Goal: Task Accomplishment & Management: Manage account settings

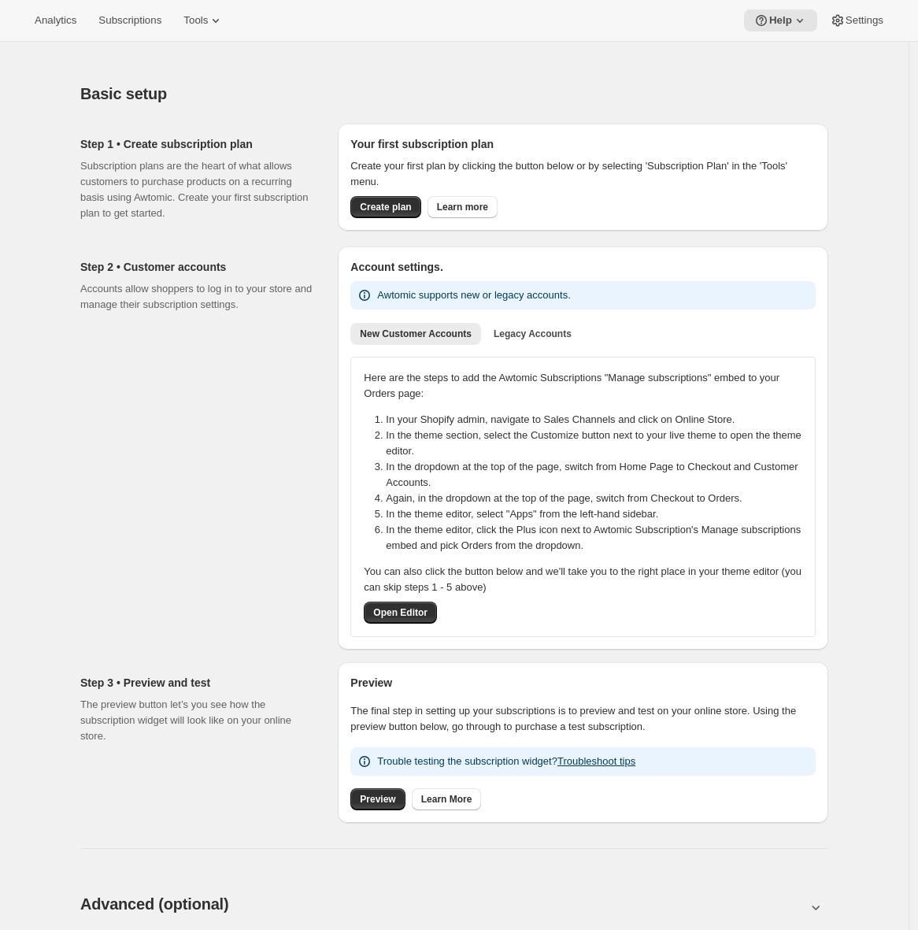
click at [18, 205] on div "Basic setup. This page is ready Basic setup Step 1 • Create subscription plan S…" at bounding box center [454, 896] width 908 height 1709
click at [224, 23] on icon at bounding box center [216, 21] width 16 height 16
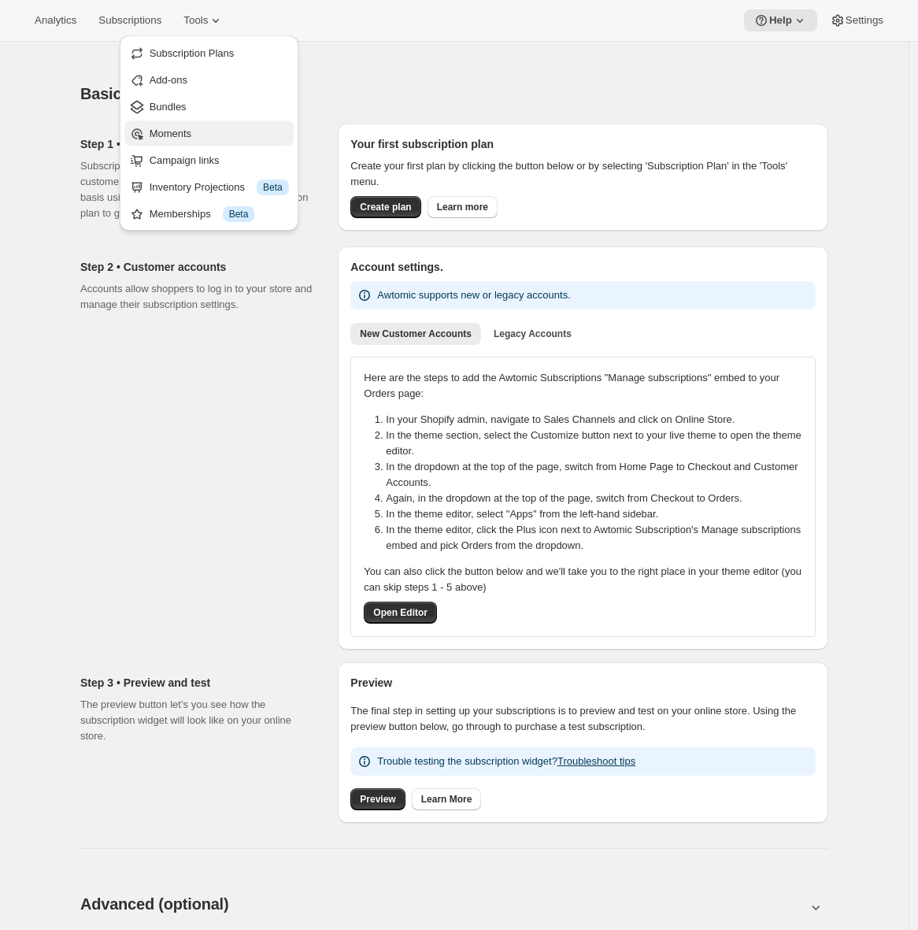
click at [199, 131] on span "Moments" at bounding box center [219, 134] width 139 height 16
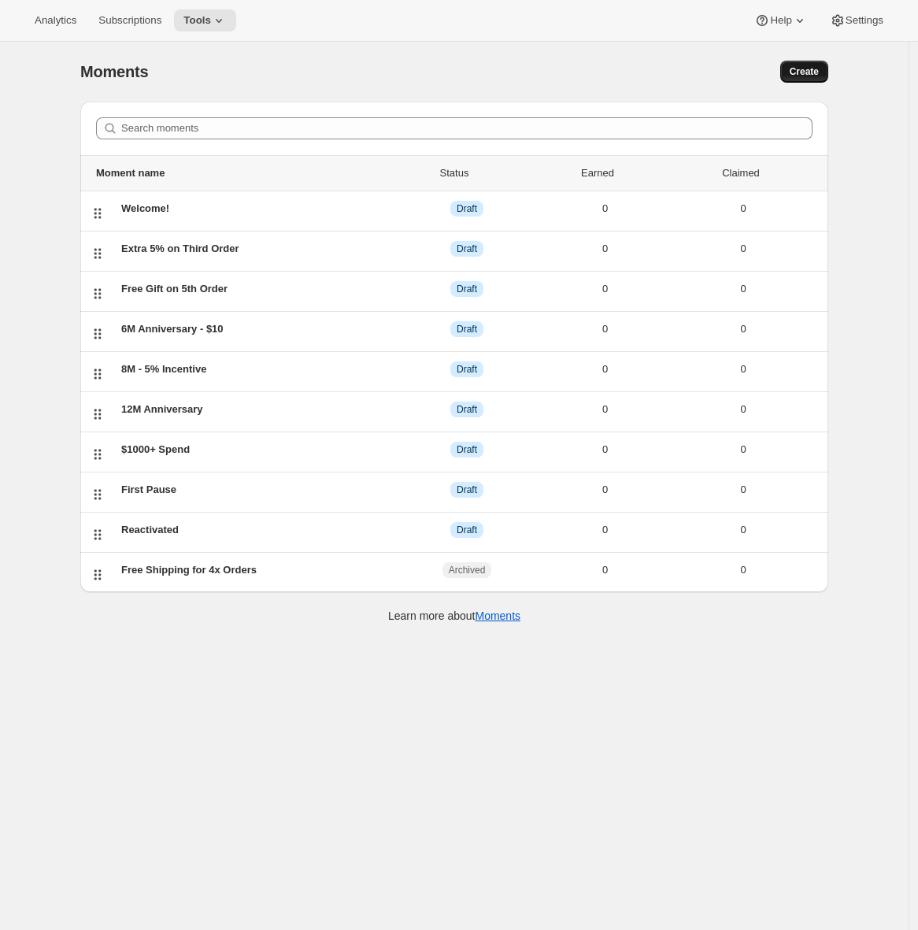
click at [812, 69] on span "Create" at bounding box center [804, 71] width 29 height 13
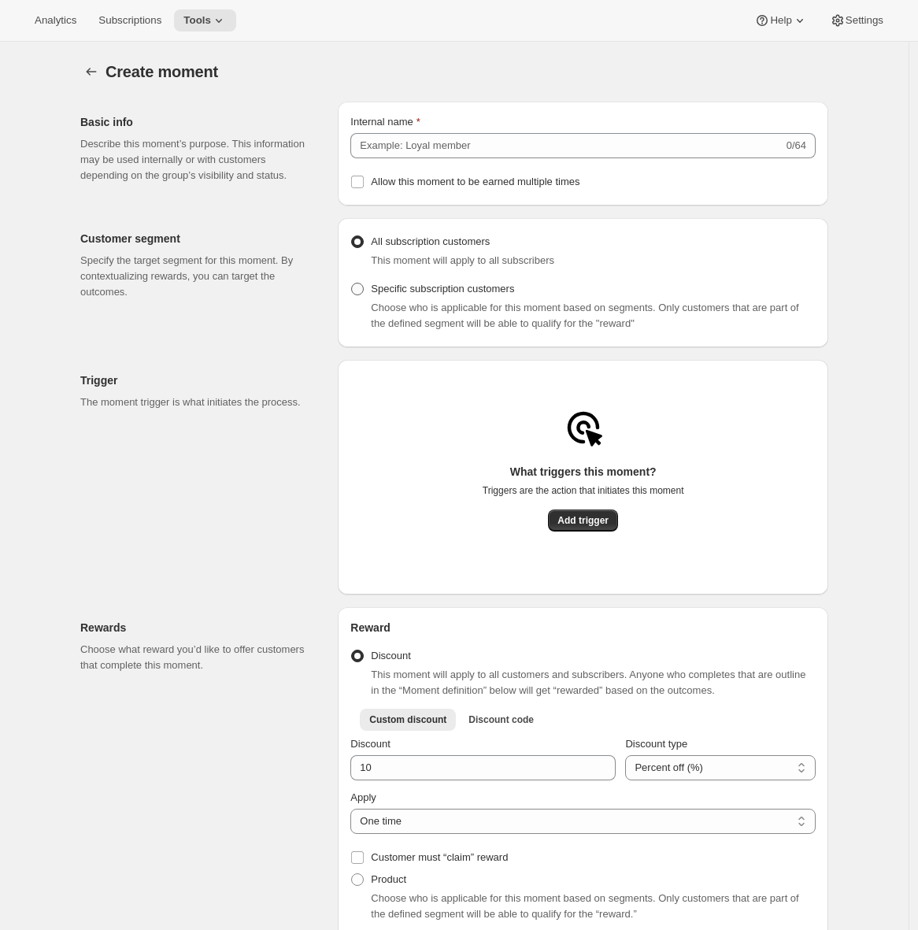
click at [474, 294] on span "Specific subscription customers" at bounding box center [442, 289] width 143 height 12
click at [352, 283] on input "Specific subscription customers" at bounding box center [351, 283] width 1 height 1
radio input "true"
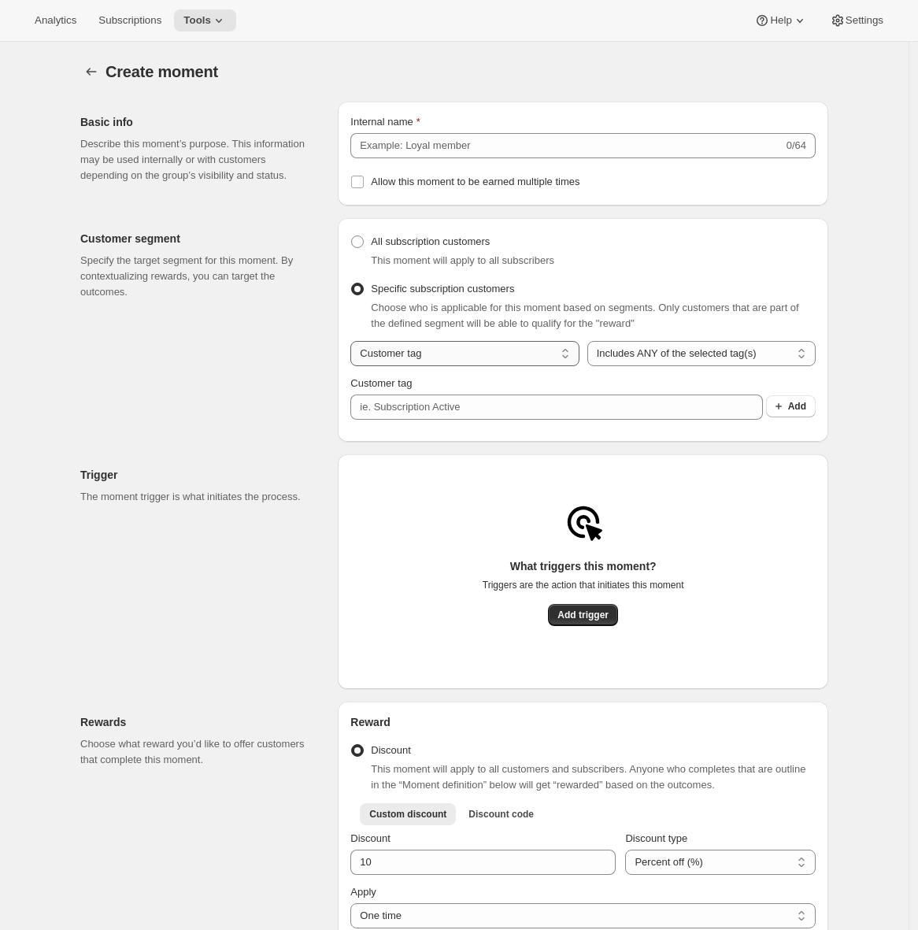
click at [461, 365] on select "Customer tag Subscription" at bounding box center [464, 353] width 228 height 25
select select "subscribesTo"
click at [354, 347] on select "Customer tag Subscription" at bounding box center [464, 353] width 228 height 25
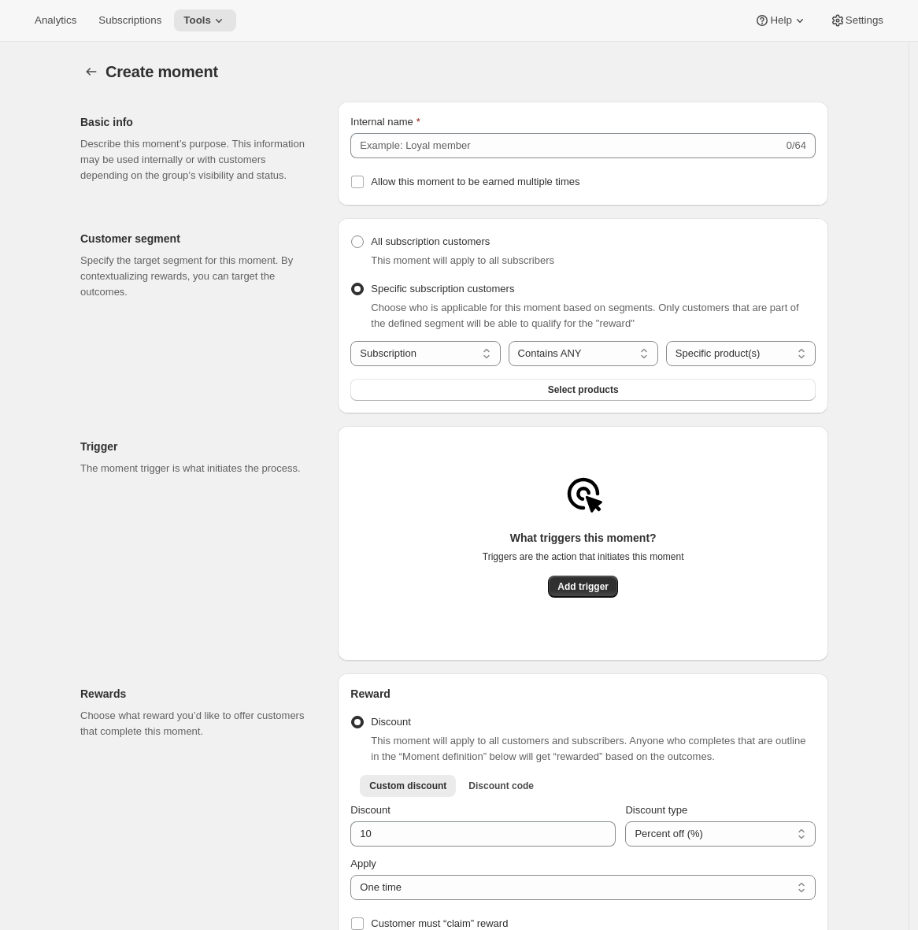
radio input "true"
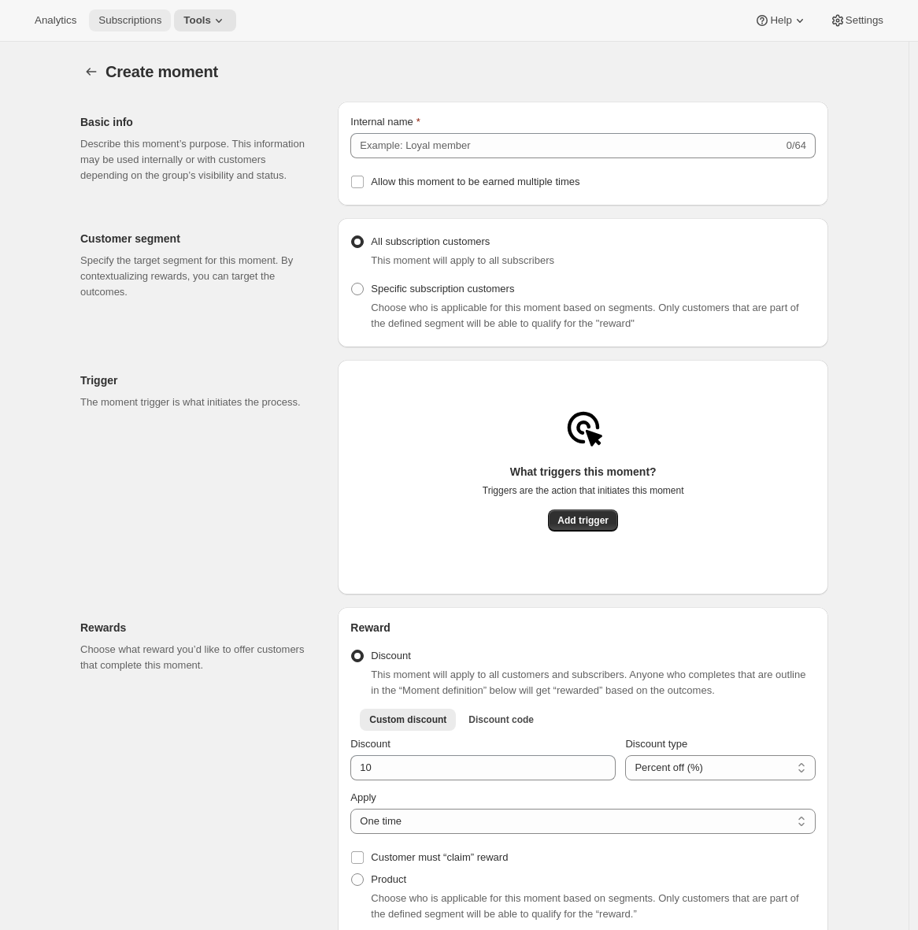
click at [115, 24] on span "Subscriptions" at bounding box center [129, 20] width 63 height 13
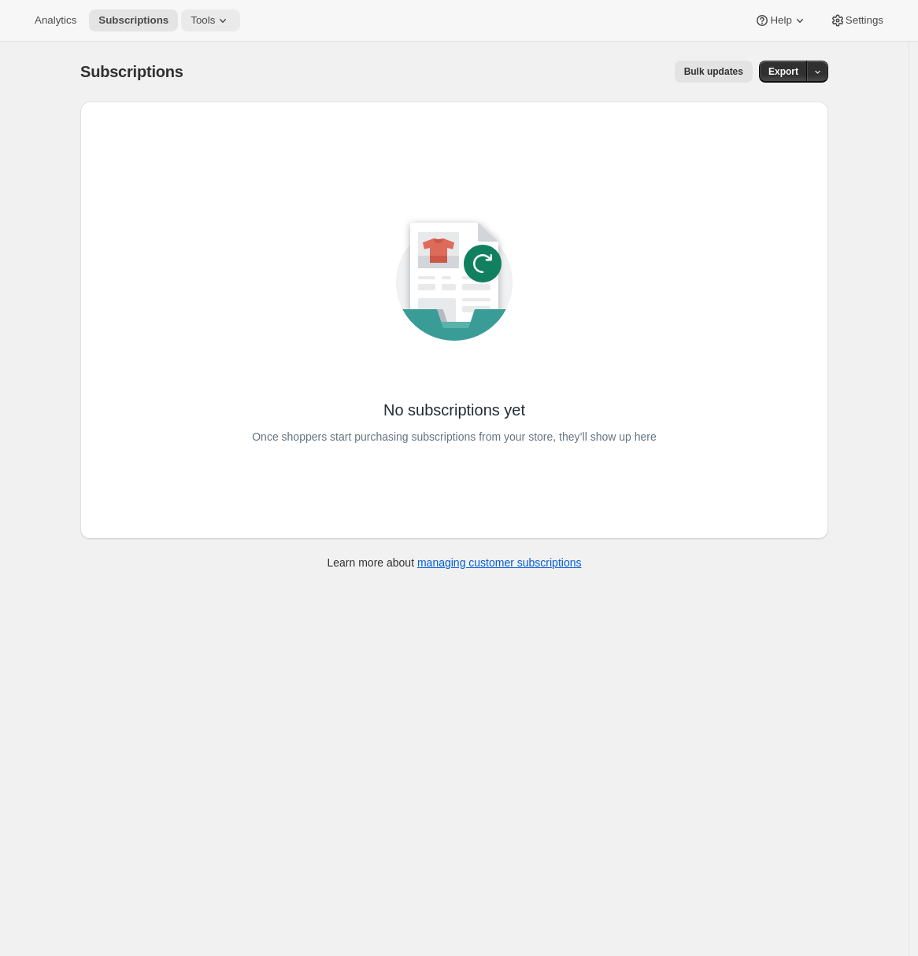
click at [220, 17] on icon at bounding box center [223, 21] width 16 height 16
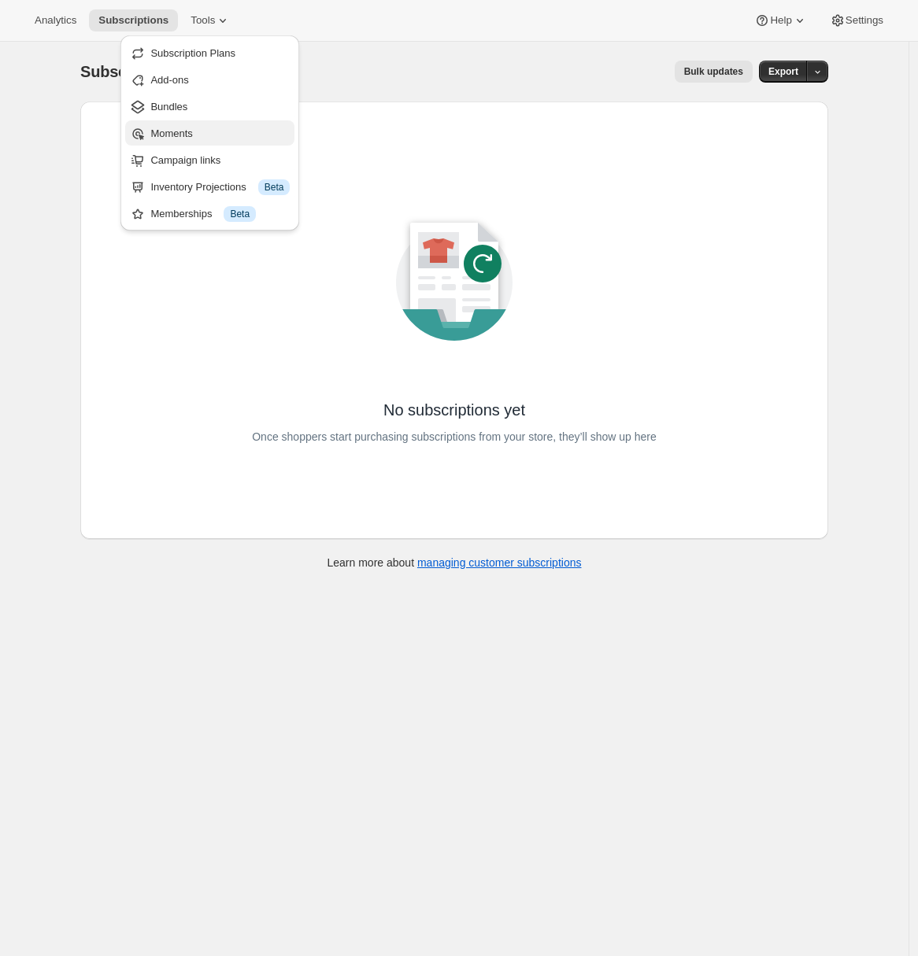
click at [204, 130] on span "Moments" at bounding box center [219, 134] width 139 height 16
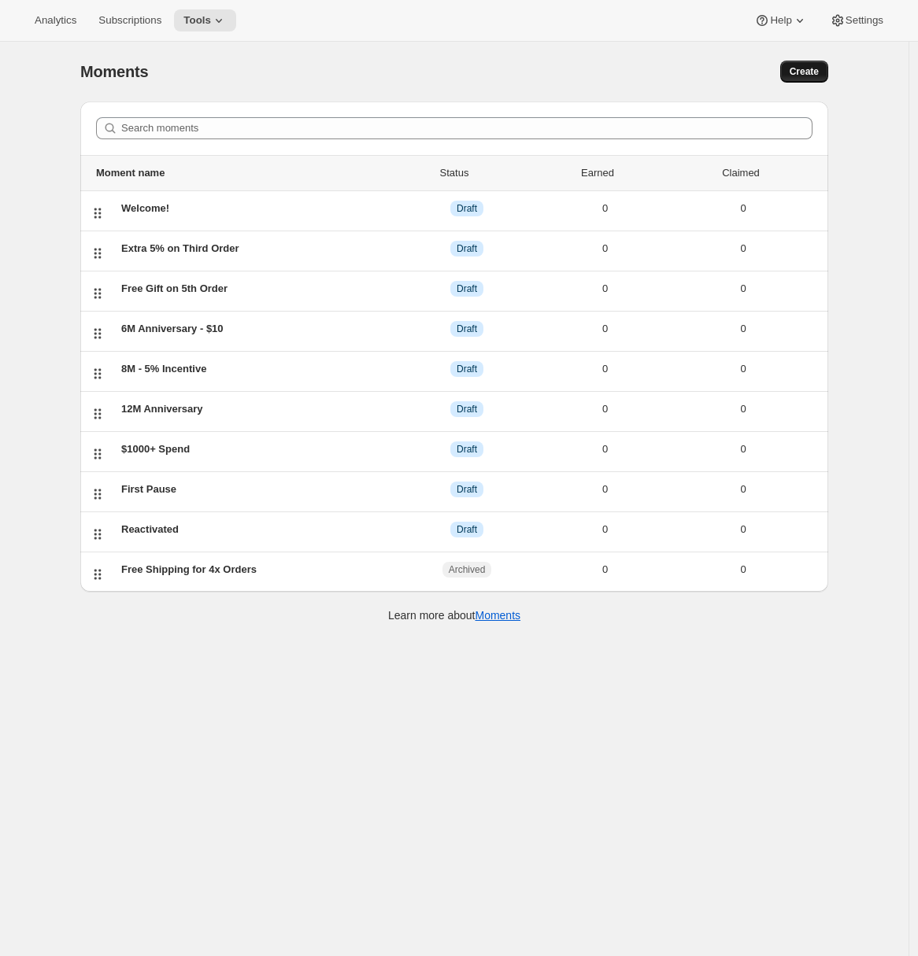
click at [805, 76] on span "Create" at bounding box center [804, 71] width 29 height 13
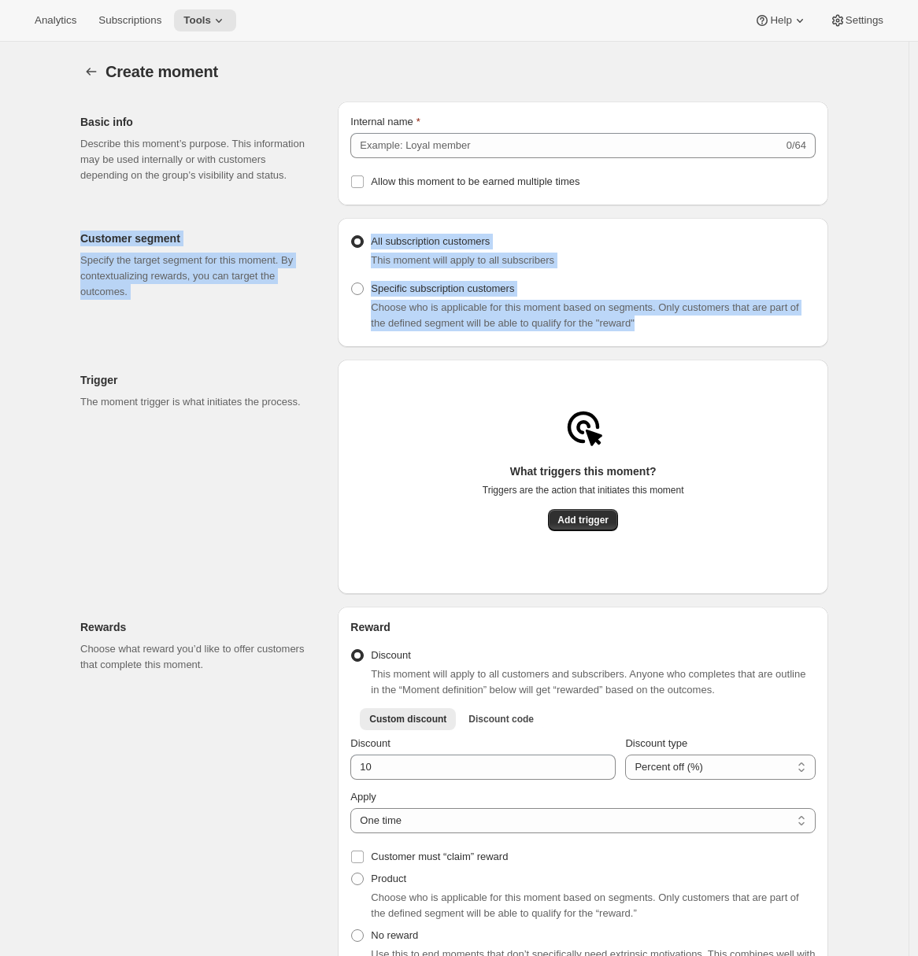
drag, startPoint x: 79, startPoint y: 243, endPoint x: 690, endPoint y: 339, distance: 619.2
click at [690, 340] on div "Customer segment Specify the target segment for this moment. By contextualizing…" at bounding box center [448, 276] width 760 height 142
click at [738, 331] on div "Choose who is applicable for this moment based on segments. Only customers that…" at bounding box center [593, 315] width 445 height 31
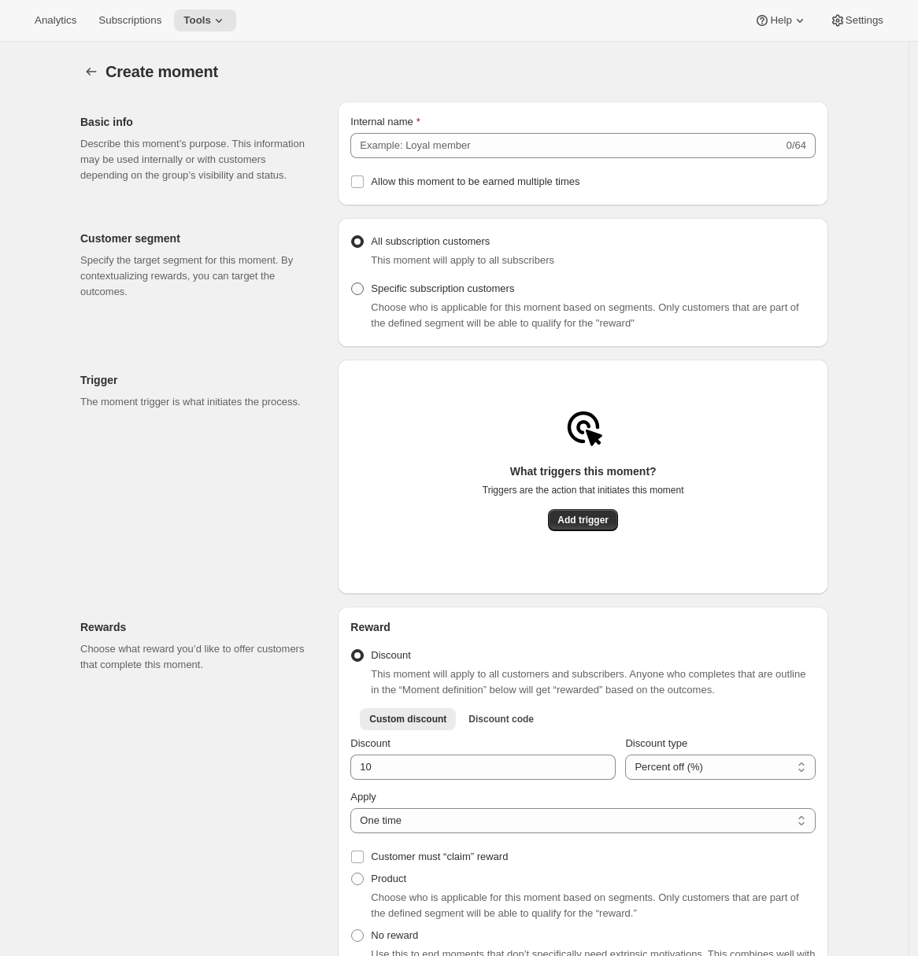
click at [364, 295] on span at bounding box center [357, 289] width 13 height 13
click at [352, 283] on input "Specific subscription customers" at bounding box center [351, 283] width 1 height 1
radio input "true"
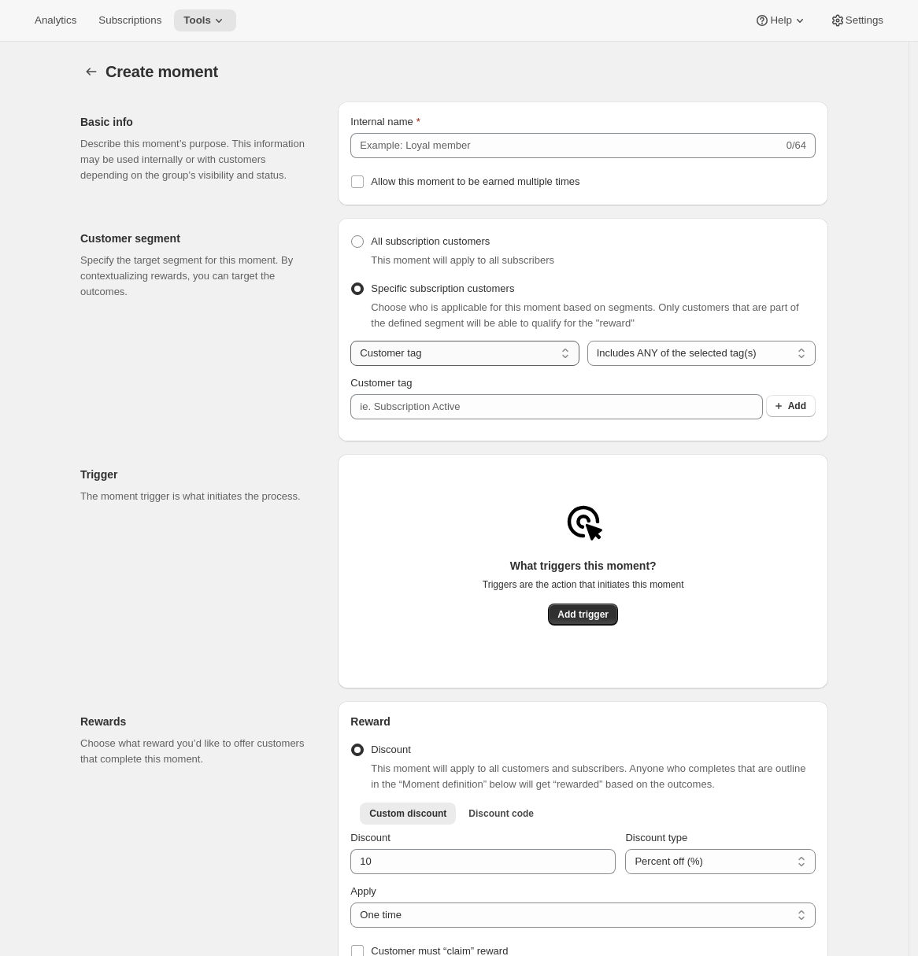
click at [423, 359] on select "Customer tag Subscription" at bounding box center [464, 353] width 228 height 25
select select "subscribesTo"
click at [354, 347] on select "Customer tag Subscription" at bounding box center [464, 353] width 228 height 25
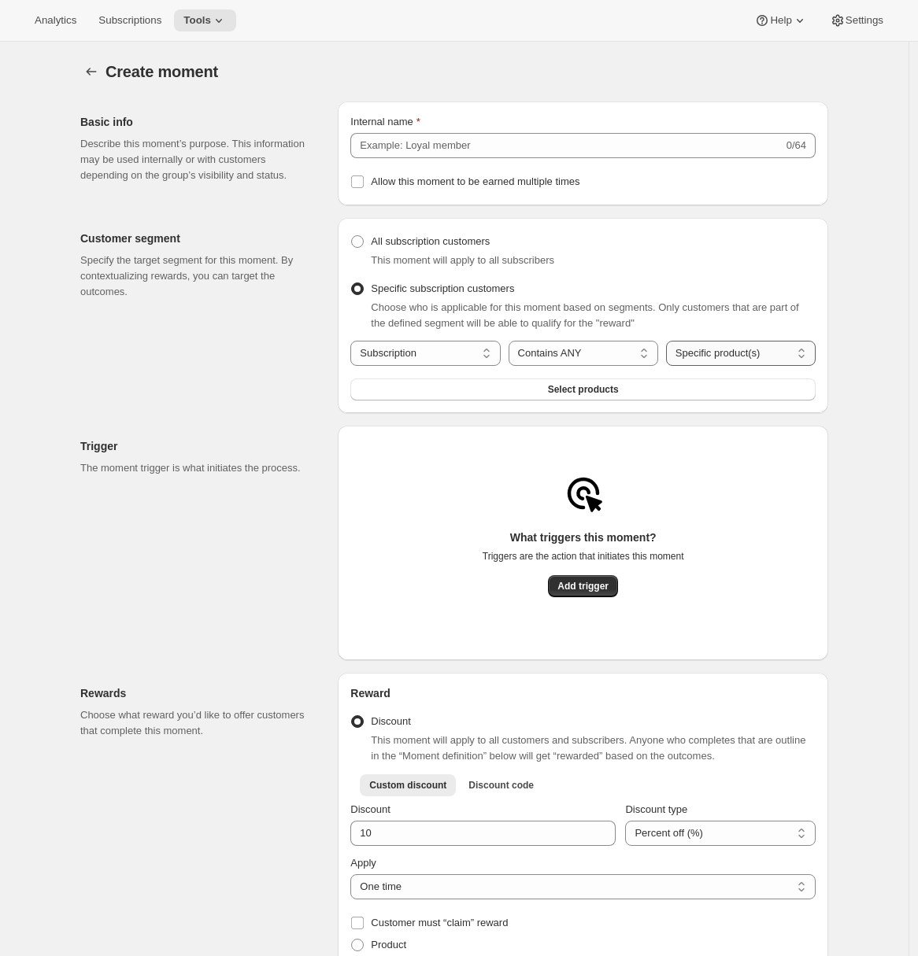
click at [723, 360] on select "Specific product(s) Specific variant(s)" at bounding box center [741, 353] width 150 height 25
click at [581, 393] on span "Select products" at bounding box center [583, 389] width 71 height 13
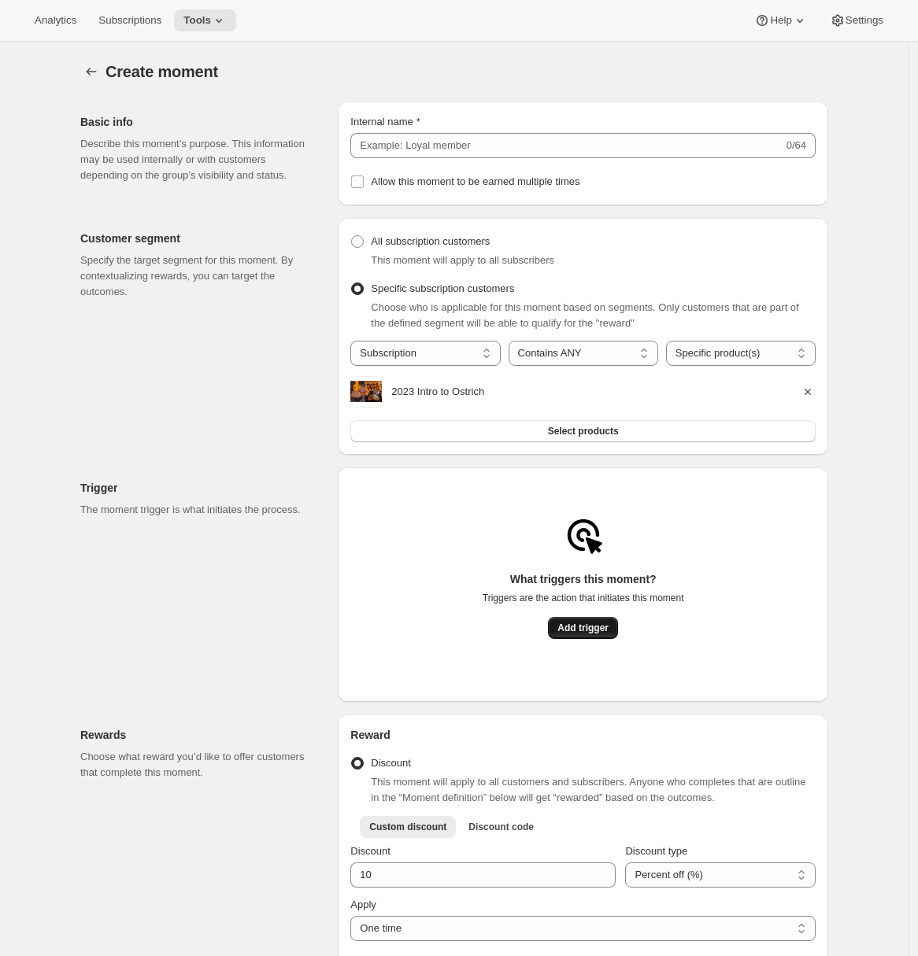
click at [575, 635] on span "Add trigger" at bounding box center [582, 628] width 51 height 13
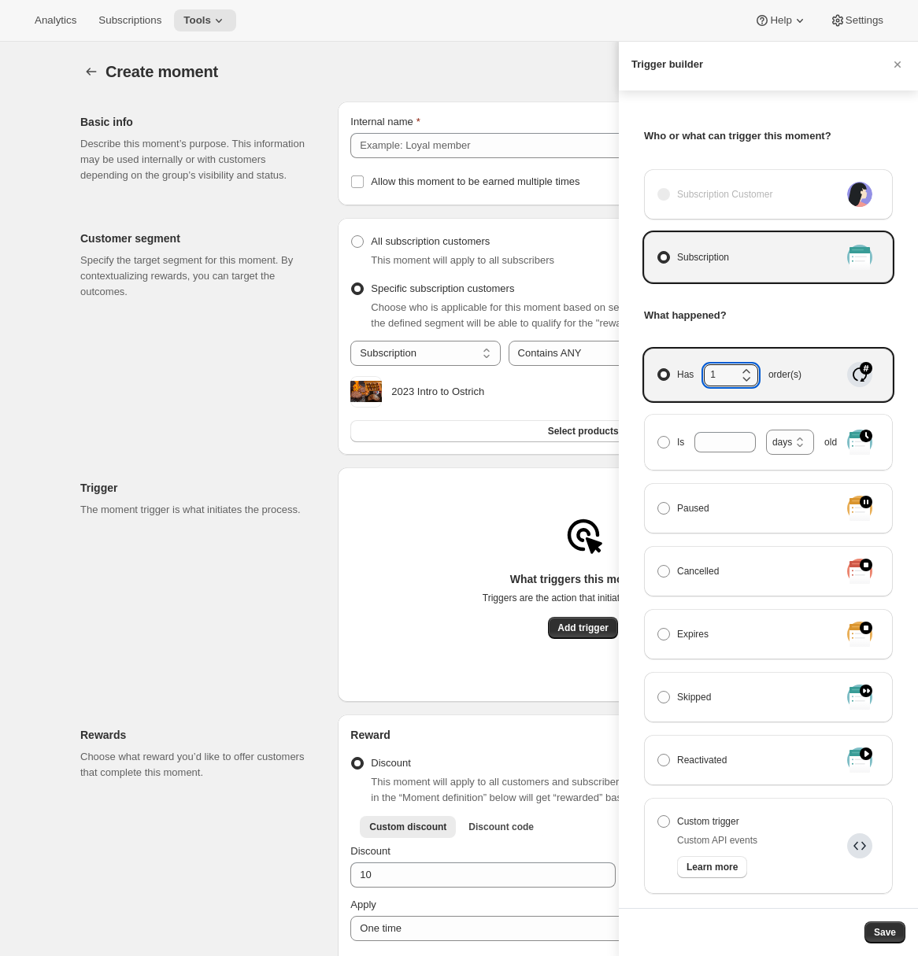
click at [744, 368] on icon "Manage moment triggers" at bounding box center [746, 372] width 16 height 16
click at [658, 368] on input "Has 1 order(s)" at bounding box center [657, 368] width 1 height 1
click at [744, 368] on icon "Manage moment triggers" at bounding box center [746, 372] width 16 height 16
click at [658, 368] on input "Has 2 order(s)" at bounding box center [657, 368] width 1 height 1
click at [744, 368] on icon "Manage moment triggers" at bounding box center [746, 372] width 16 height 16
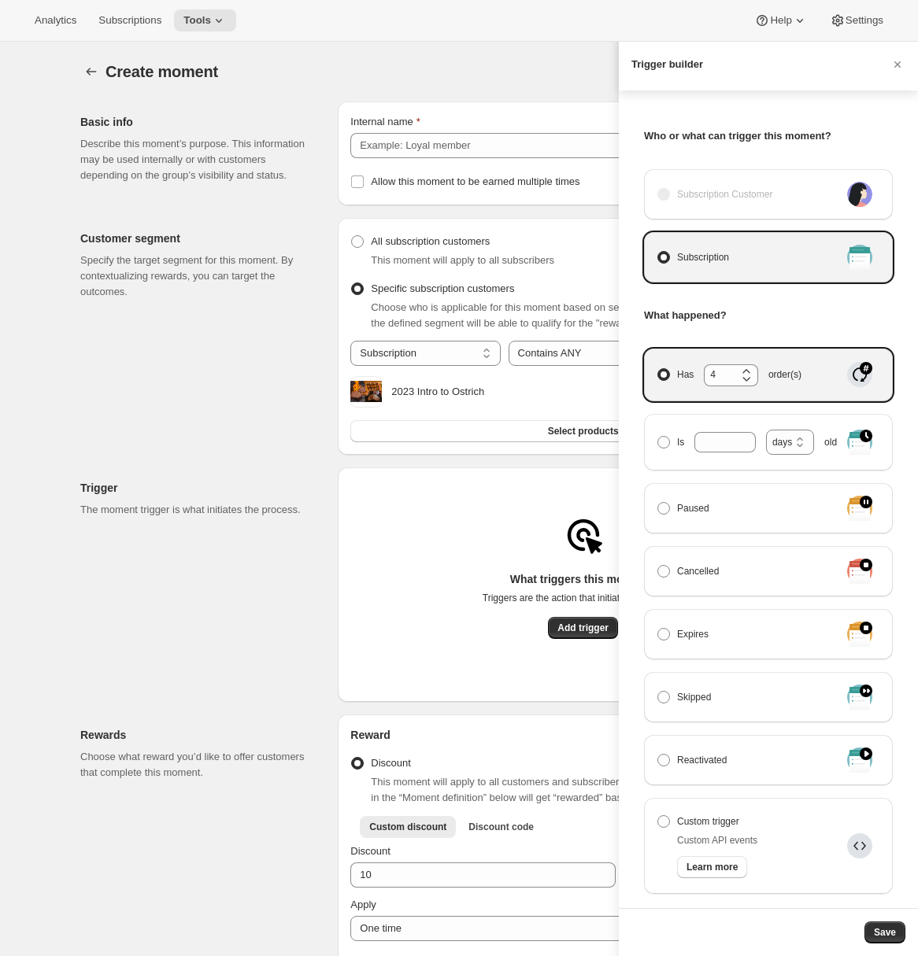
click at [658, 368] on input "Has 4 order(s)" at bounding box center [657, 368] width 1 height 1
click at [744, 368] on icon "Manage moment triggers" at bounding box center [746, 372] width 16 height 16
click at [658, 368] on input "Has 5 order(s)" at bounding box center [657, 368] width 1 height 1
click at [747, 379] on icon "Manage moment triggers" at bounding box center [746, 379] width 16 height 16
click at [658, 369] on input "Has 6 order(s)" at bounding box center [657, 368] width 1 height 1
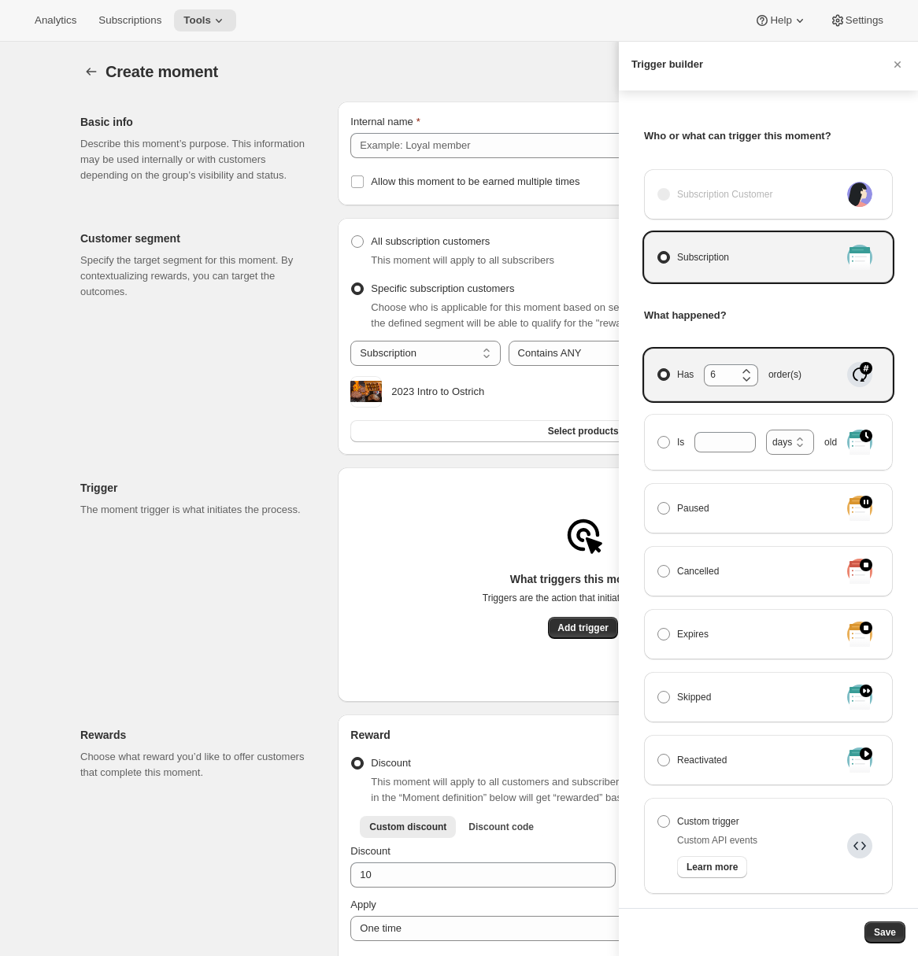
type input "5"
click at [889, 929] on span "Save" at bounding box center [885, 933] width 22 height 13
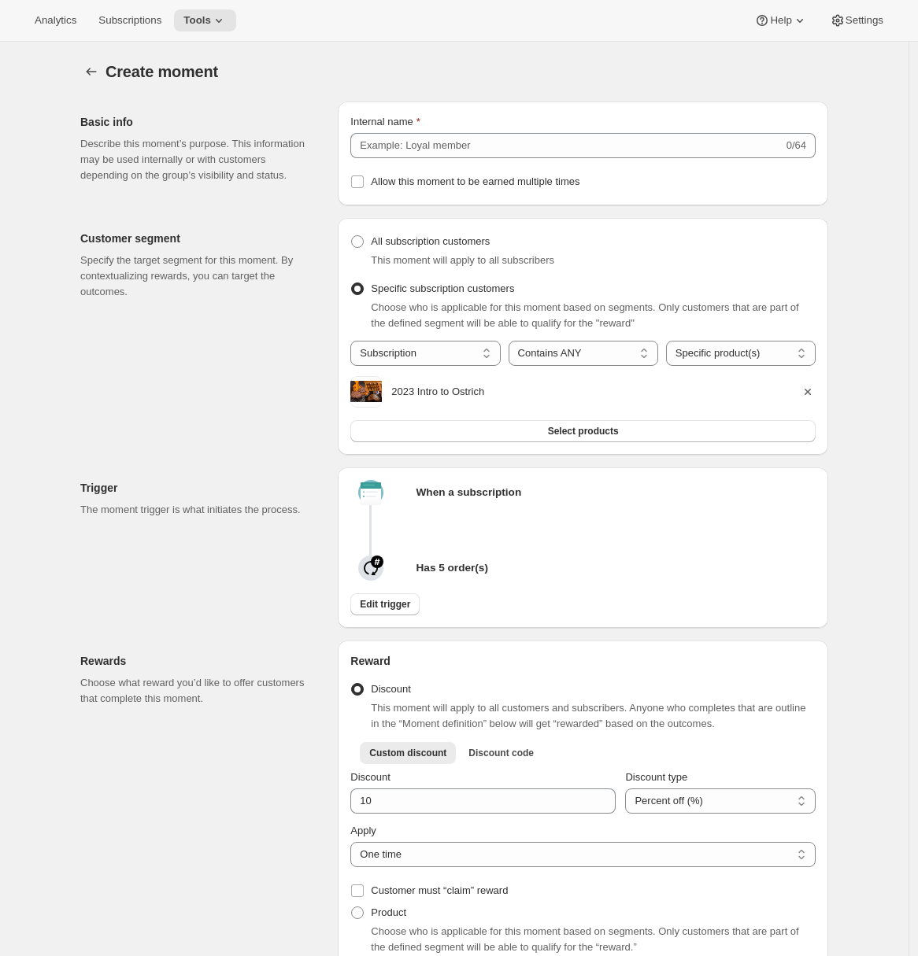
radio input "true"
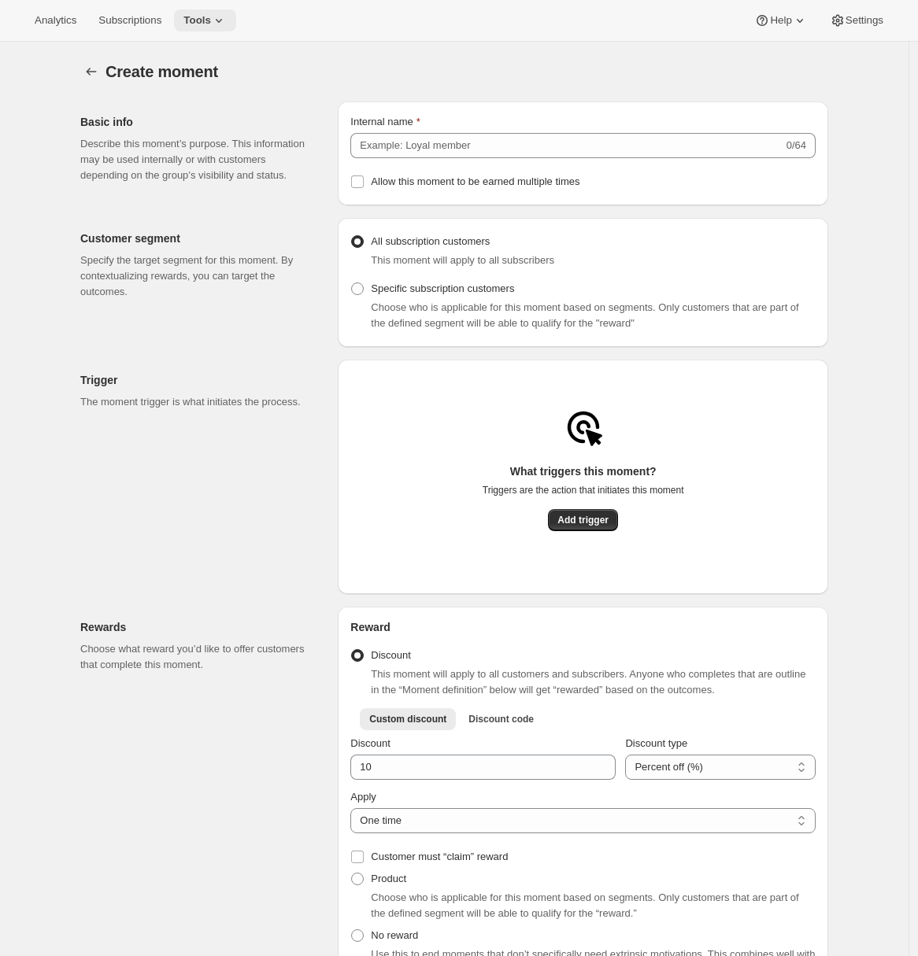
click at [205, 24] on span "Tools" at bounding box center [197, 20] width 28 height 13
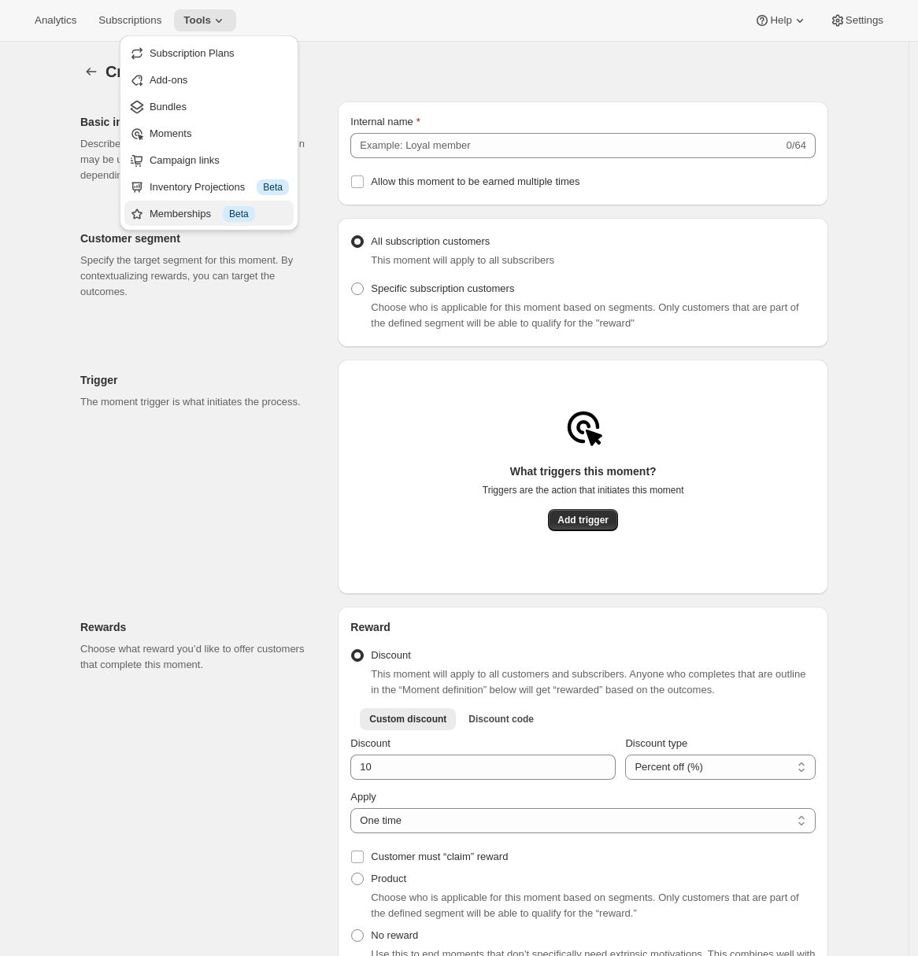
click at [177, 213] on div "Memberships Info Beta" at bounding box center [219, 214] width 139 height 16
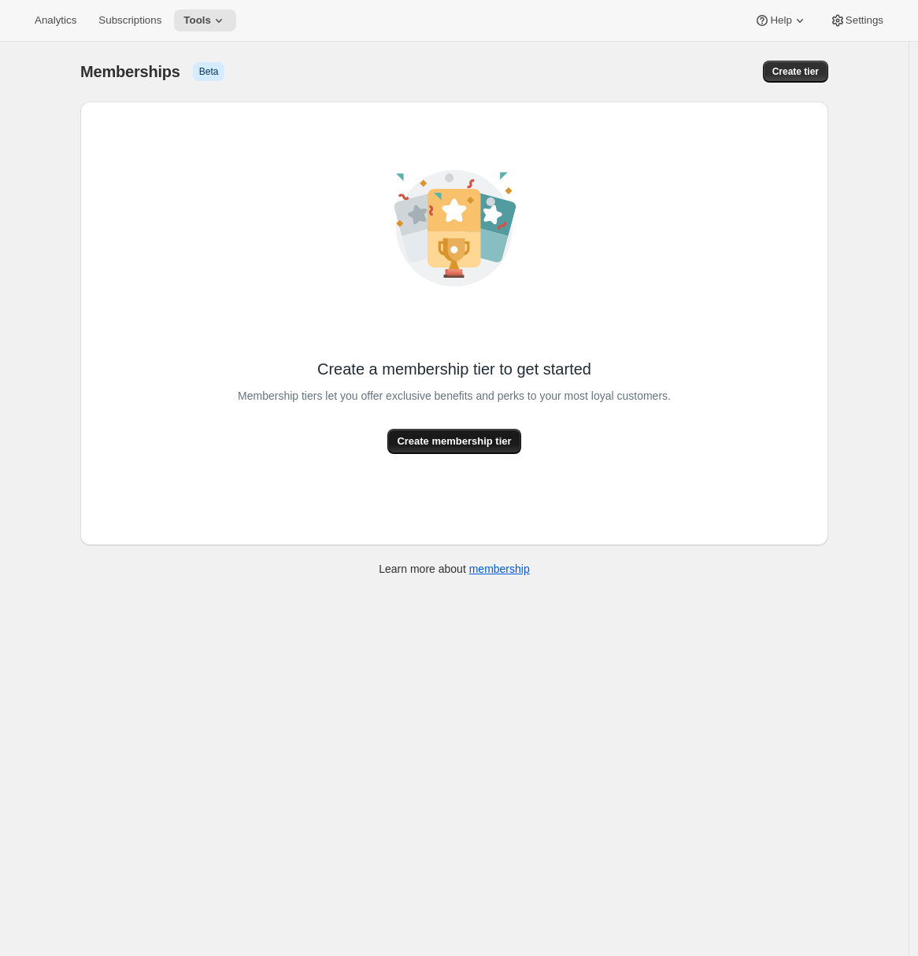
click at [464, 446] on span "Create membership tier" at bounding box center [454, 442] width 114 height 16
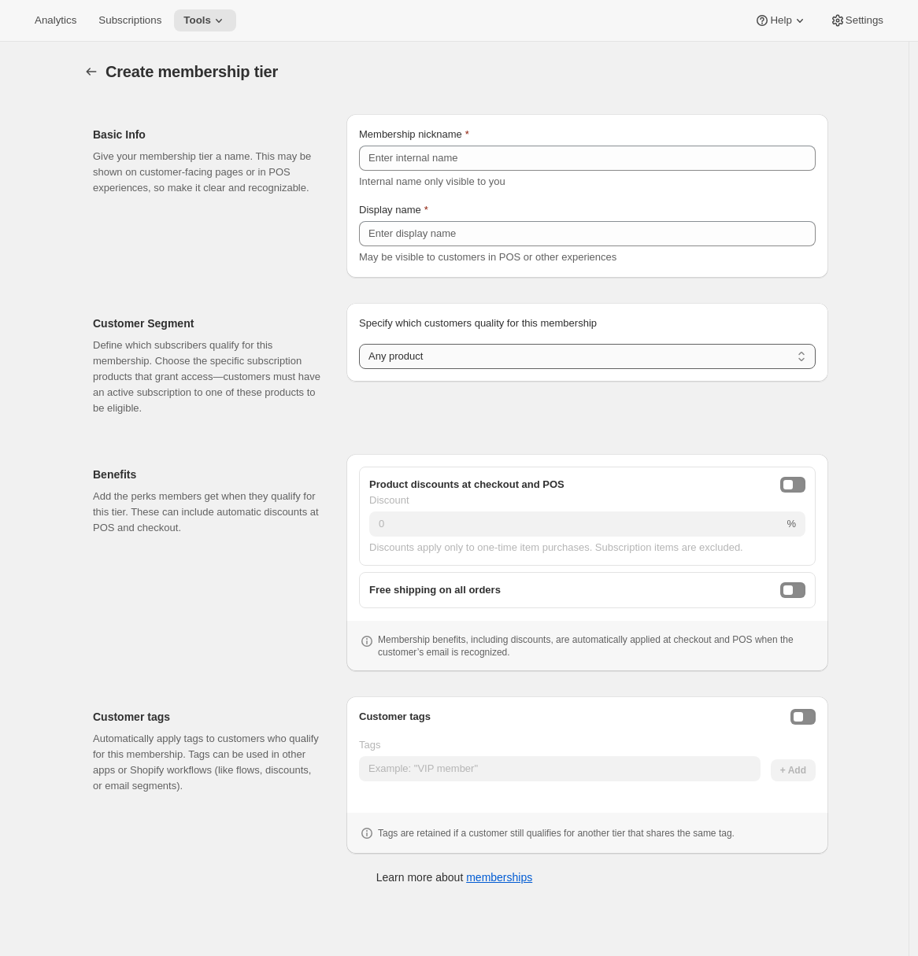
click at [424, 357] on select "Any product Subscribe to specific product(s) Subscribe to specific variant(s)" at bounding box center [587, 356] width 457 height 25
click at [363, 369] on select "Any product Subscribe to specific product(s) Subscribe to specific variant(s)" at bounding box center [587, 356] width 457 height 25
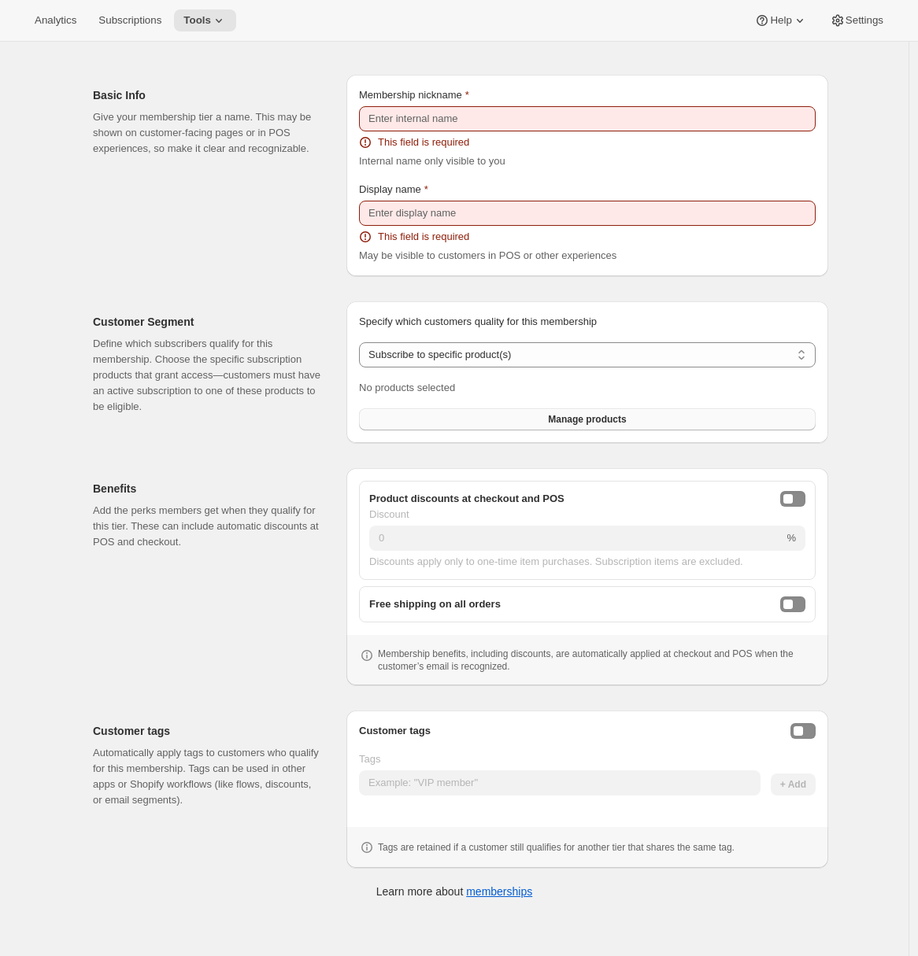
scroll to position [42, 0]
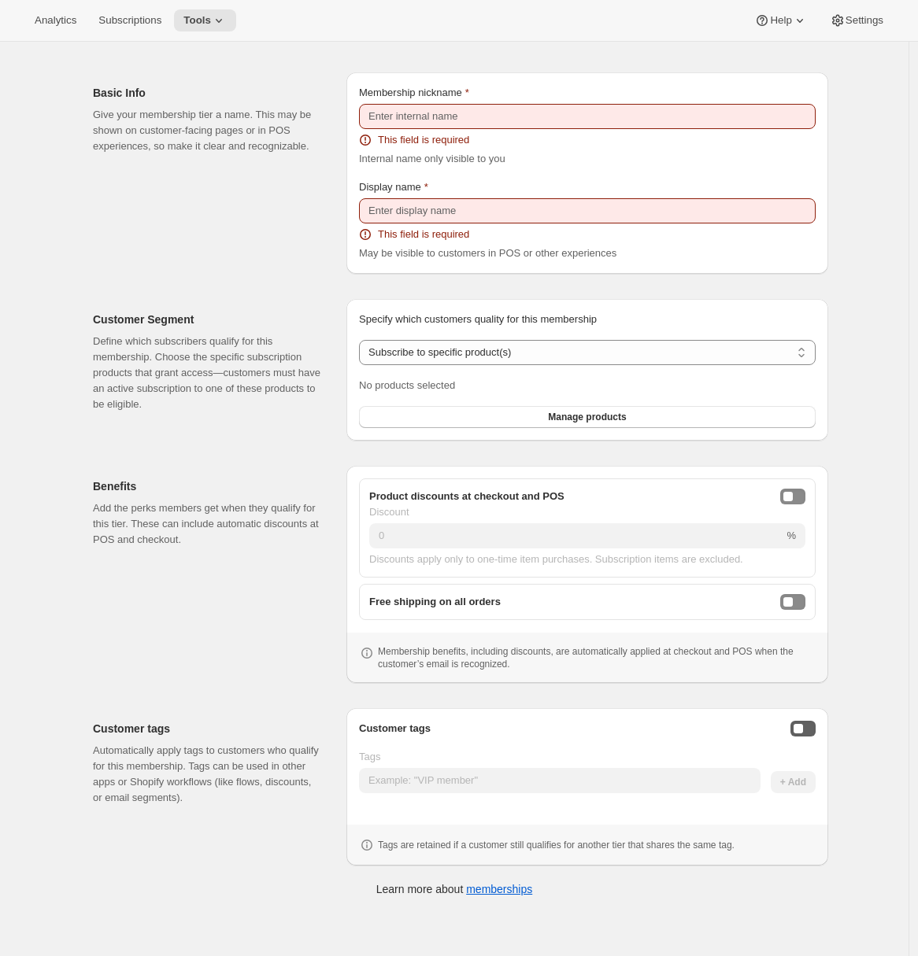
click at [808, 731] on button "Enable customer tags" at bounding box center [802, 729] width 25 height 16
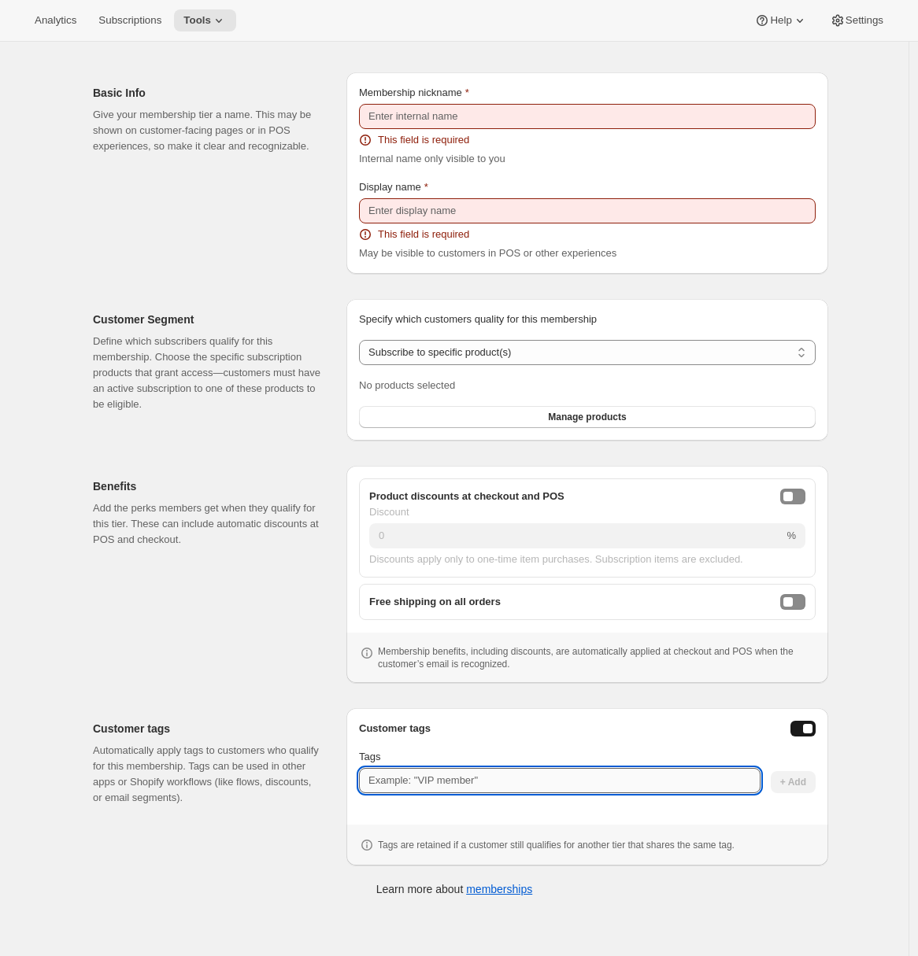
click at [490, 785] on input "Tags" at bounding box center [559, 780] width 401 height 25
click at [553, 348] on select "Any product Subscribe to specific product(s) Subscribe to specific variant(s)" at bounding box center [587, 352] width 457 height 25
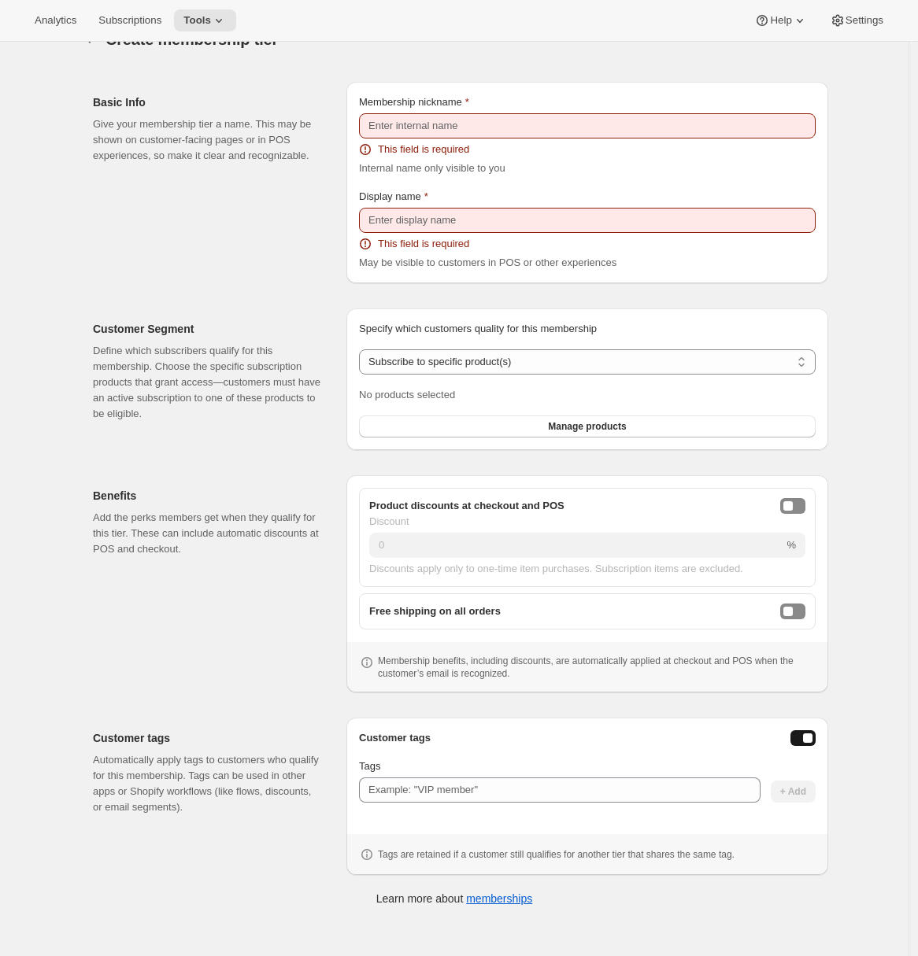
scroll to position [0, 0]
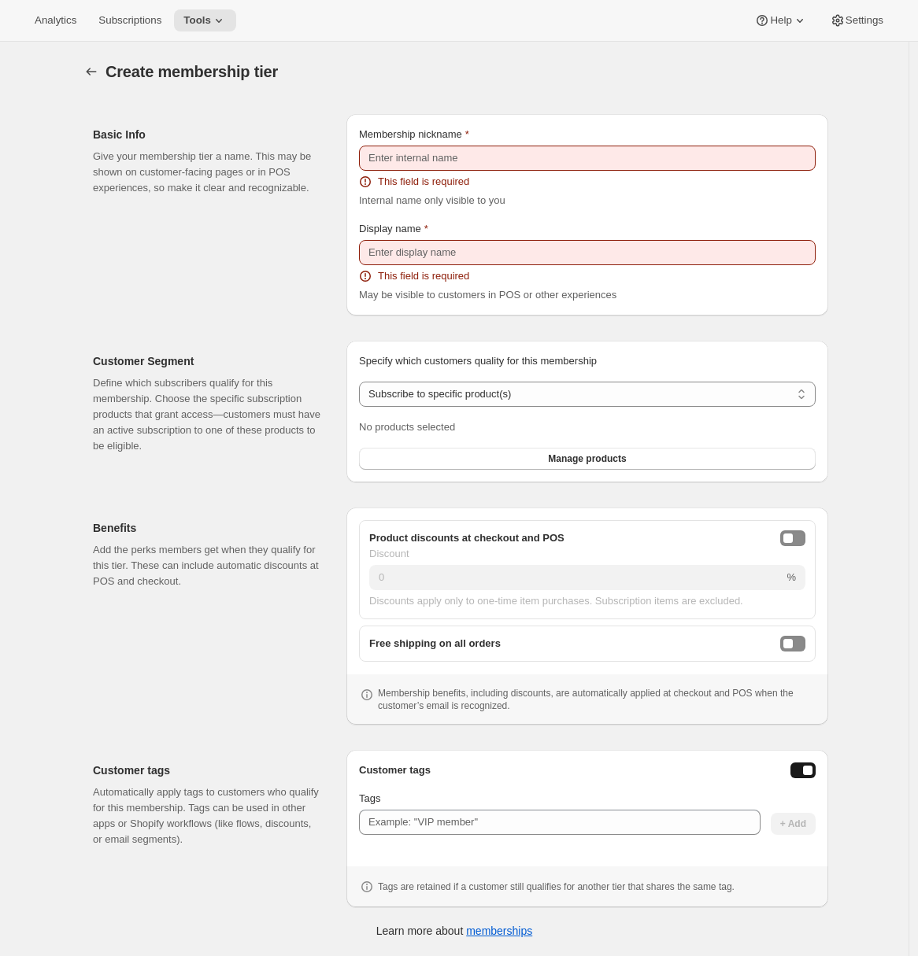
select select "any"
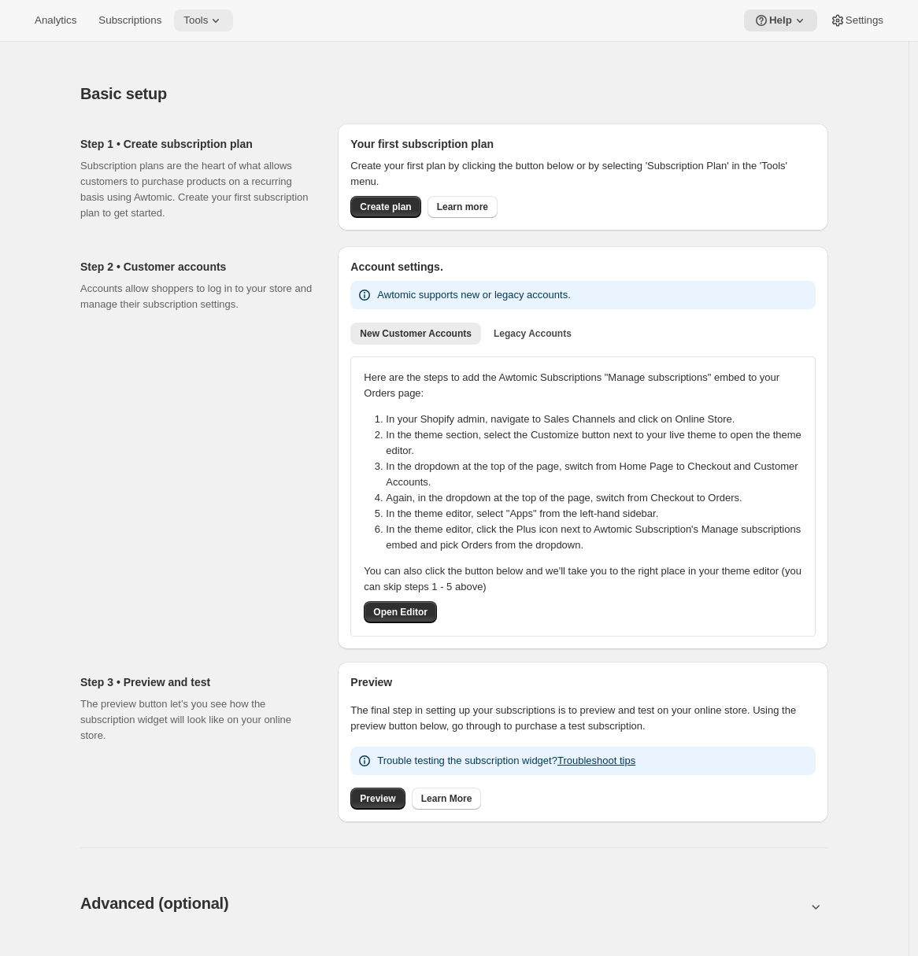
click at [208, 24] on span "Tools" at bounding box center [195, 20] width 24 height 13
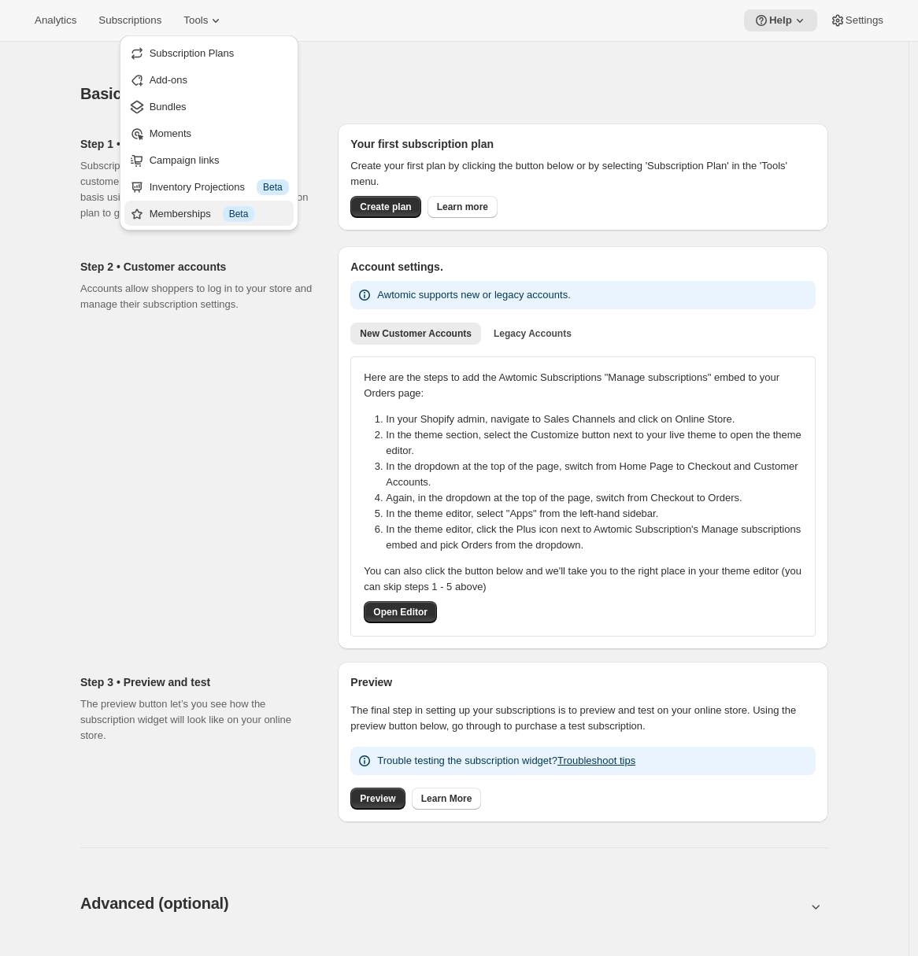
click at [185, 214] on div "Memberships Info Beta" at bounding box center [219, 214] width 139 height 16
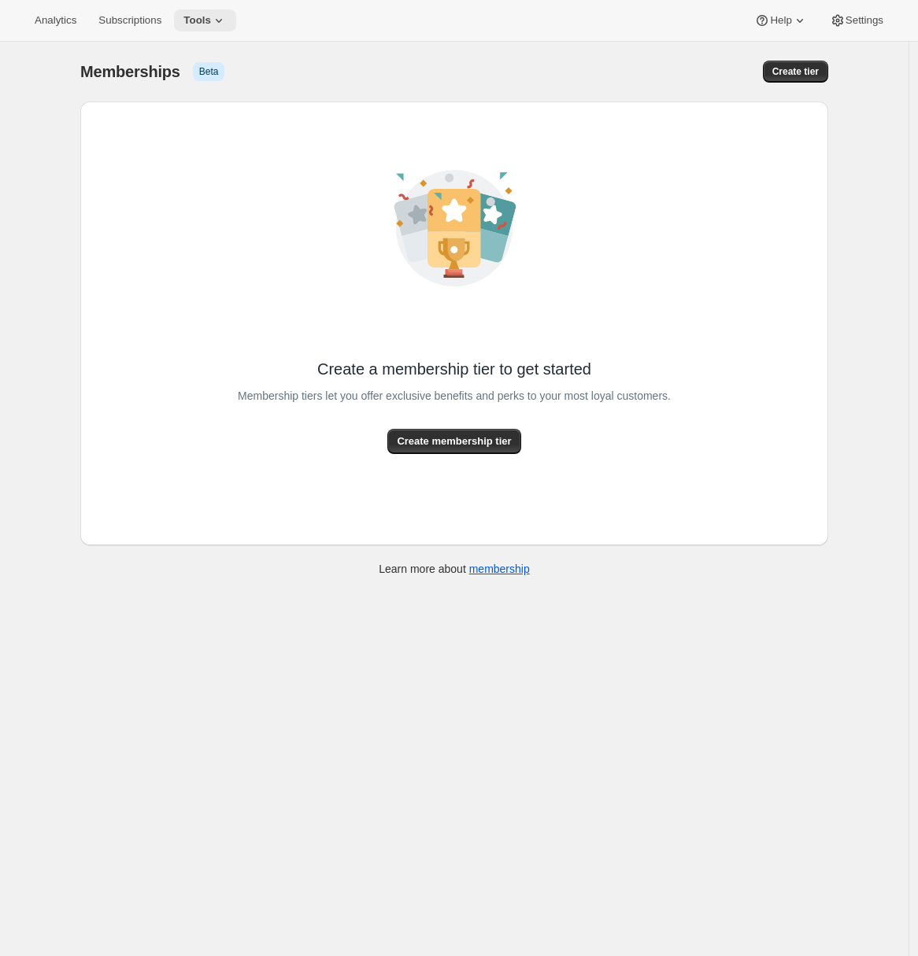
click at [223, 24] on icon at bounding box center [219, 21] width 16 height 16
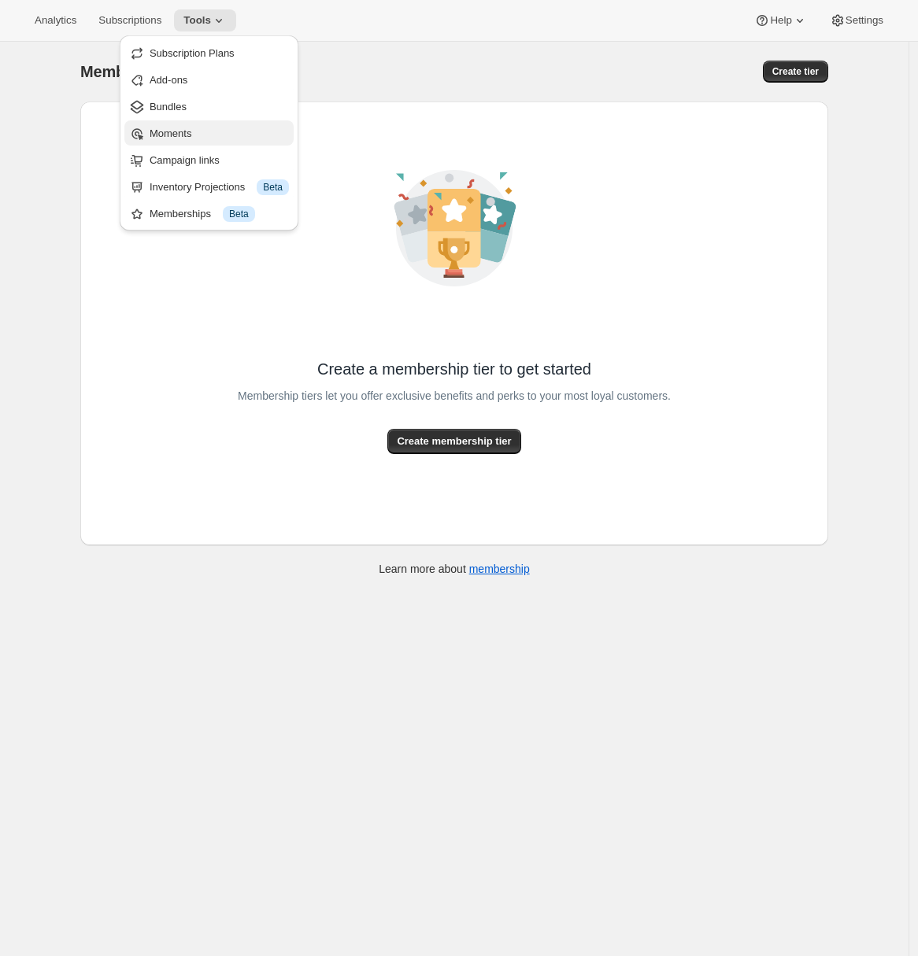
click at [203, 137] on span "Moments" at bounding box center [219, 134] width 139 height 16
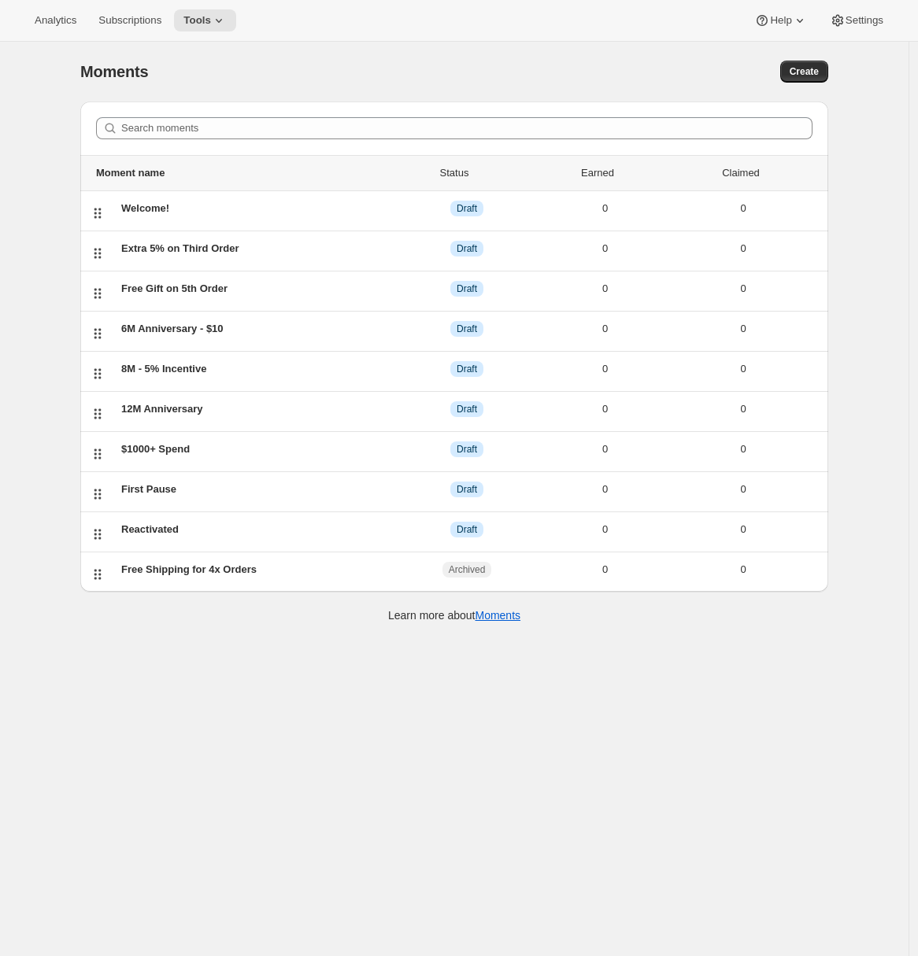
click at [838, 76] on div "Moments. This page is ready Moments Create Search moments Moment name Status Ea…" at bounding box center [454, 341] width 786 height 598
click at [819, 74] on span "Create" at bounding box center [804, 71] width 29 height 13
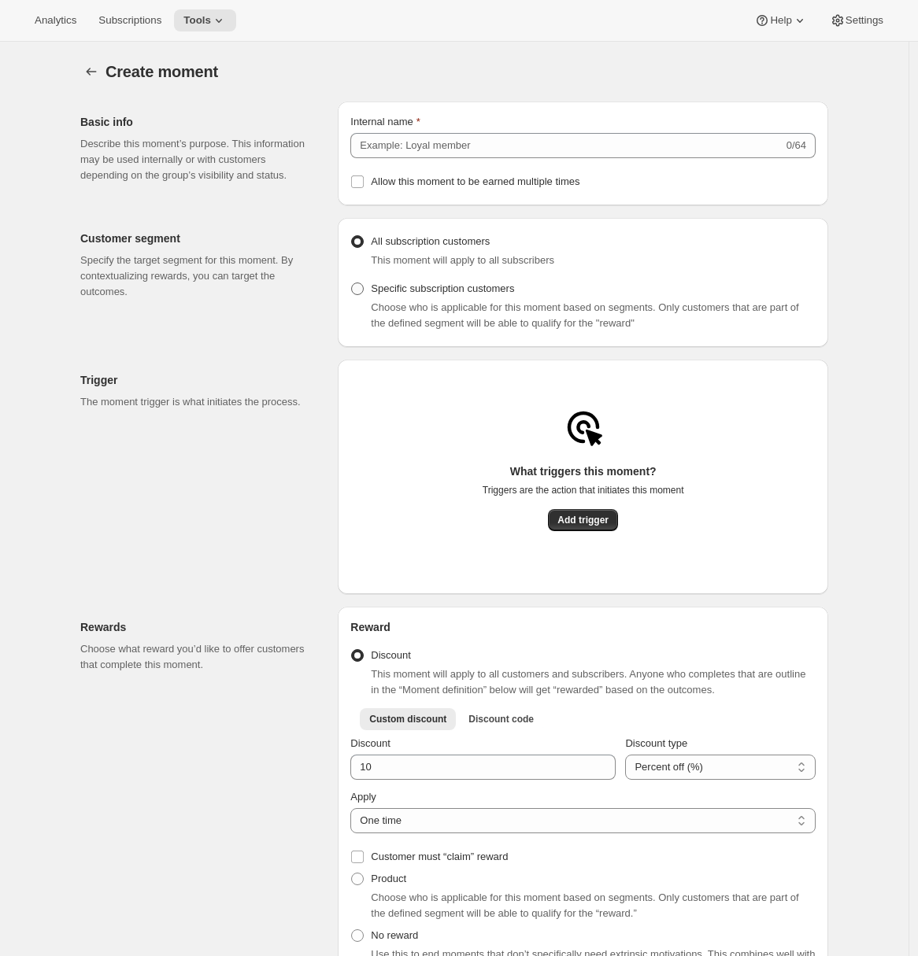
click at [419, 293] on span "Specific subscription customers" at bounding box center [442, 289] width 143 height 12
click at [352, 283] on input "Specific subscription customers" at bounding box center [351, 283] width 1 height 1
radio input "true"
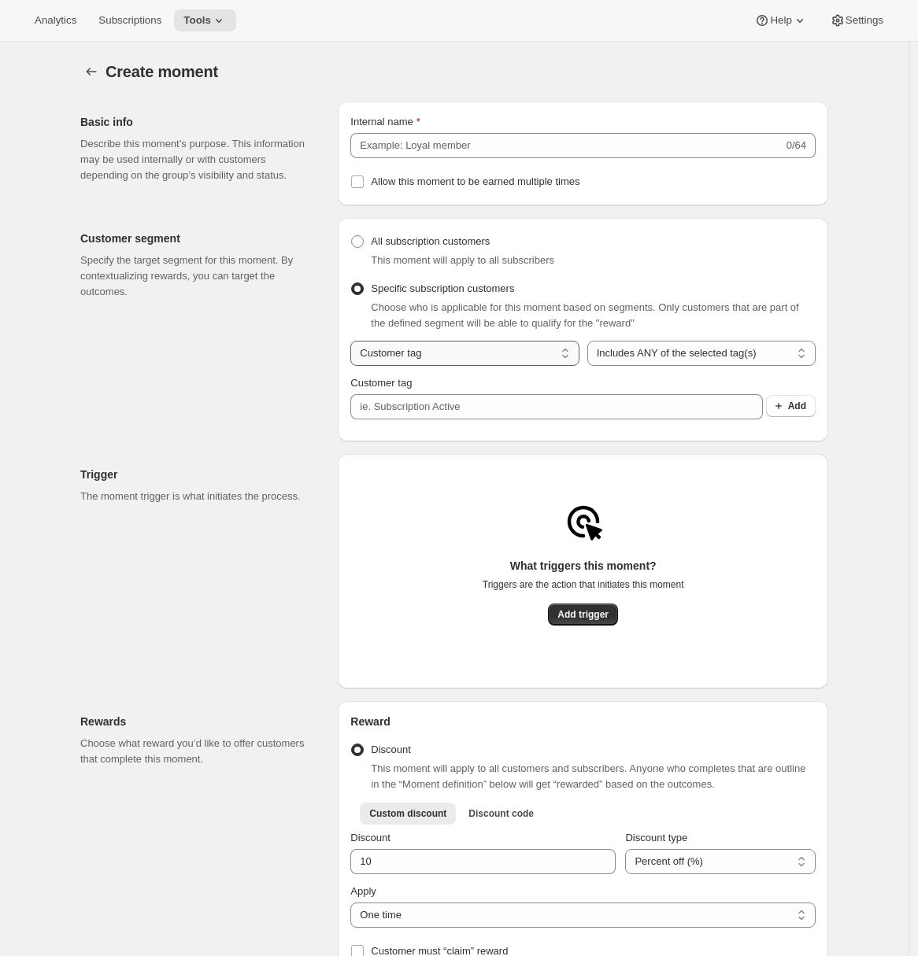
click at [457, 366] on select "Customer tag Subscription" at bounding box center [464, 353] width 228 height 25
select select "subscribesTo"
click at [354, 347] on select "Customer tag Subscription" at bounding box center [464, 353] width 228 height 25
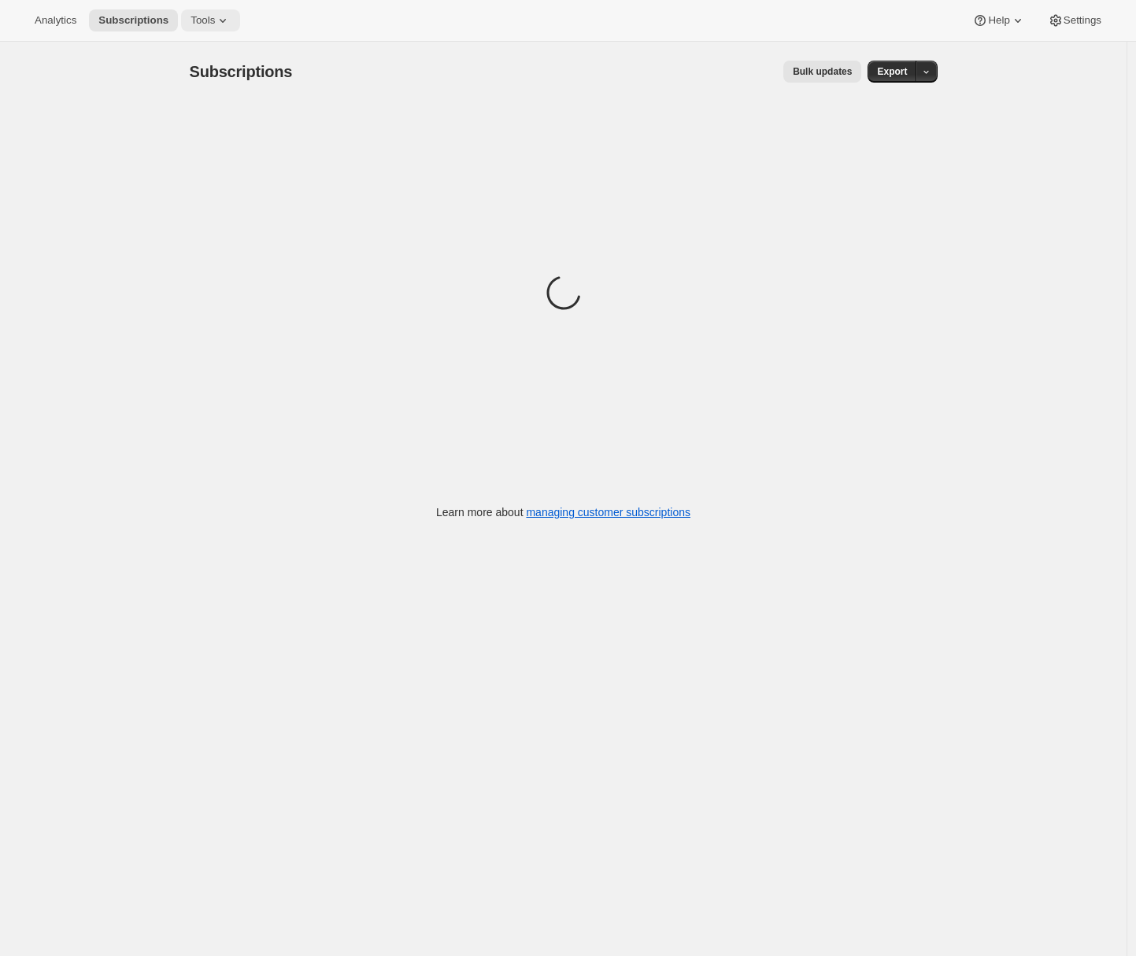
click at [222, 26] on icon at bounding box center [223, 21] width 16 height 16
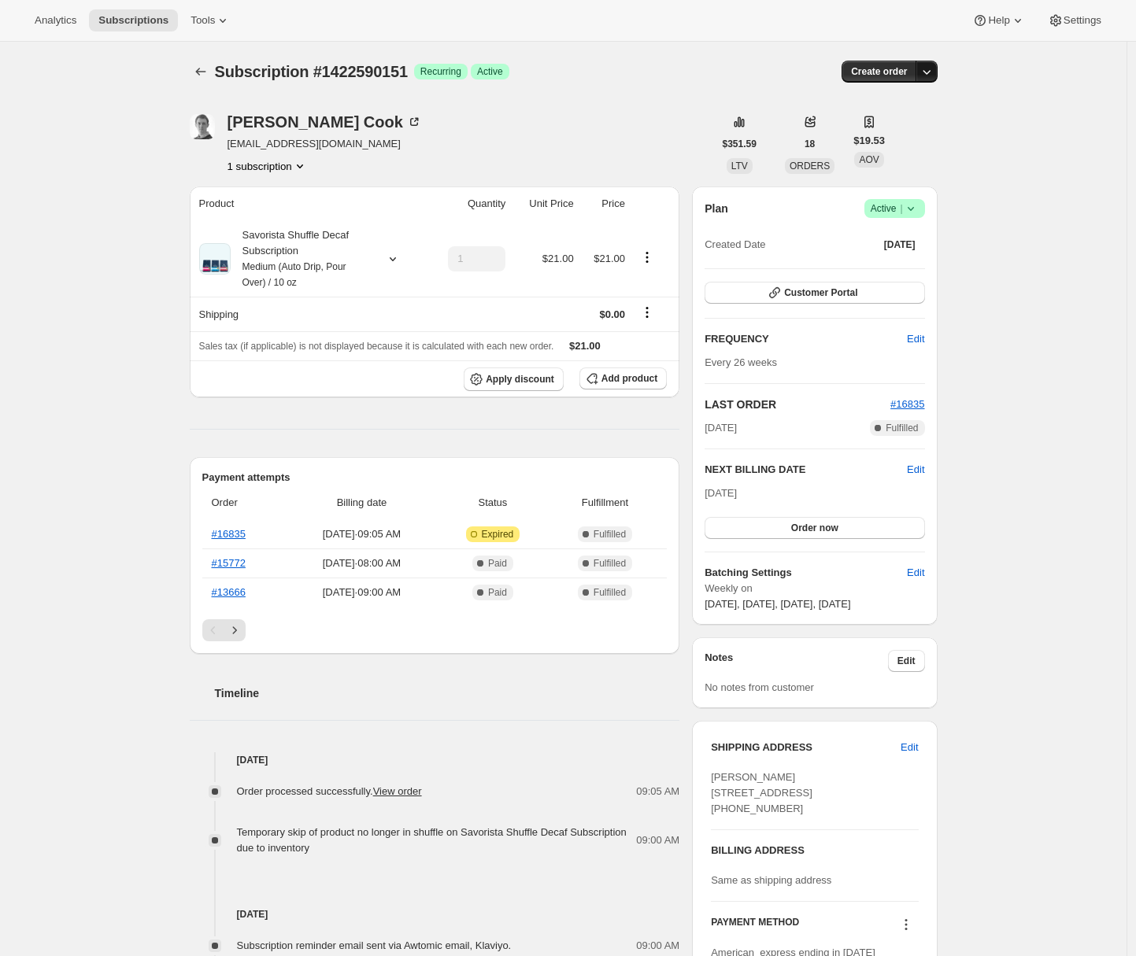
click at [933, 68] on icon "button" at bounding box center [927, 72] width 16 height 16
click at [919, 131] on span "Create custom one-time order" at bounding box center [864, 131] width 136 height 12
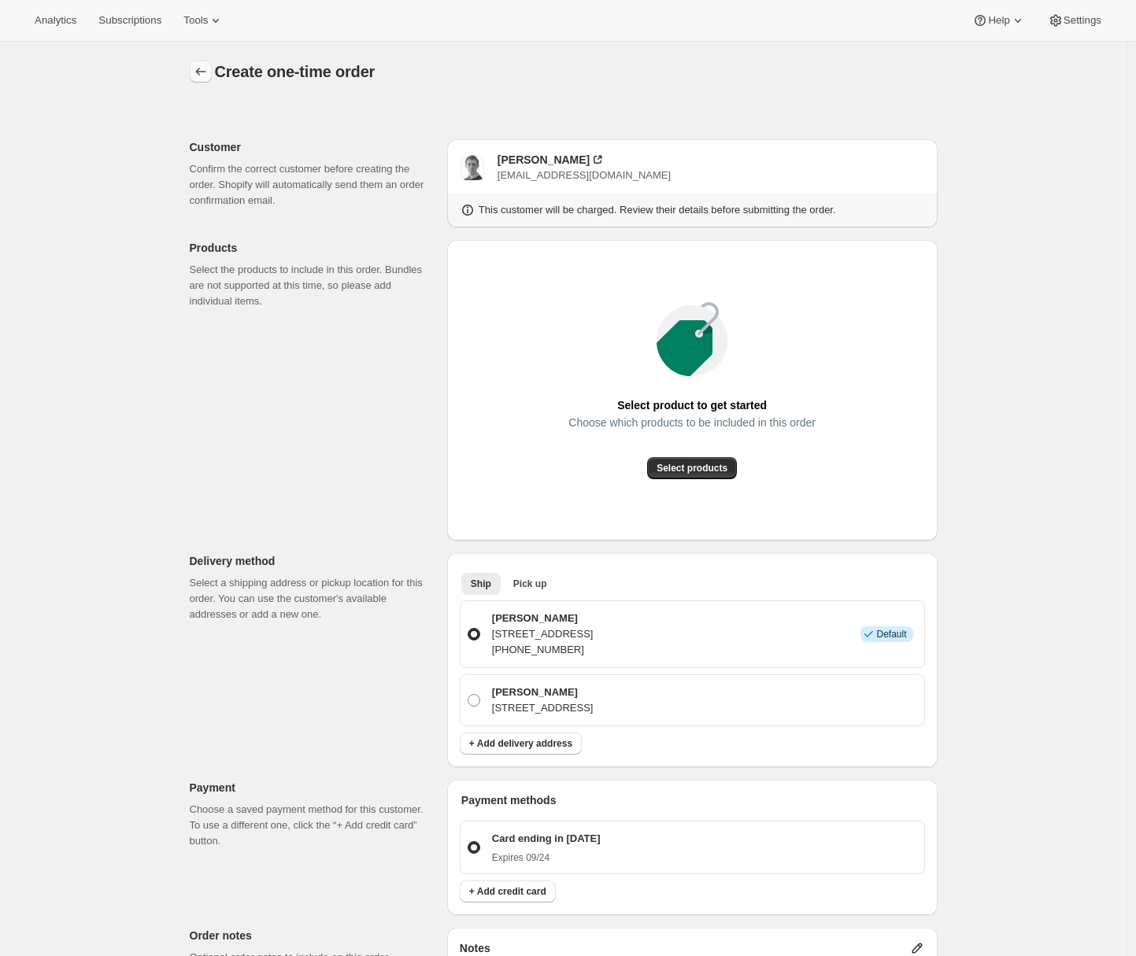
click at [206, 75] on icon "button" at bounding box center [201, 72] width 16 height 16
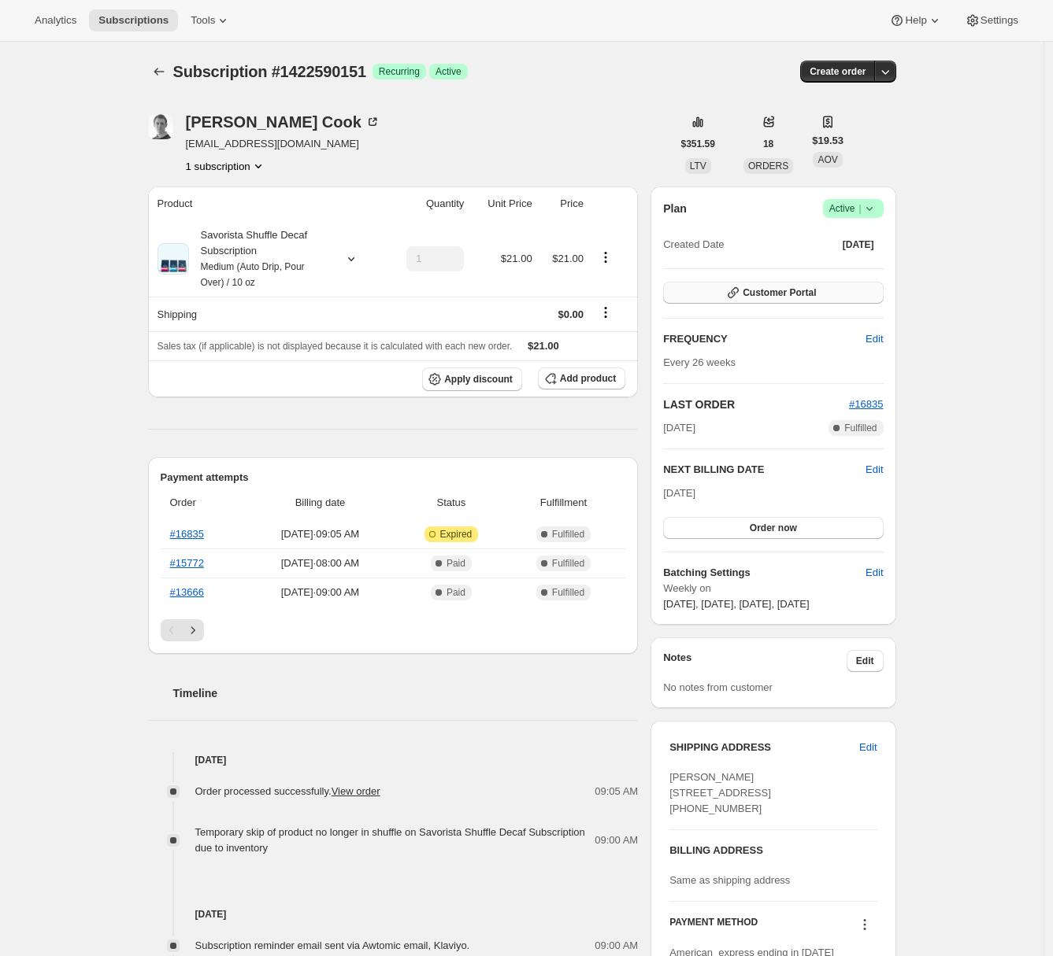
click at [816, 292] on span "Customer Portal" at bounding box center [778, 293] width 73 height 13
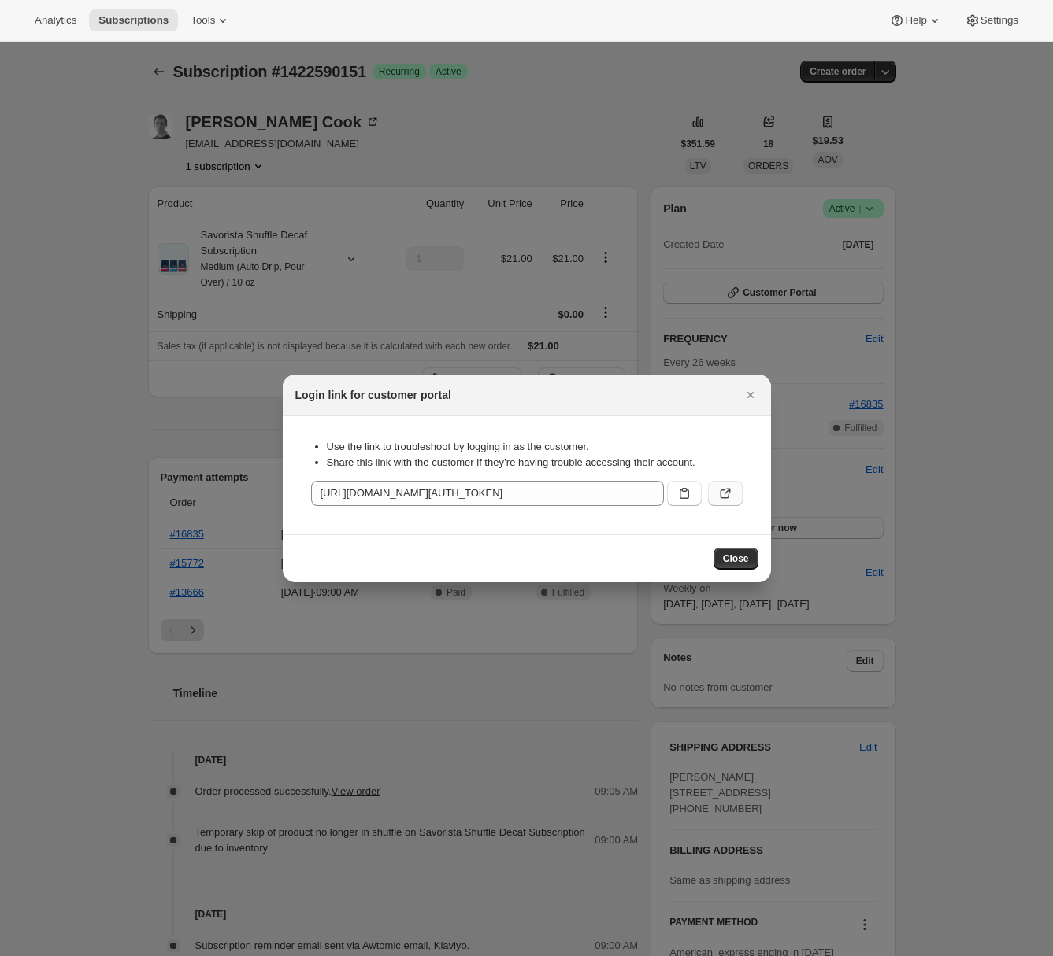
click at [727, 497] on icon ":res:" at bounding box center [724, 494] width 9 height 9
click at [745, 400] on icon "Close" at bounding box center [750, 395] width 16 height 16
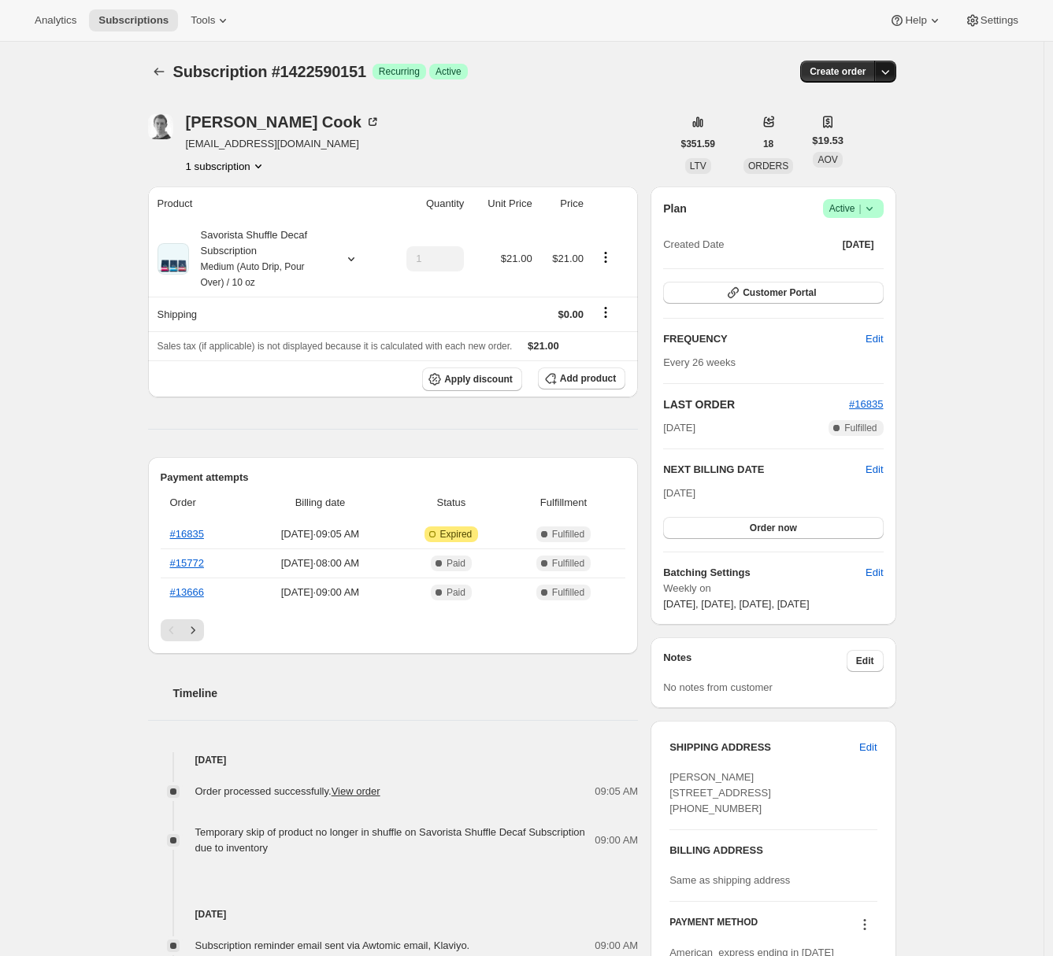
click at [888, 73] on icon "button" at bounding box center [885, 72] width 8 height 5
drag, startPoint x: 879, startPoint y: 138, endPoint x: 916, endPoint y: 89, distance: 60.8
click at [916, 89] on div "Analytics Subscriptions Tools Help Settings Skip to content Subscription #14225…" at bounding box center [526, 700] width 1053 height 1400
click at [891, 73] on icon "button" at bounding box center [885, 72] width 16 height 16
click at [831, 135] on span "Create custom one-time order" at bounding box center [822, 131] width 136 height 12
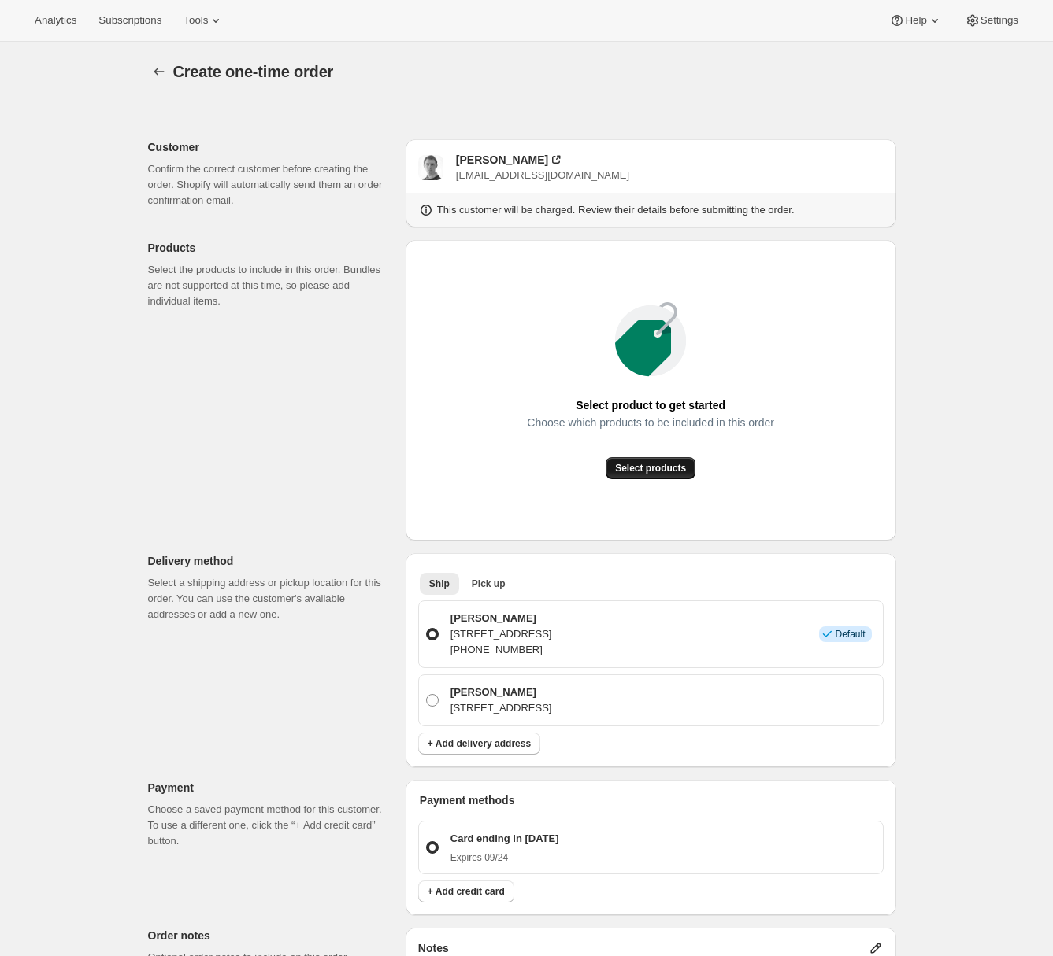
click at [646, 472] on span "Select products" at bounding box center [650, 468] width 71 height 13
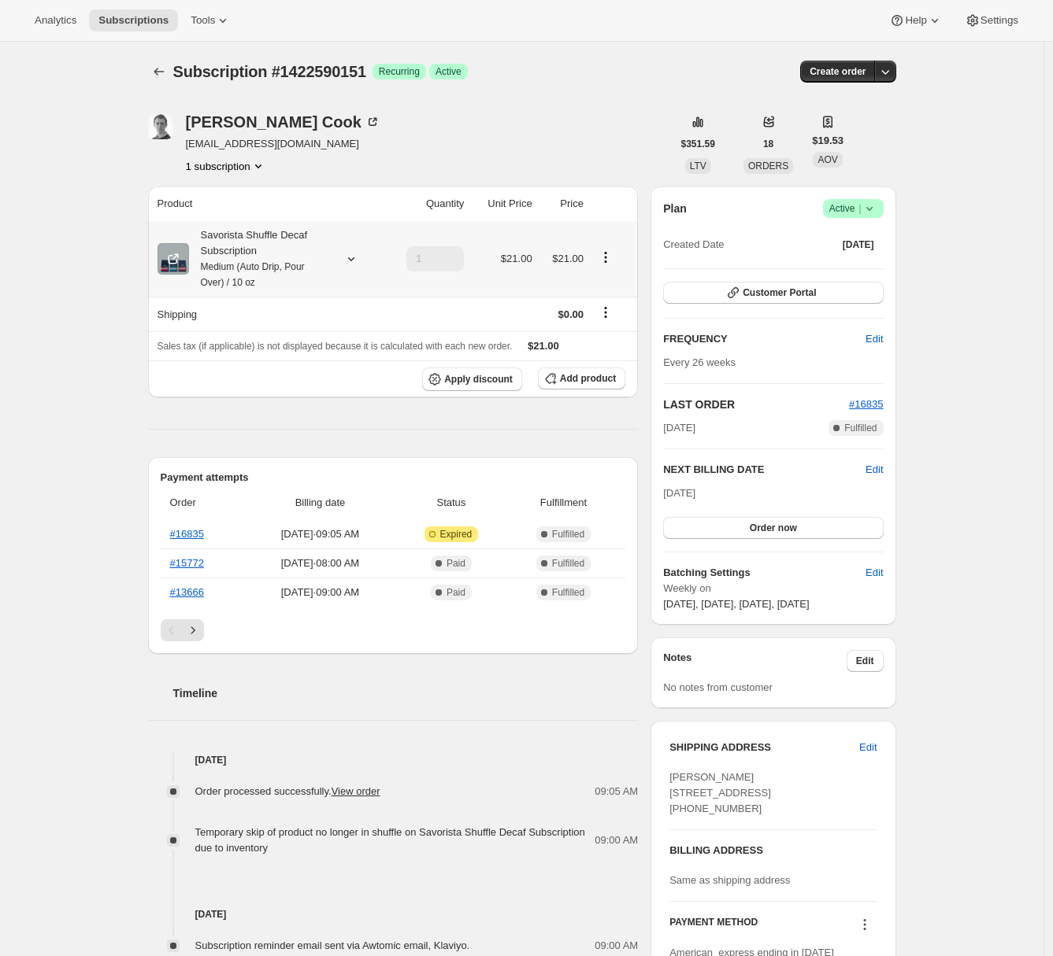
click at [346, 263] on icon at bounding box center [351, 259] width 16 height 16
click at [82, 217] on div "Subscription #1422590151. This page is ready Subscription #1422590151 Success R…" at bounding box center [521, 721] width 1043 height 1358
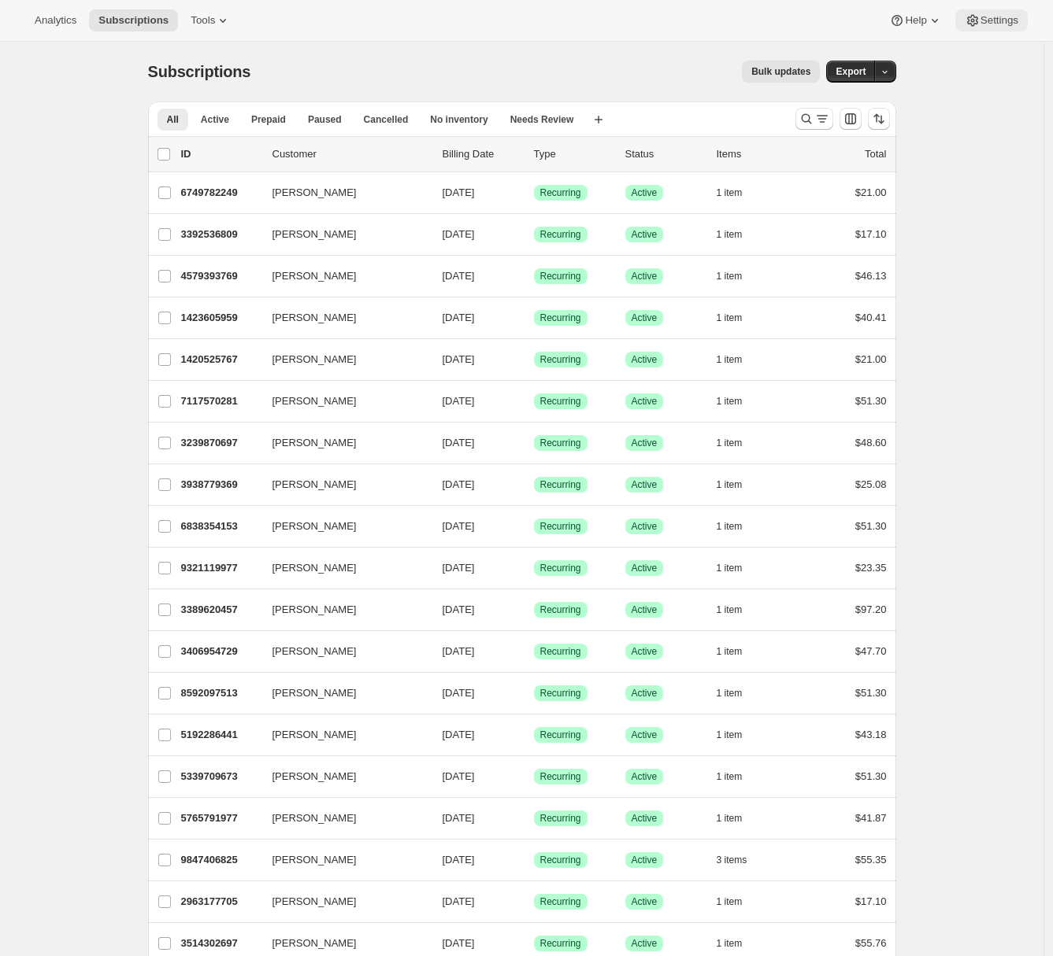
click at [980, 20] on span "Settings" at bounding box center [999, 20] width 38 height 13
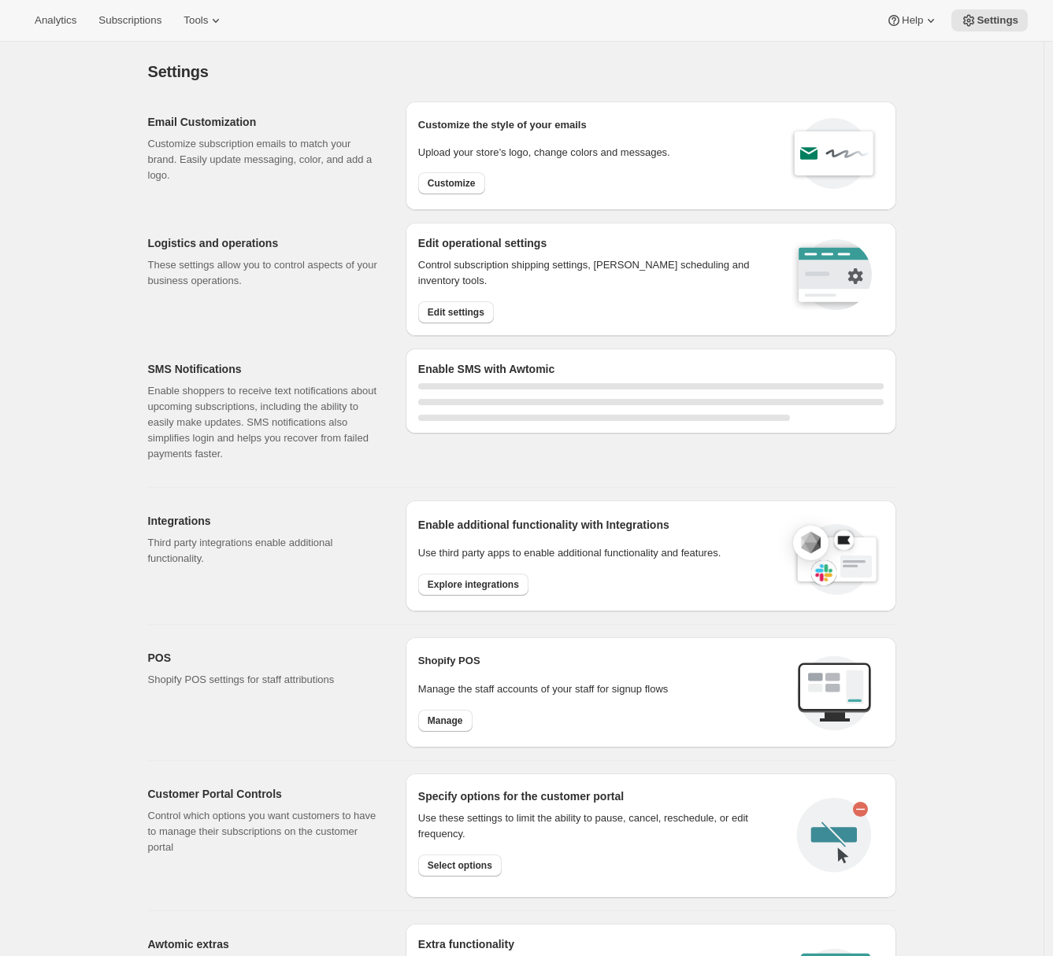
select select "22:00"
select select "09:00"
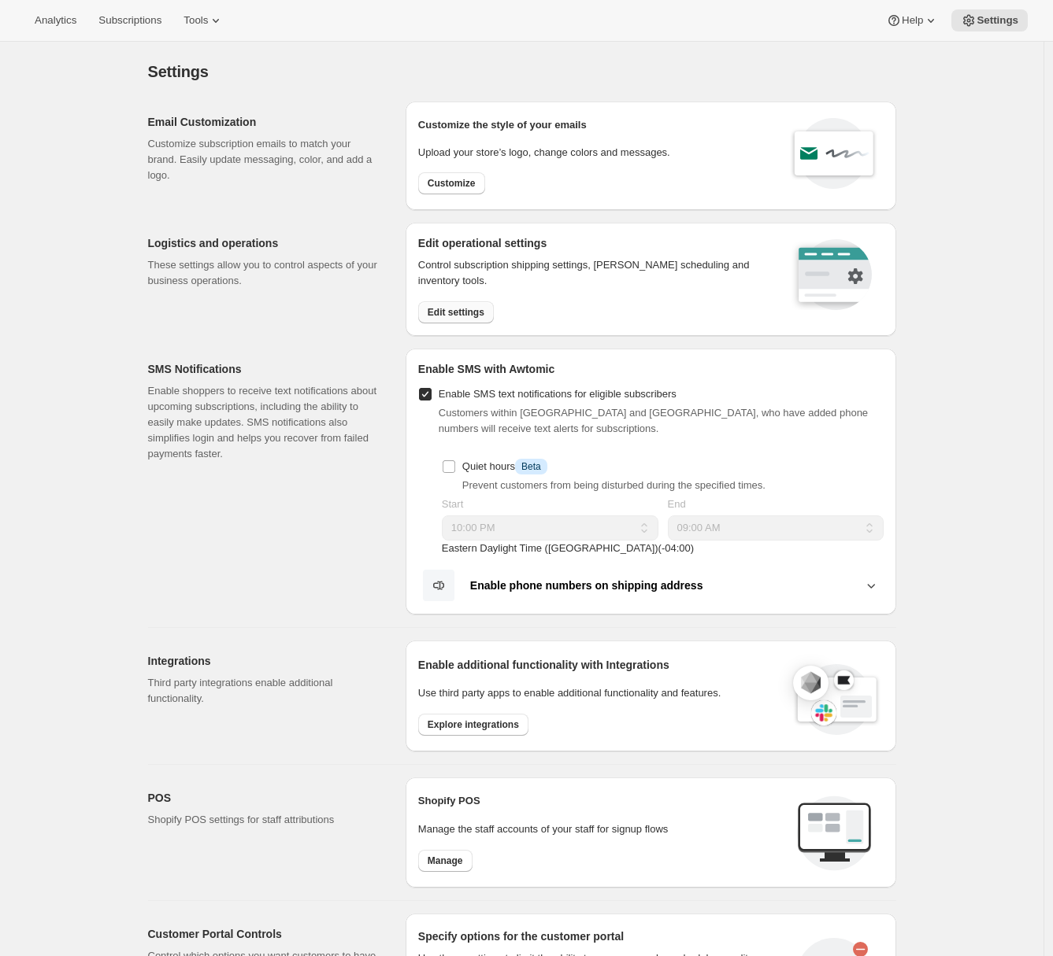
click at [472, 314] on span "Edit settings" at bounding box center [455, 312] width 57 height 13
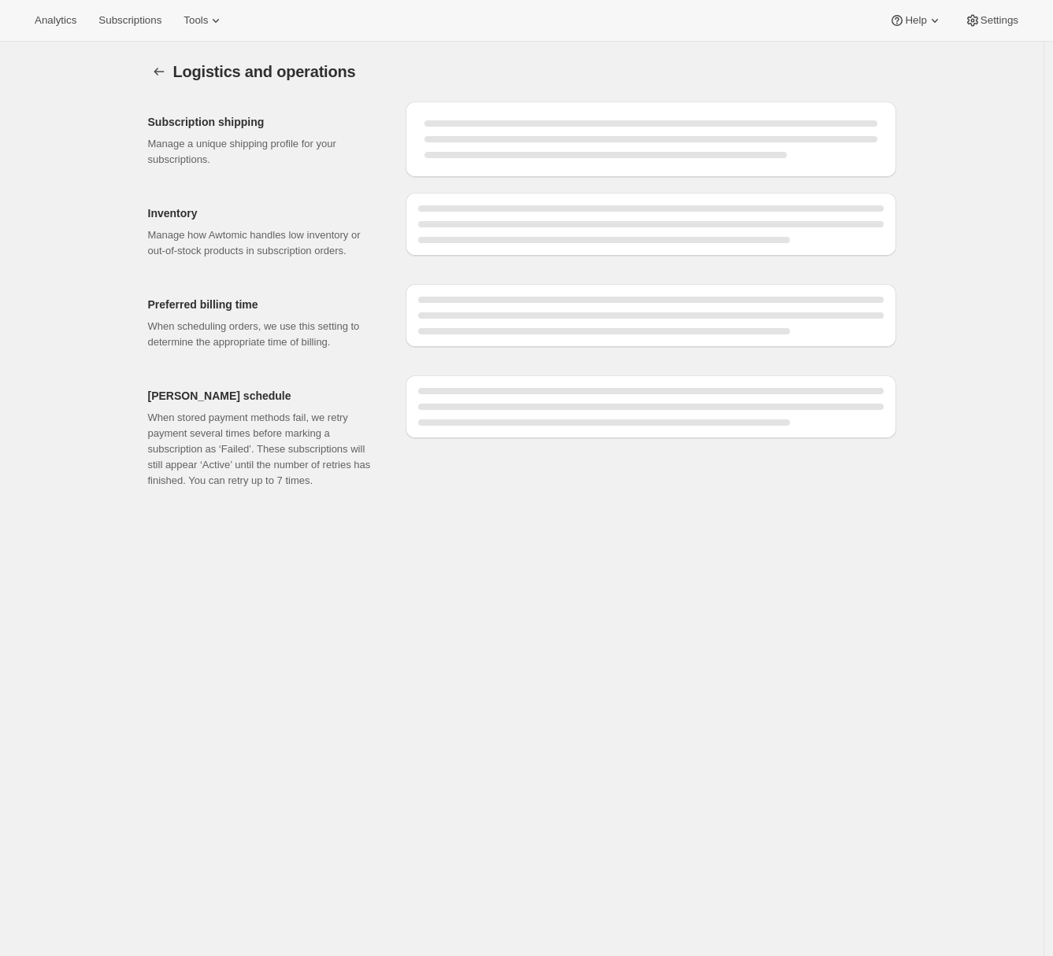
select select "11:00"
select select "DAY"
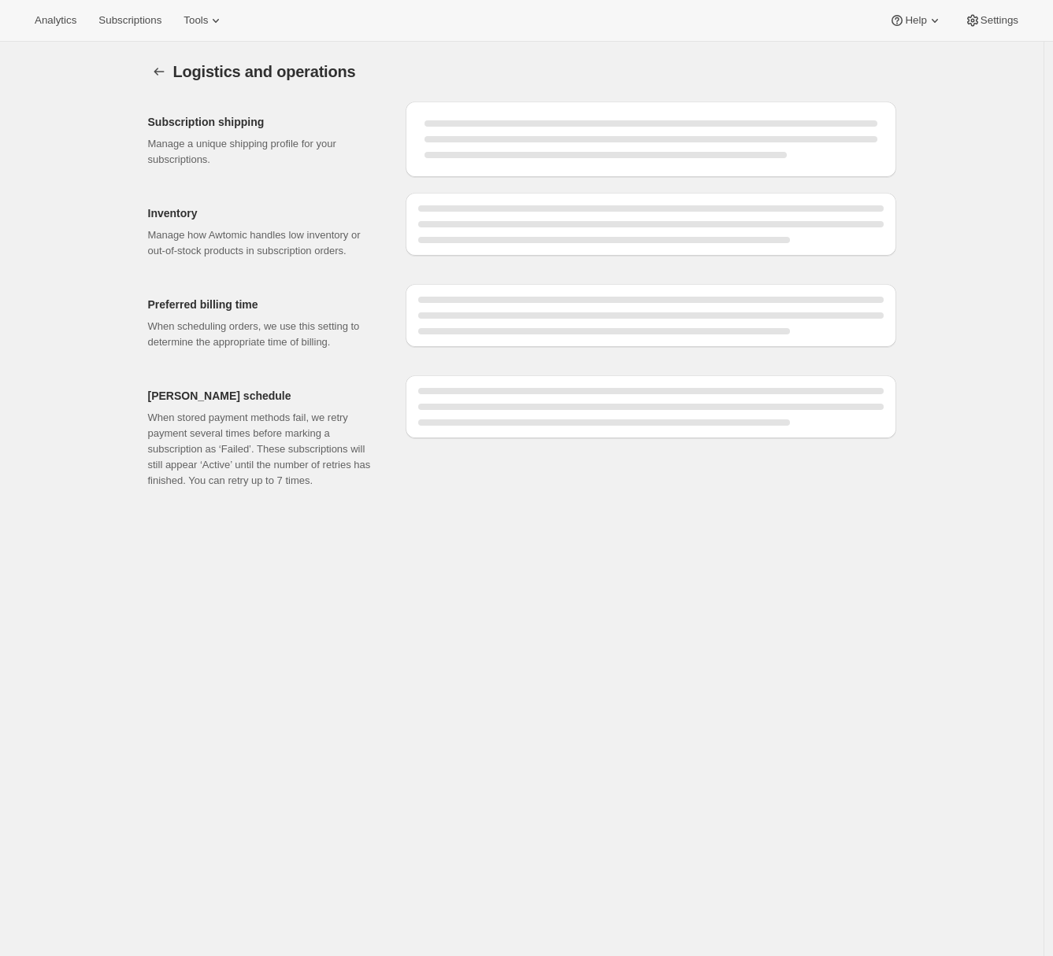
select select "DAY"
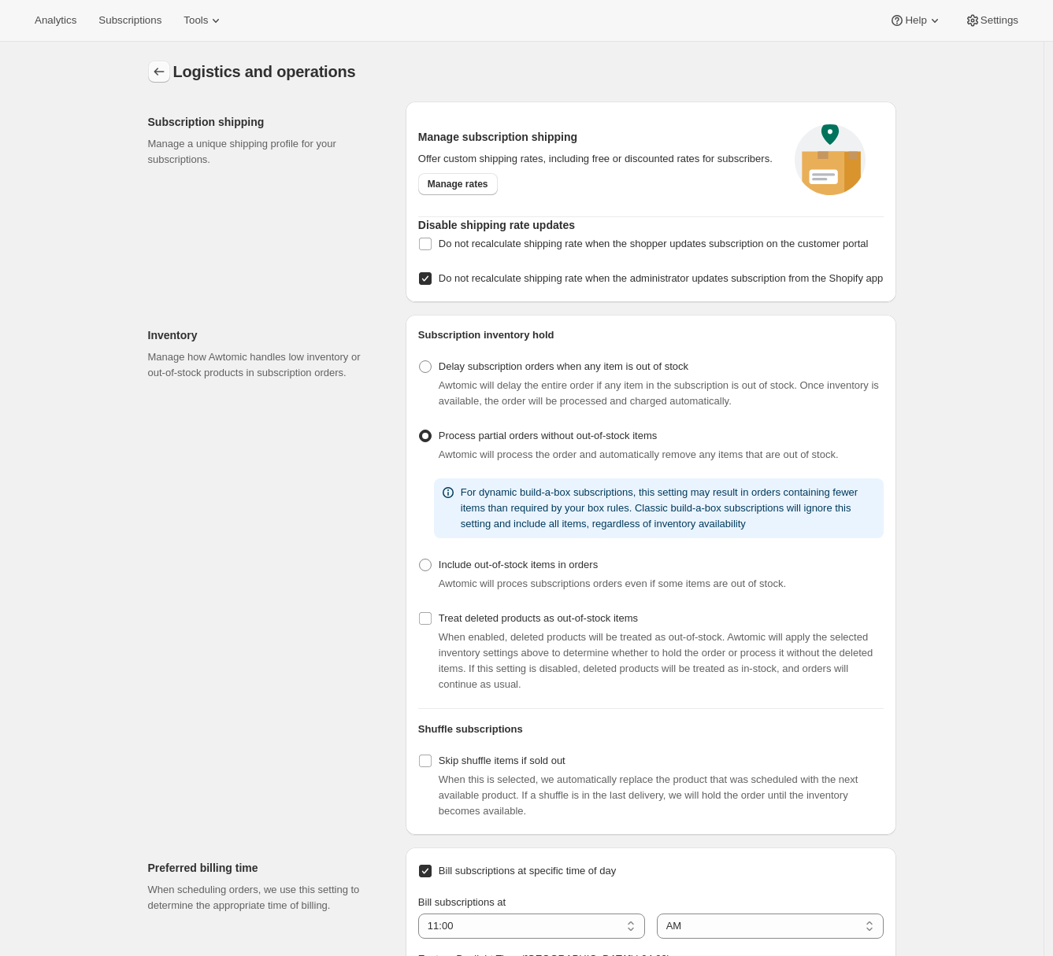
click at [163, 74] on icon "Settings" at bounding box center [159, 72] width 16 height 16
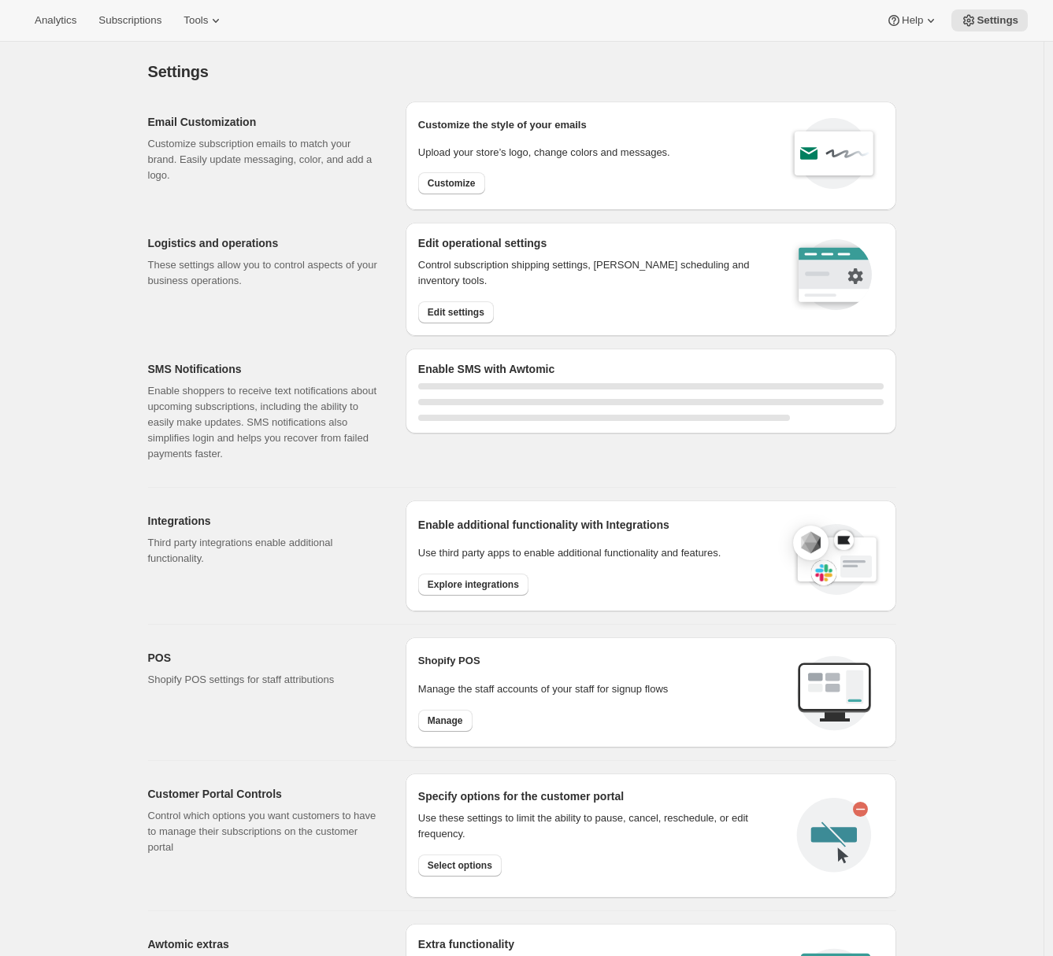
select select "22:00"
select select "09:00"
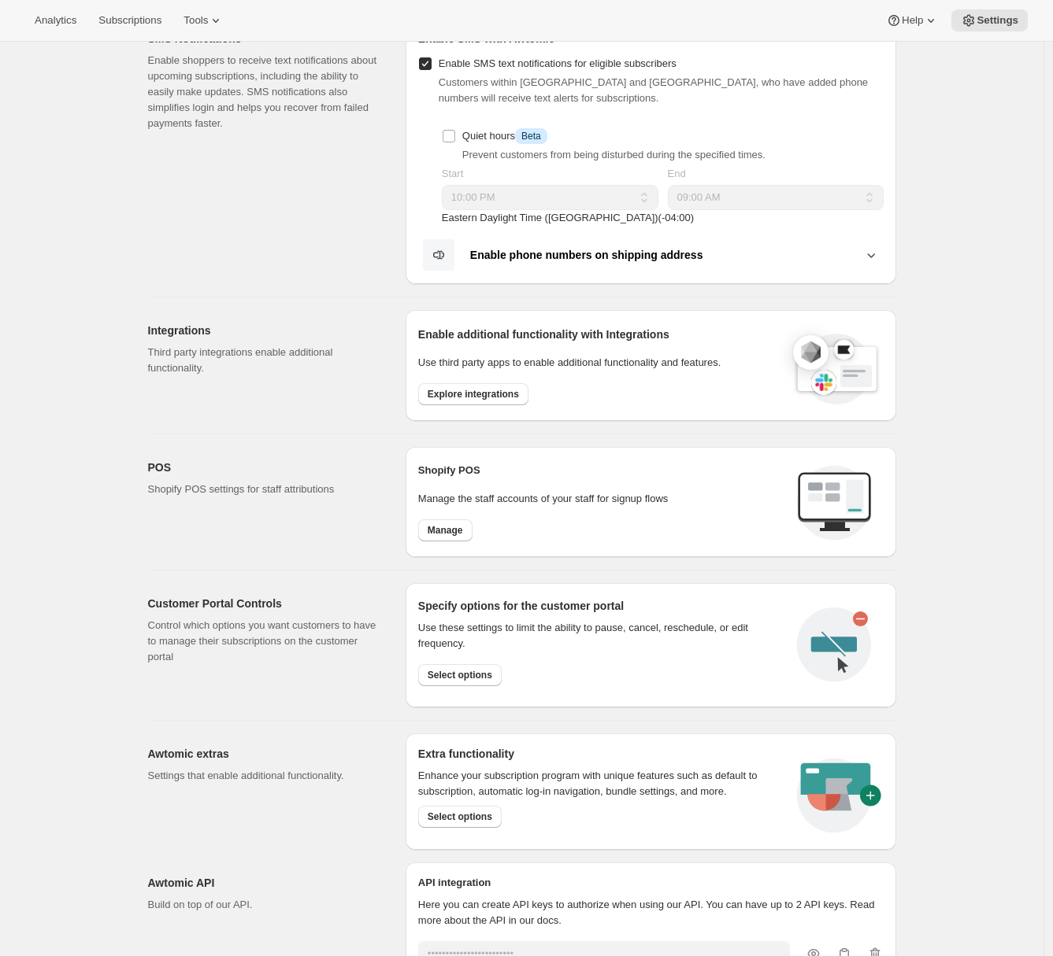
scroll to position [341, 0]
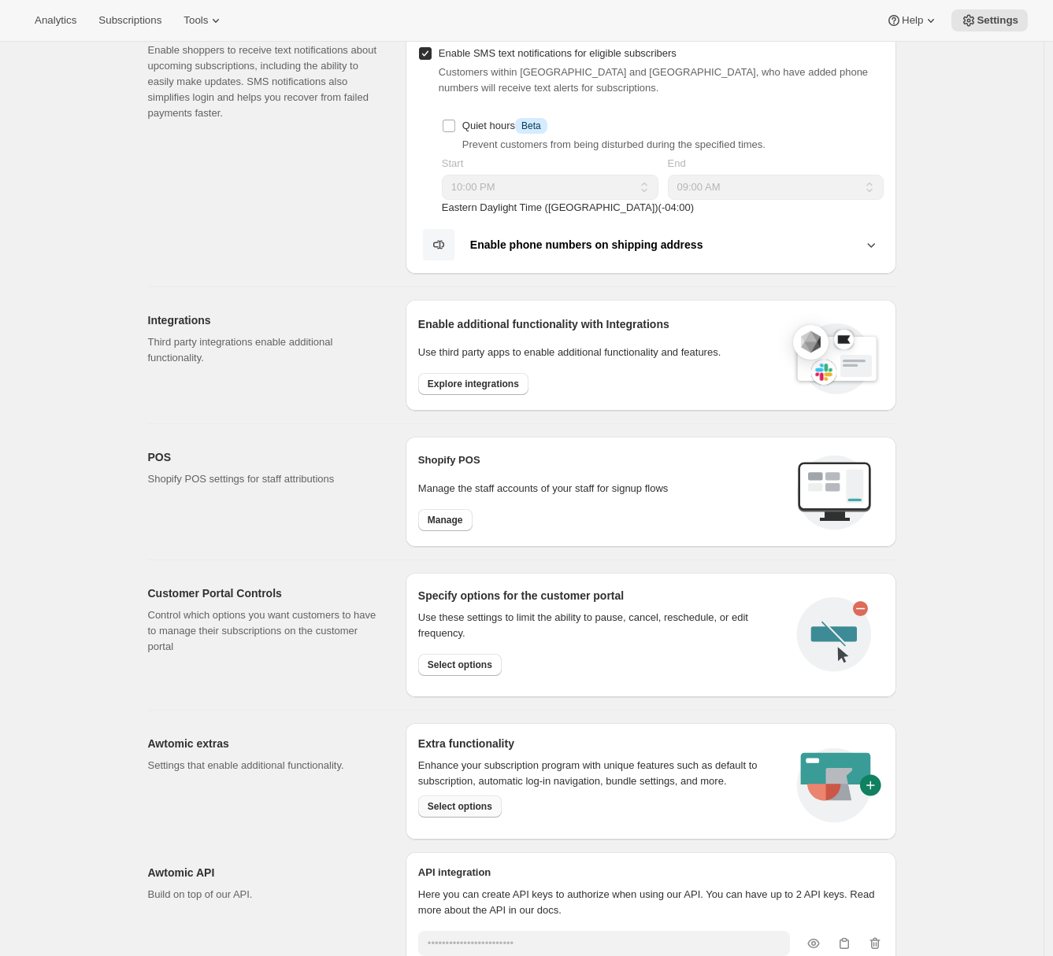
click at [467, 805] on span "Select options" at bounding box center [459, 807] width 65 height 13
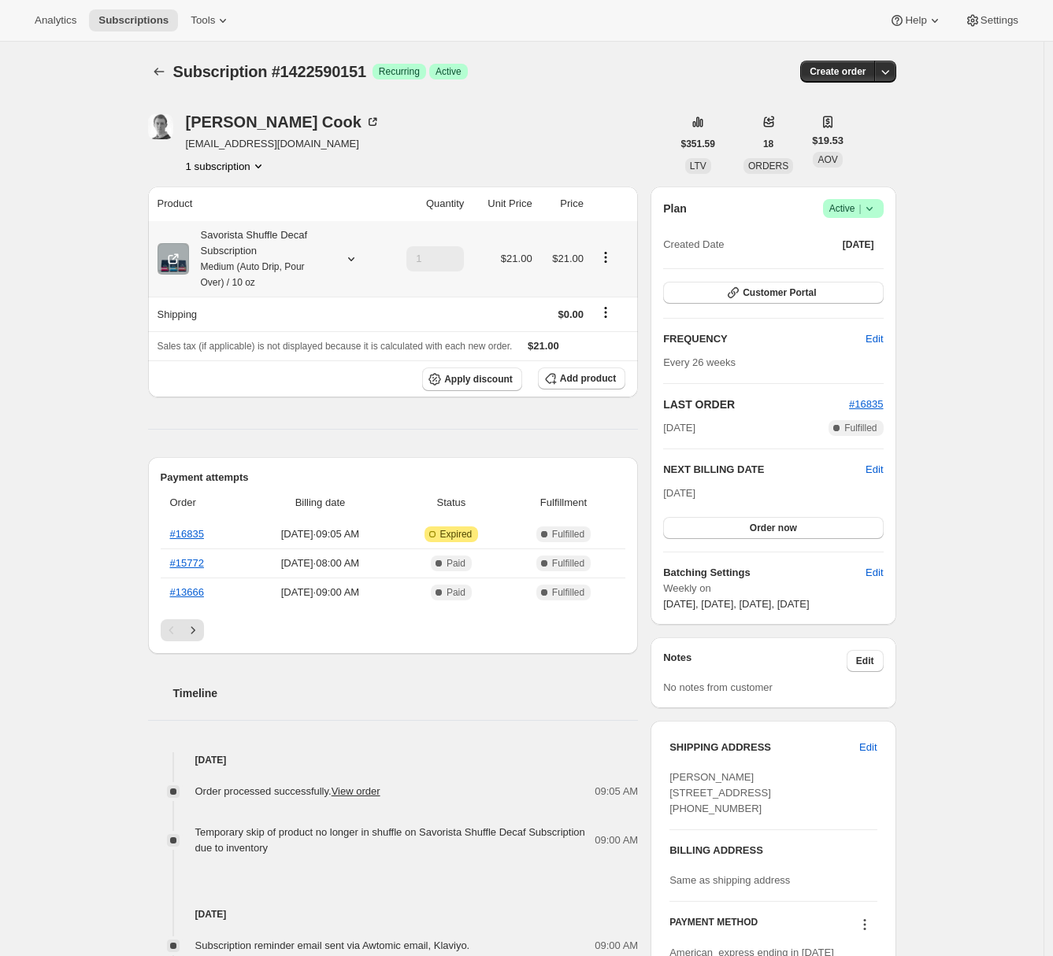
click at [348, 257] on icon at bounding box center [351, 259] width 16 height 16
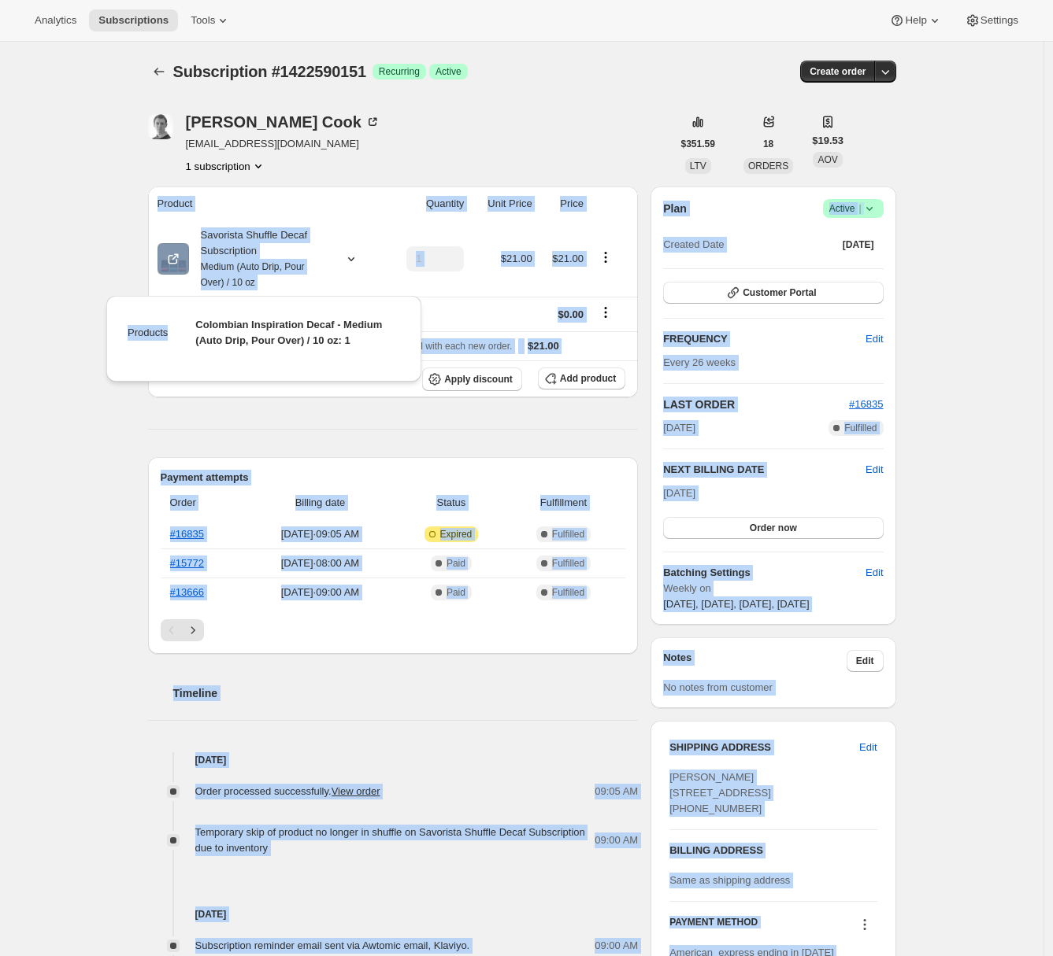
drag, startPoint x: 192, startPoint y: 322, endPoint x: 86, endPoint y: 190, distance: 169.7
click at [86, 190] on div "Analytics Subscriptions Tools Help Settings Skip to content Subscription #14225…" at bounding box center [526, 700] width 1053 height 1400
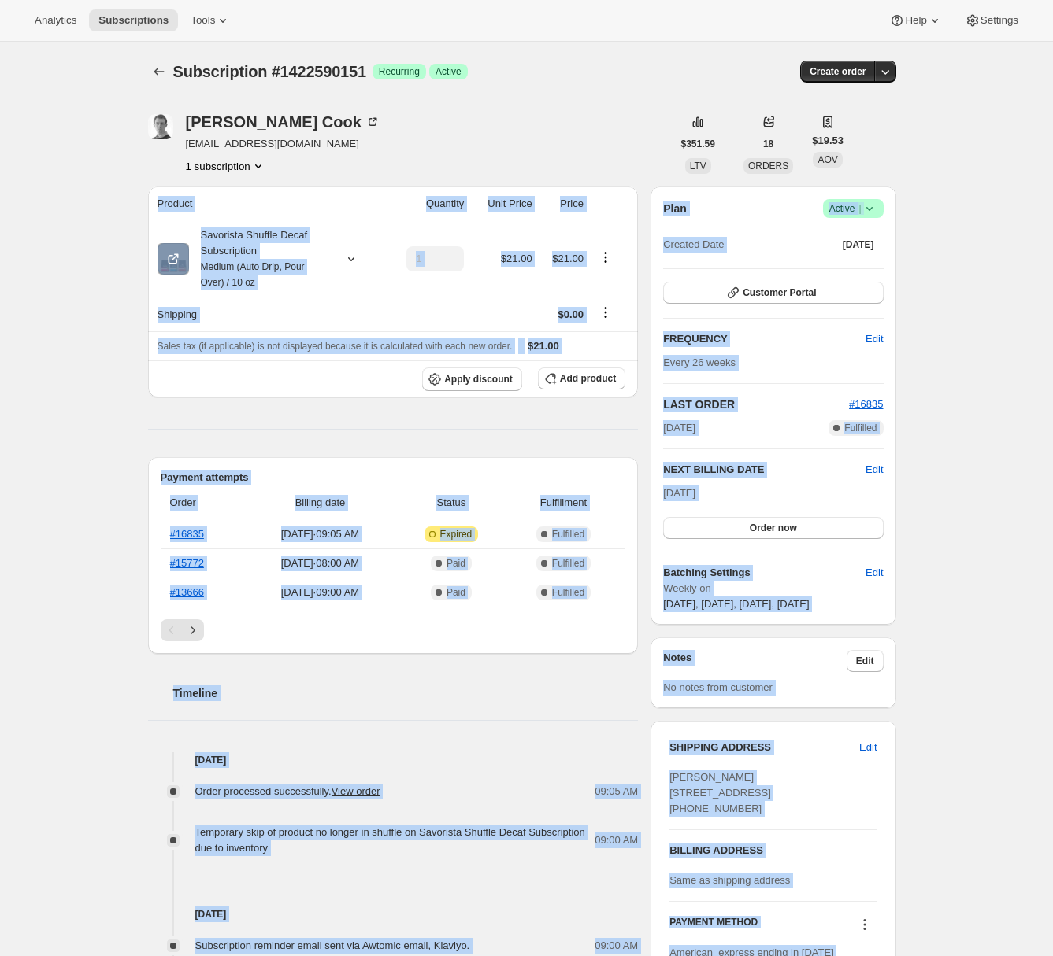
click at [86, 205] on div "Subscription #1422590151. This page is ready Subscription #1422590151 Success R…" at bounding box center [521, 721] width 1043 height 1358
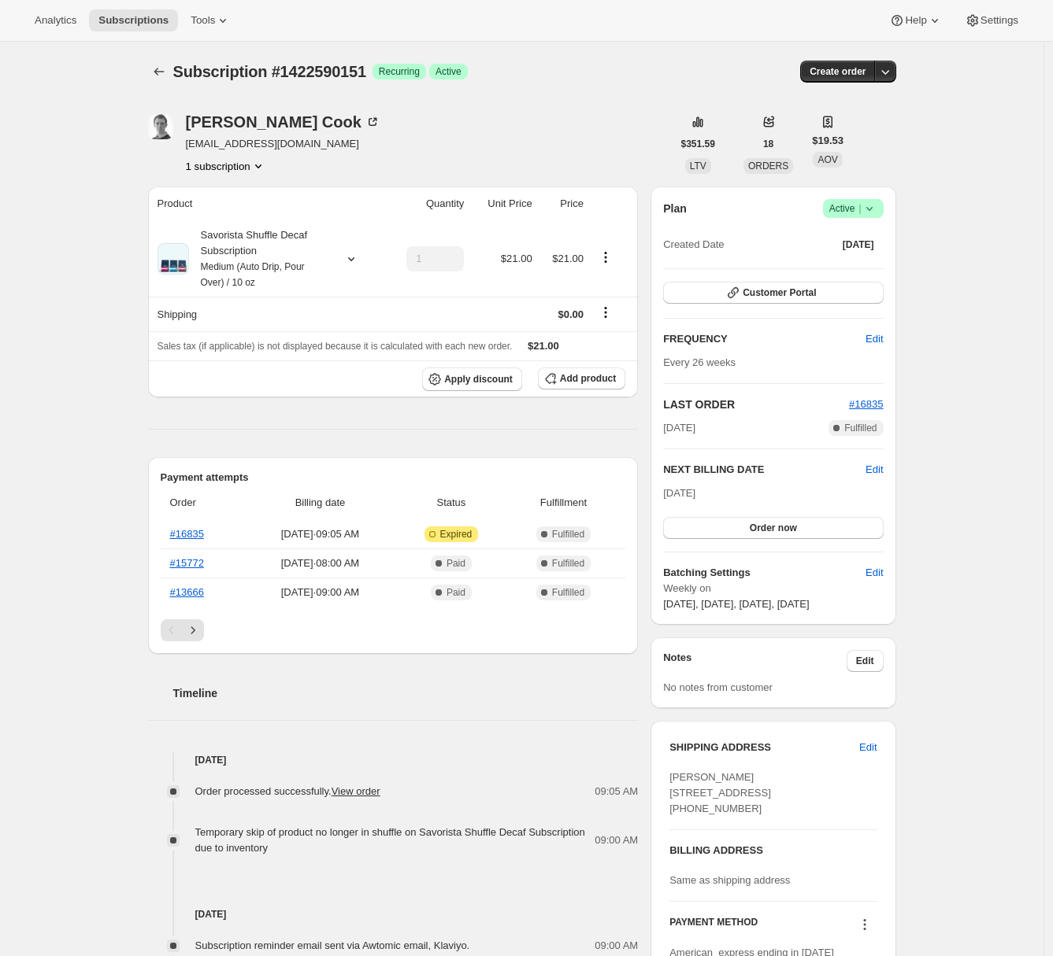
drag, startPoint x: 983, startPoint y: 103, endPoint x: 949, endPoint y: 87, distance: 37.3
click at [983, 103] on div "Subscription #1422590151. This page is ready Subscription #1422590151 Success R…" at bounding box center [521, 721] width 1043 height 1358
click at [893, 69] on icon "button" at bounding box center [885, 72] width 16 height 16
click at [874, 134] on span "Create custom one-time order" at bounding box center [822, 131] width 136 height 12
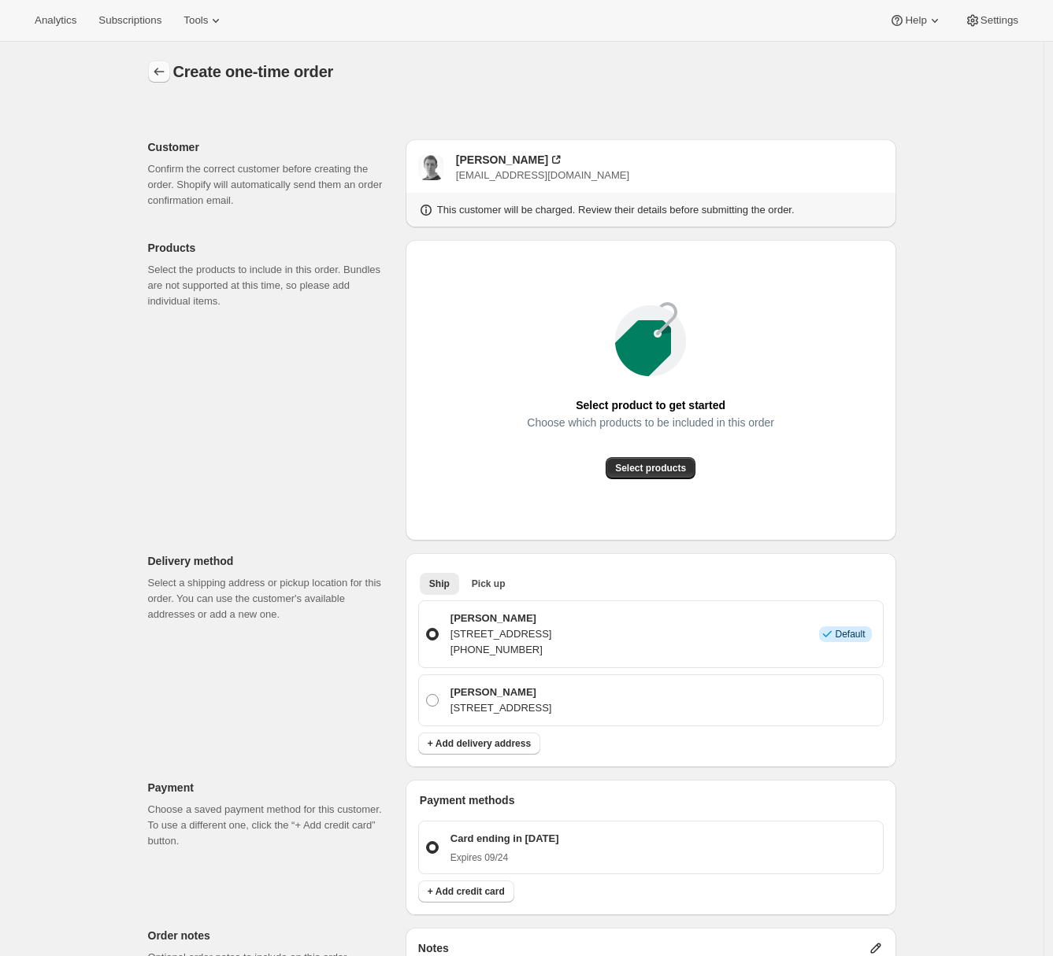
click at [158, 75] on icon "button" at bounding box center [159, 72] width 16 height 16
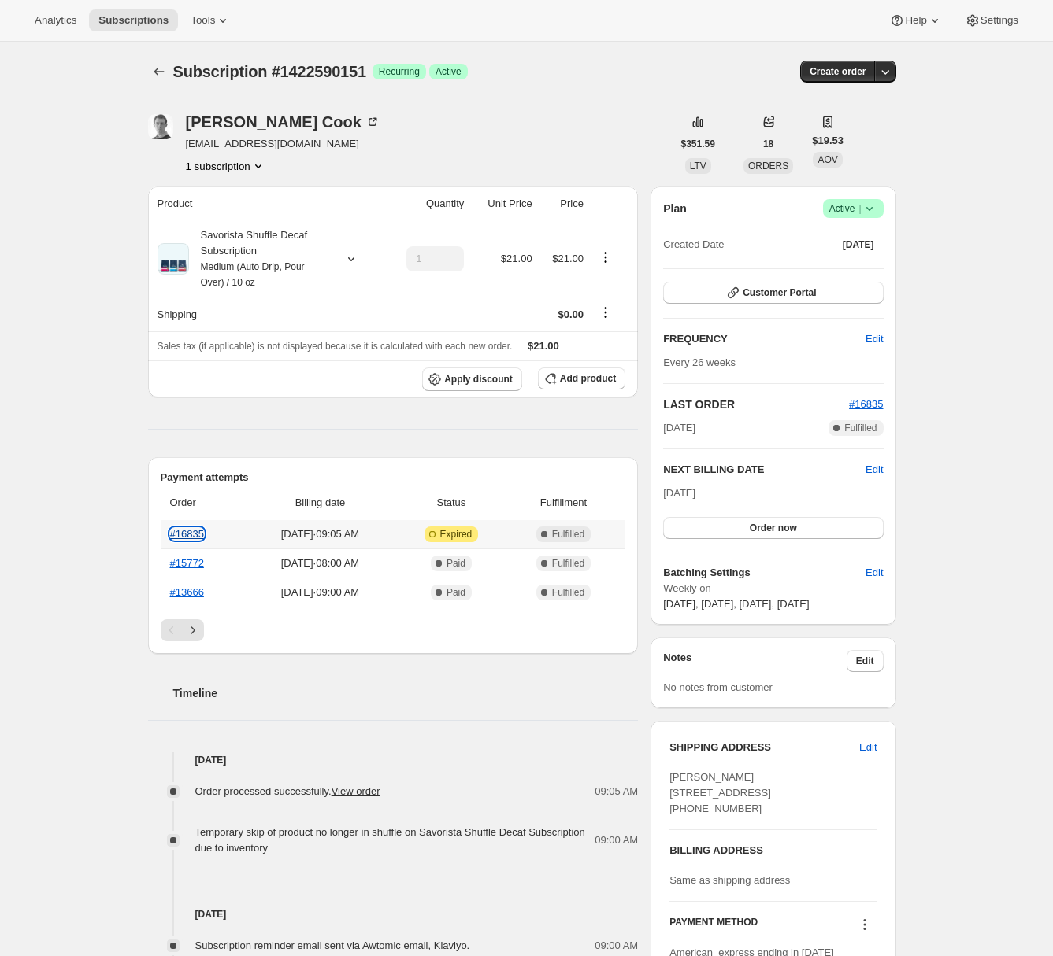
click at [187, 535] on link "#16835" at bounding box center [187, 534] width 34 height 12
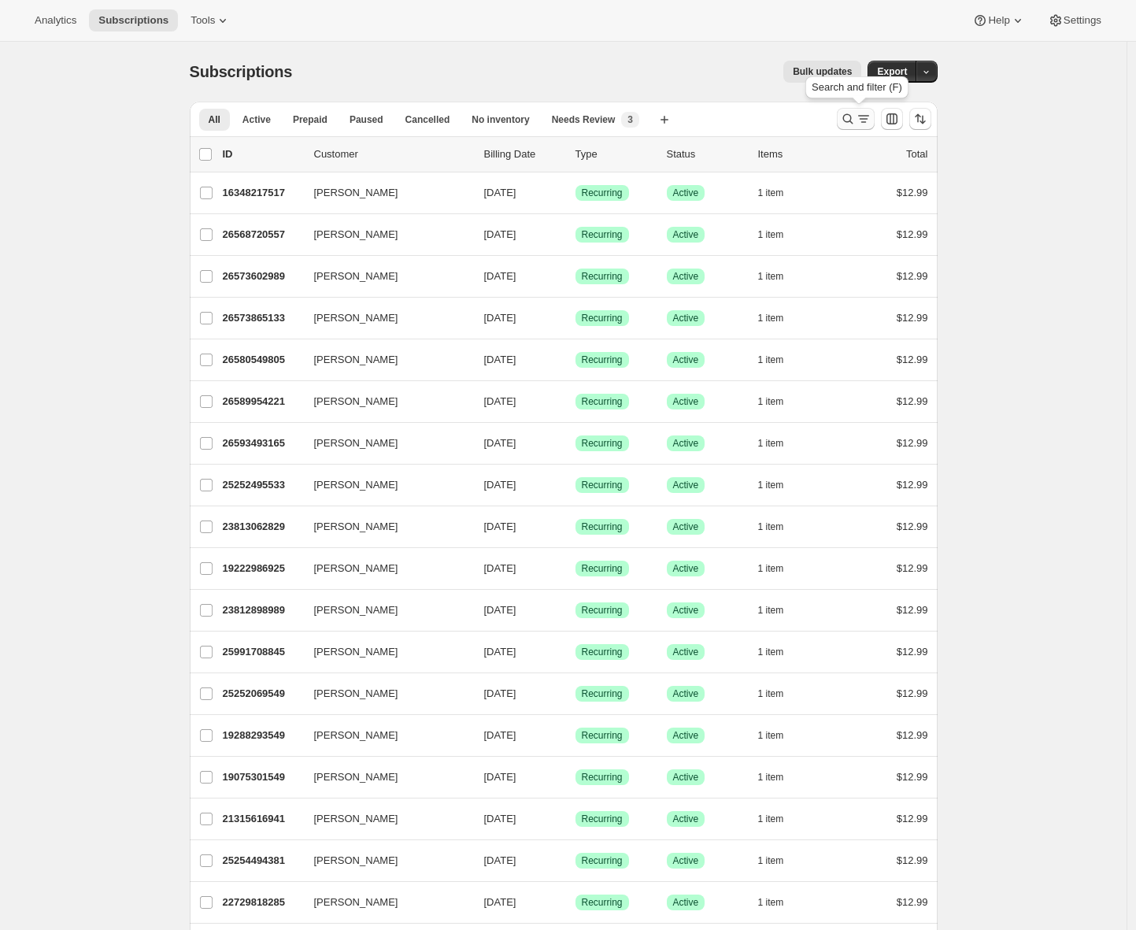
click at [853, 122] on icon "Search and filter results" at bounding box center [847, 119] width 10 height 10
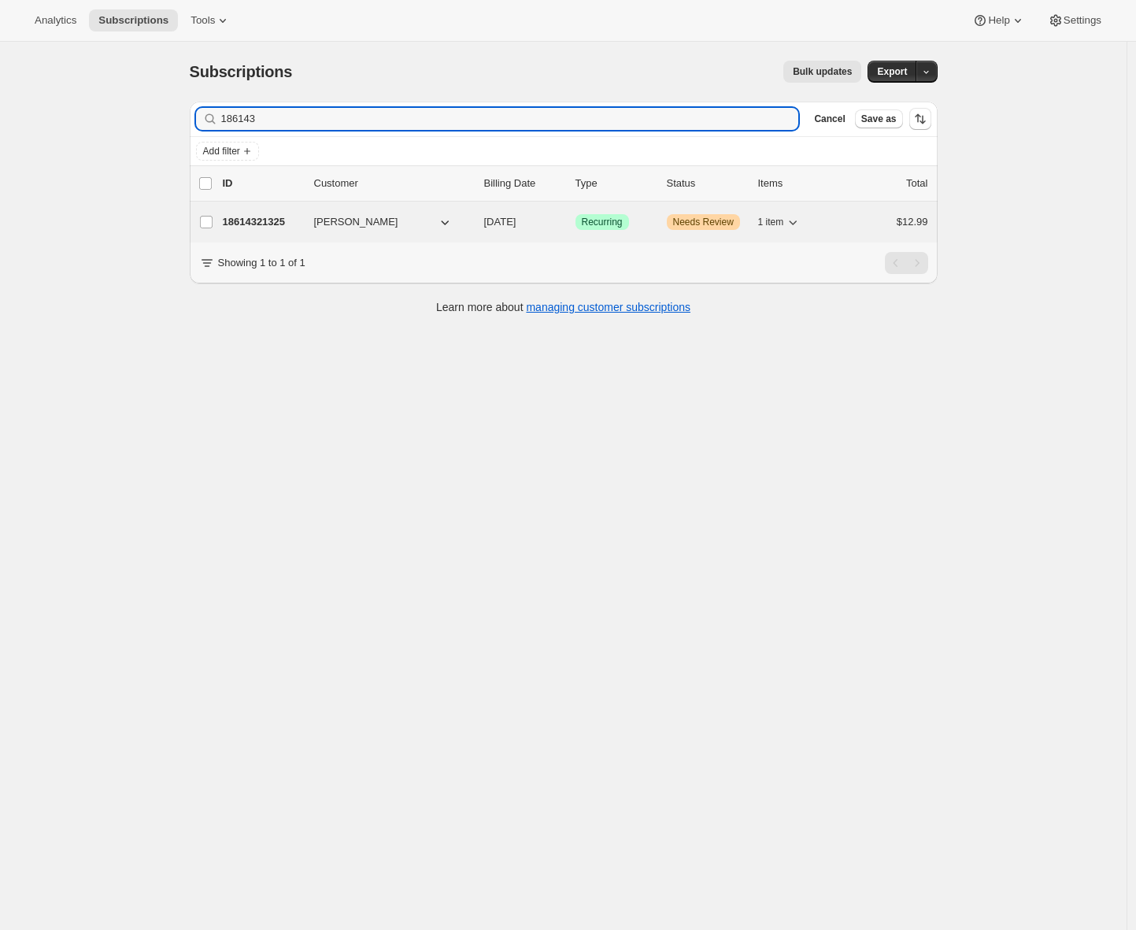
type input "186143"
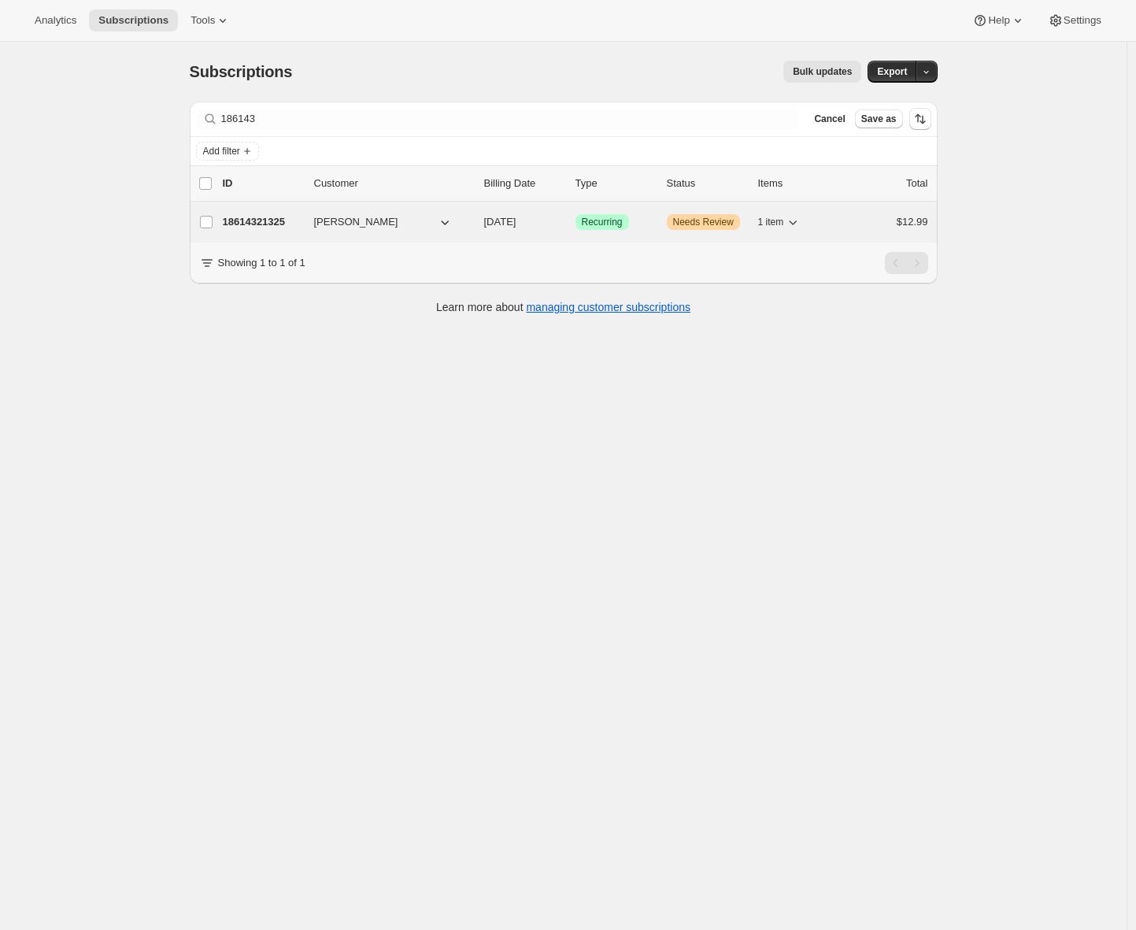
click at [276, 225] on p "18614321325" at bounding box center [262, 222] width 79 height 16
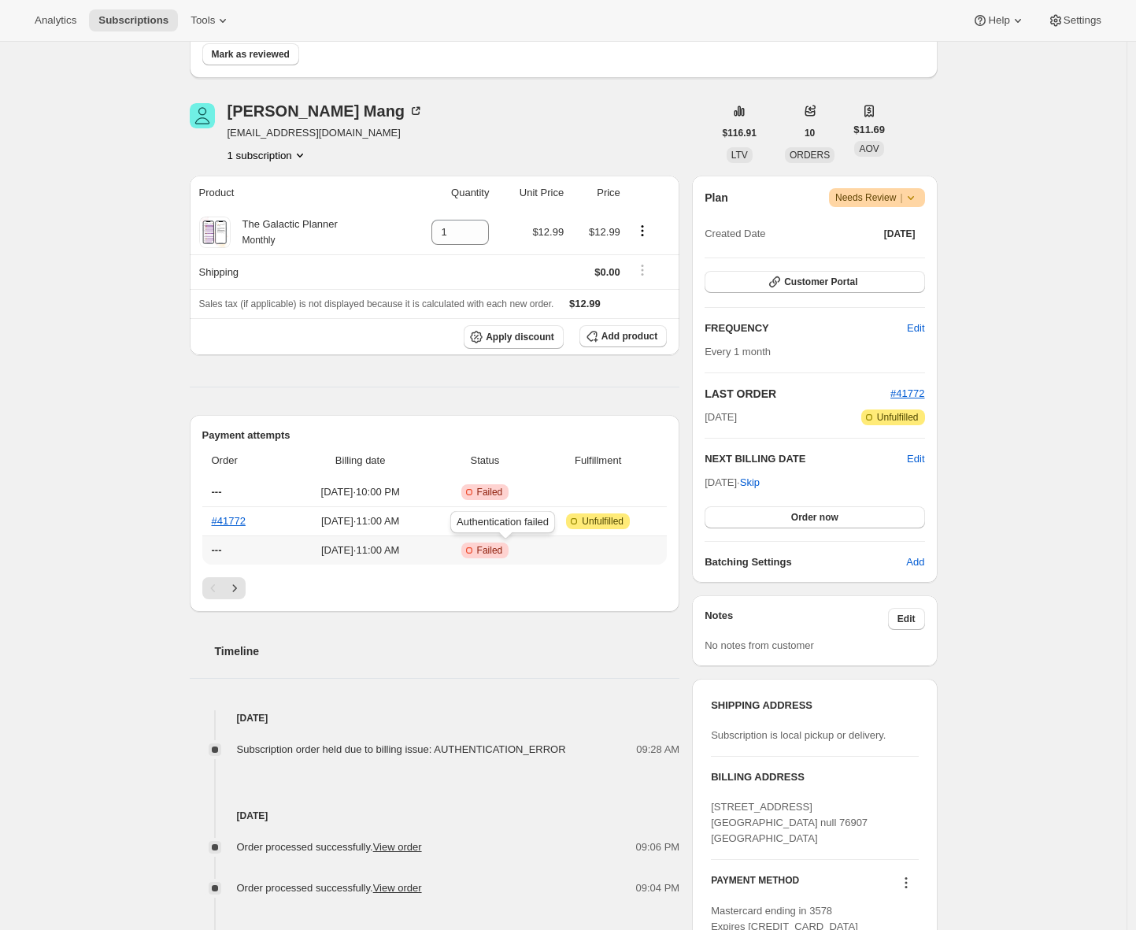
scroll to position [390, 0]
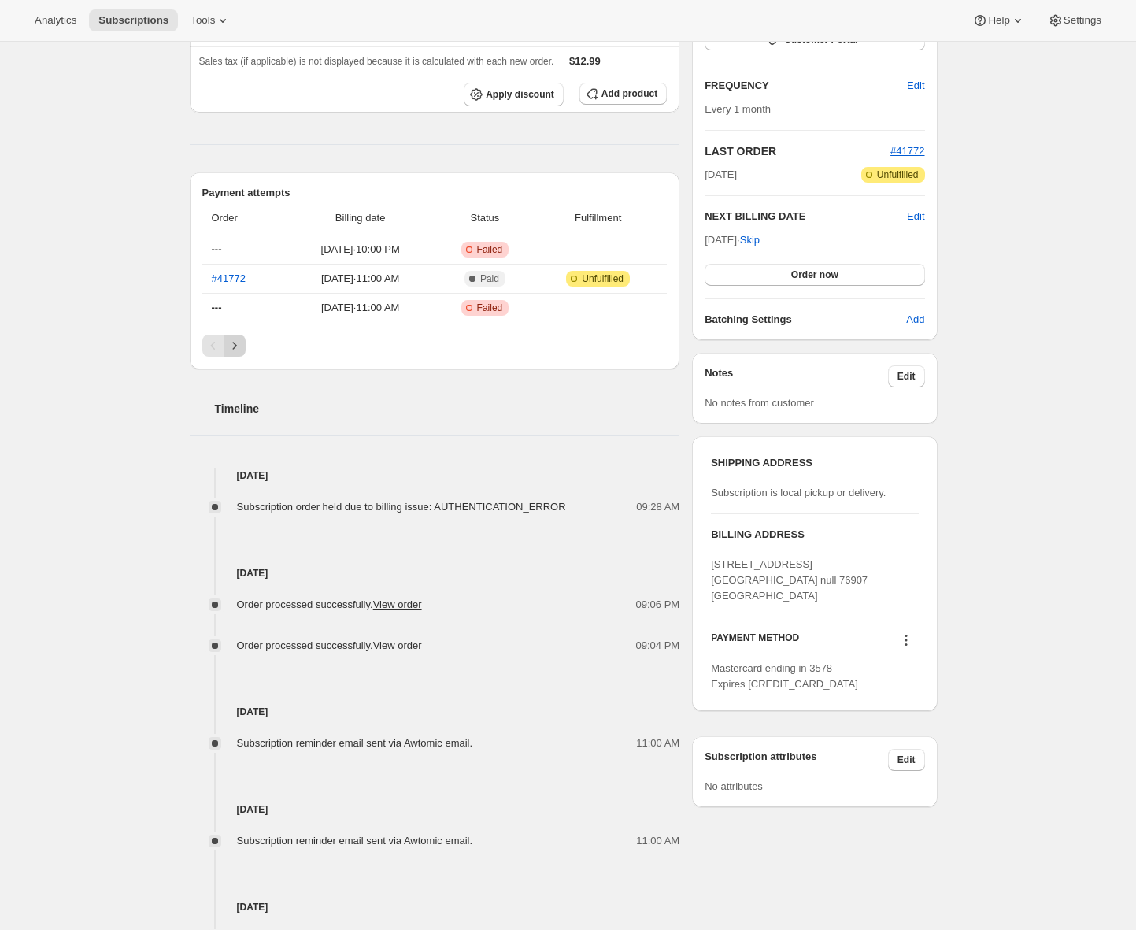
click at [236, 344] on icon "Next" at bounding box center [235, 346] width 16 height 16
click at [217, 347] on icon "Previous" at bounding box center [213, 346] width 16 height 16
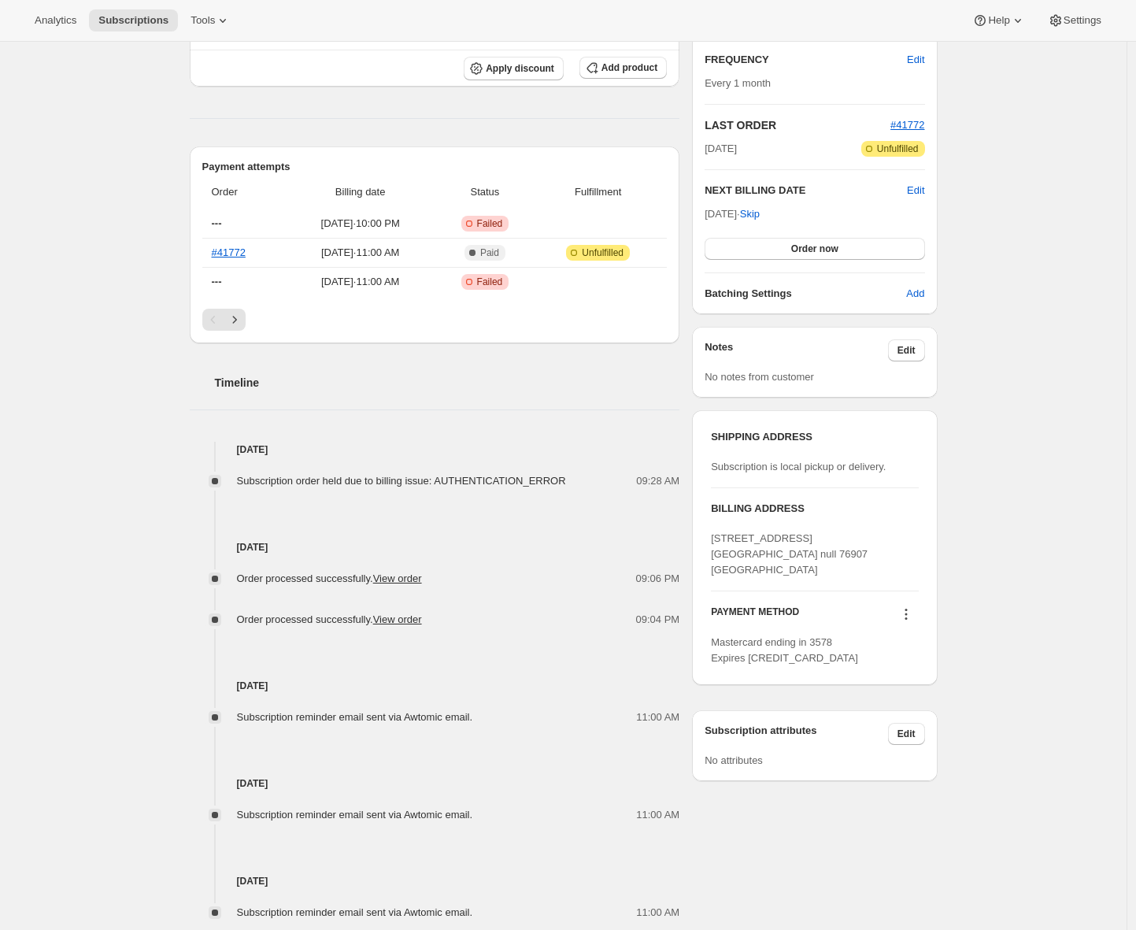
scroll to position [498, 0]
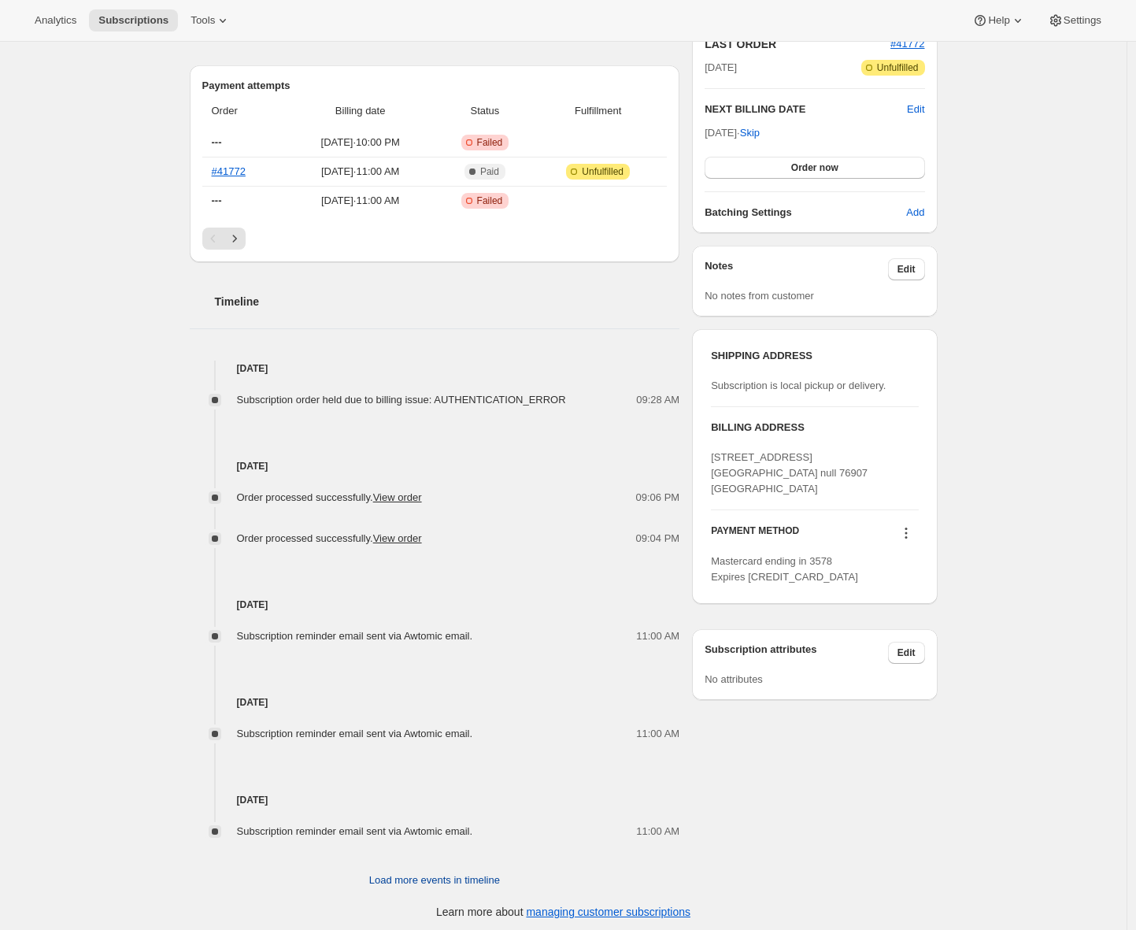
click at [409, 880] on span "Load more events in timeline" at bounding box center [434, 880] width 131 height 16
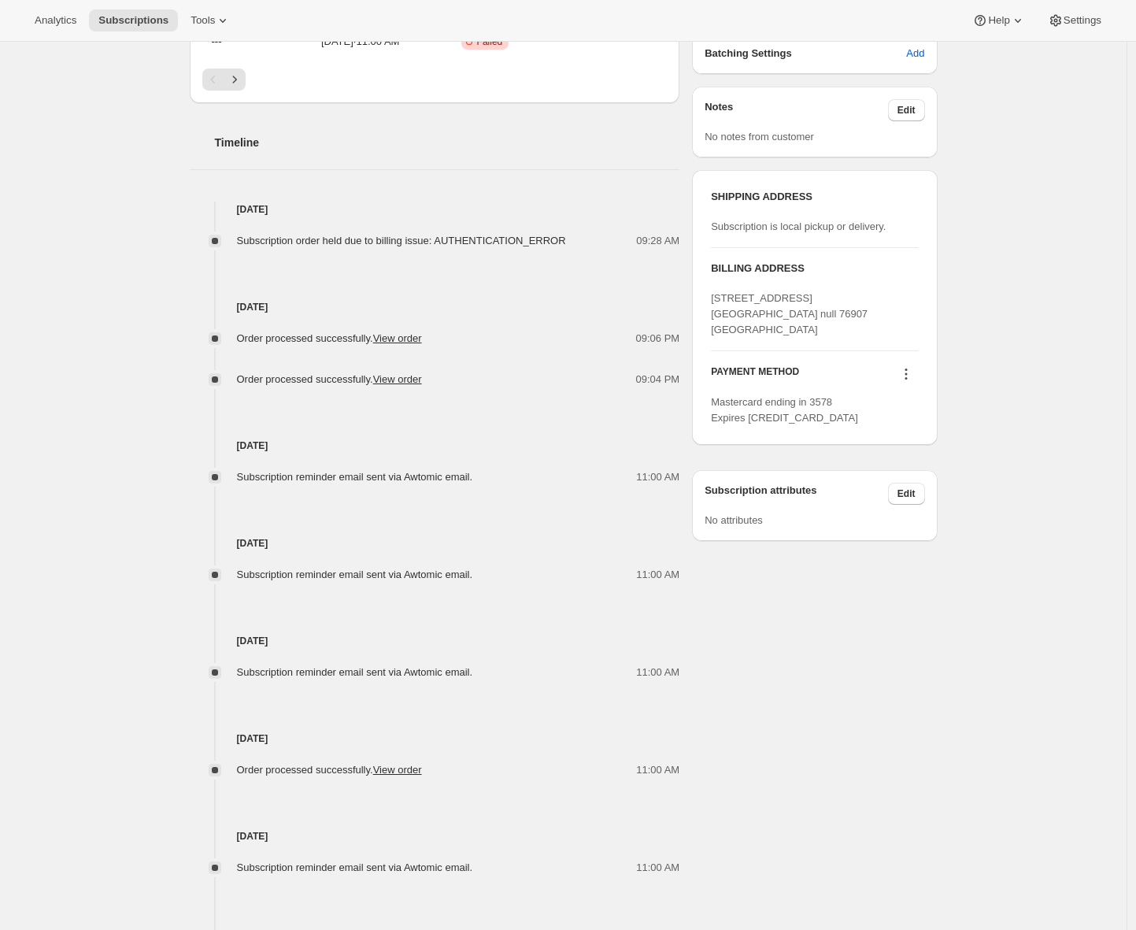
scroll to position [559, 0]
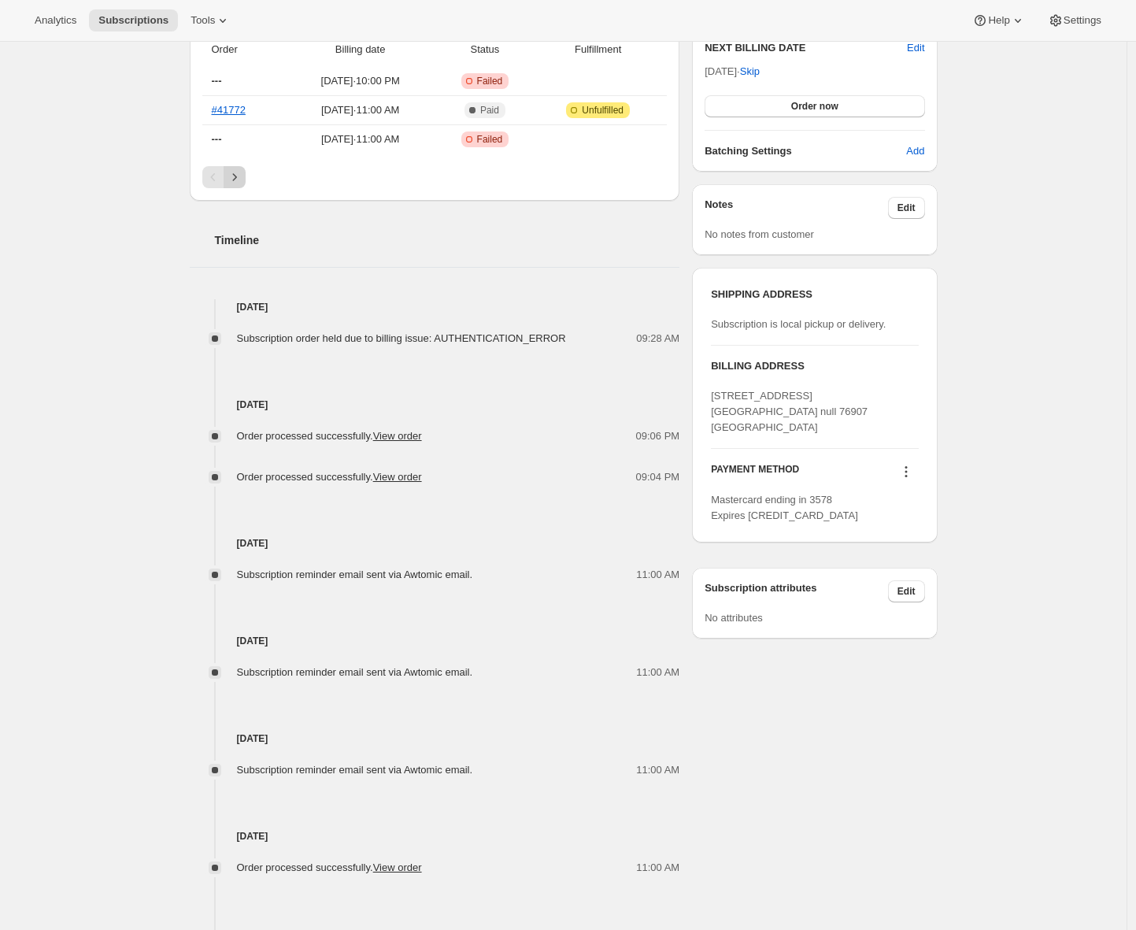
click at [237, 176] on icon "Next" at bounding box center [235, 177] width 16 height 16
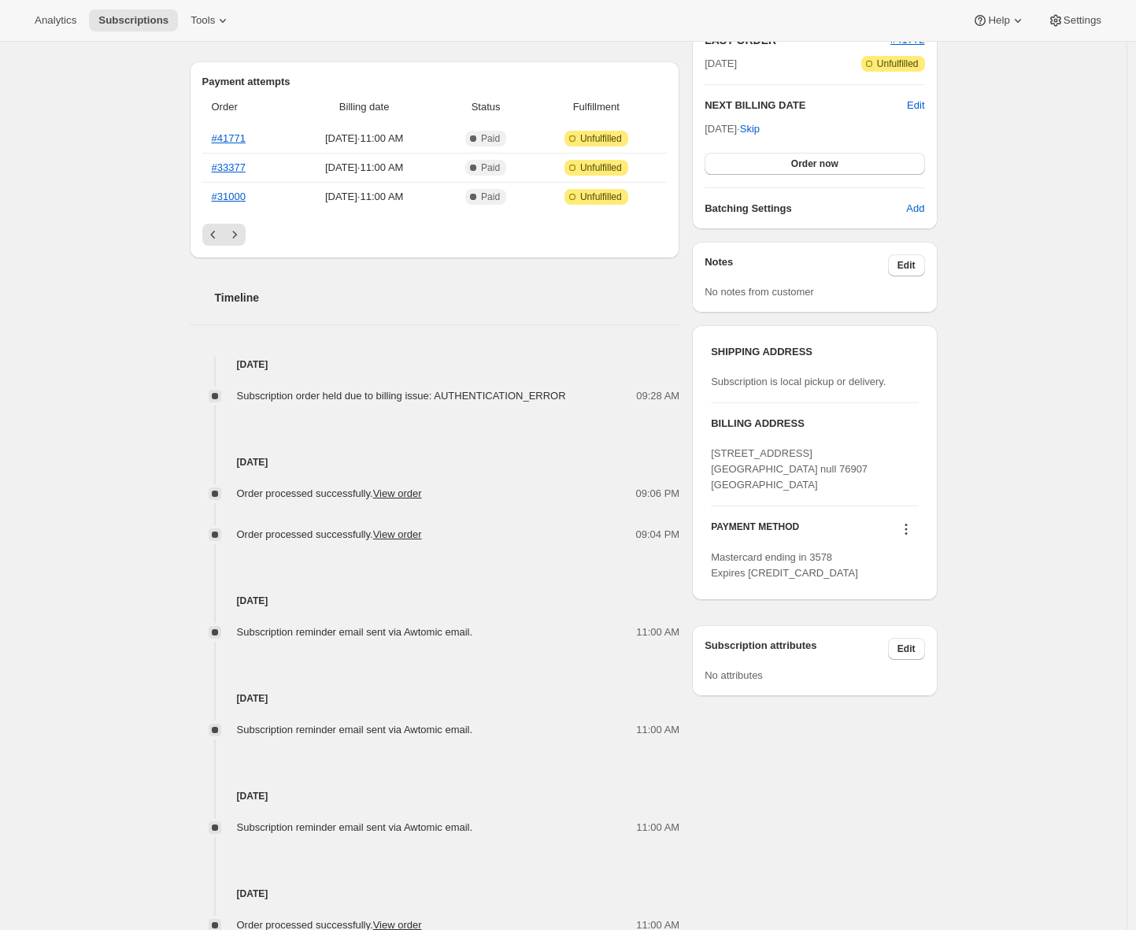
scroll to position [446, 0]
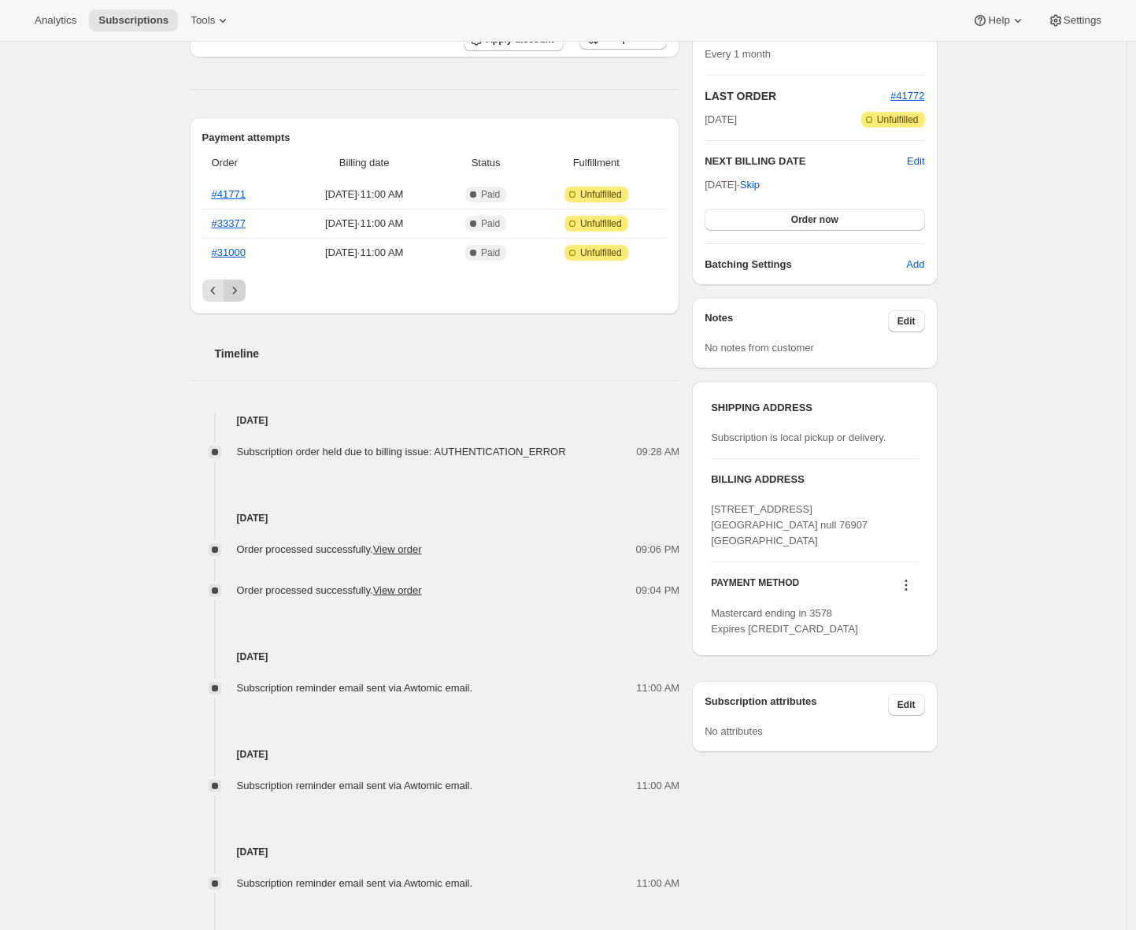
click at [235, 295] on icon "Next" at bounding box center [235, 291] width 16 height 16
click at [212, 296] on icon "Previous" at bounding box center [213, 291] width 16 height 16
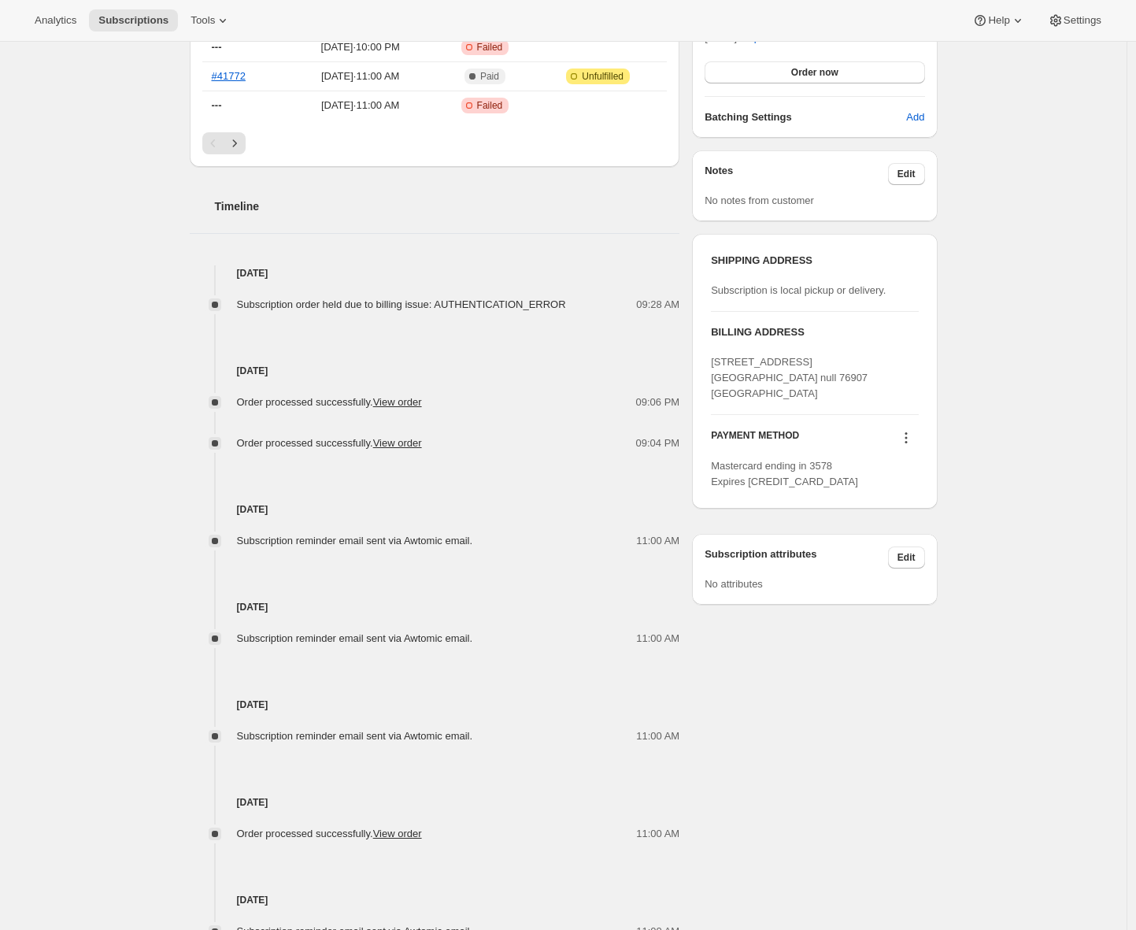
scroll to position [674, 0]
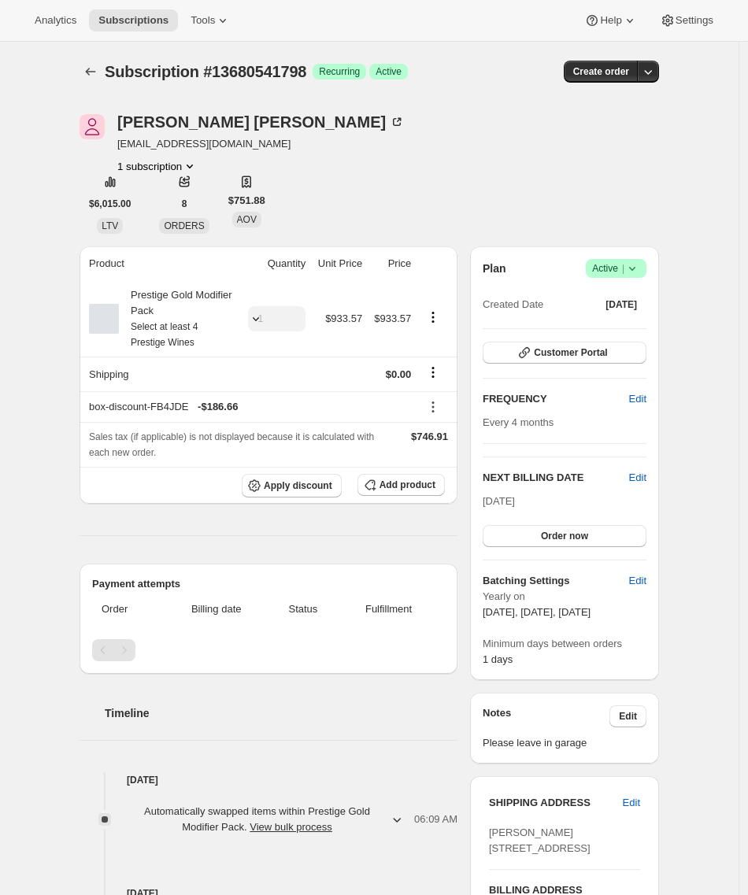
click at [50, 273] on div "Subscription #13680541798. This page is ready Subscription #13680541798 Success…" at bounding box center [369, 659] width 738 height 1234
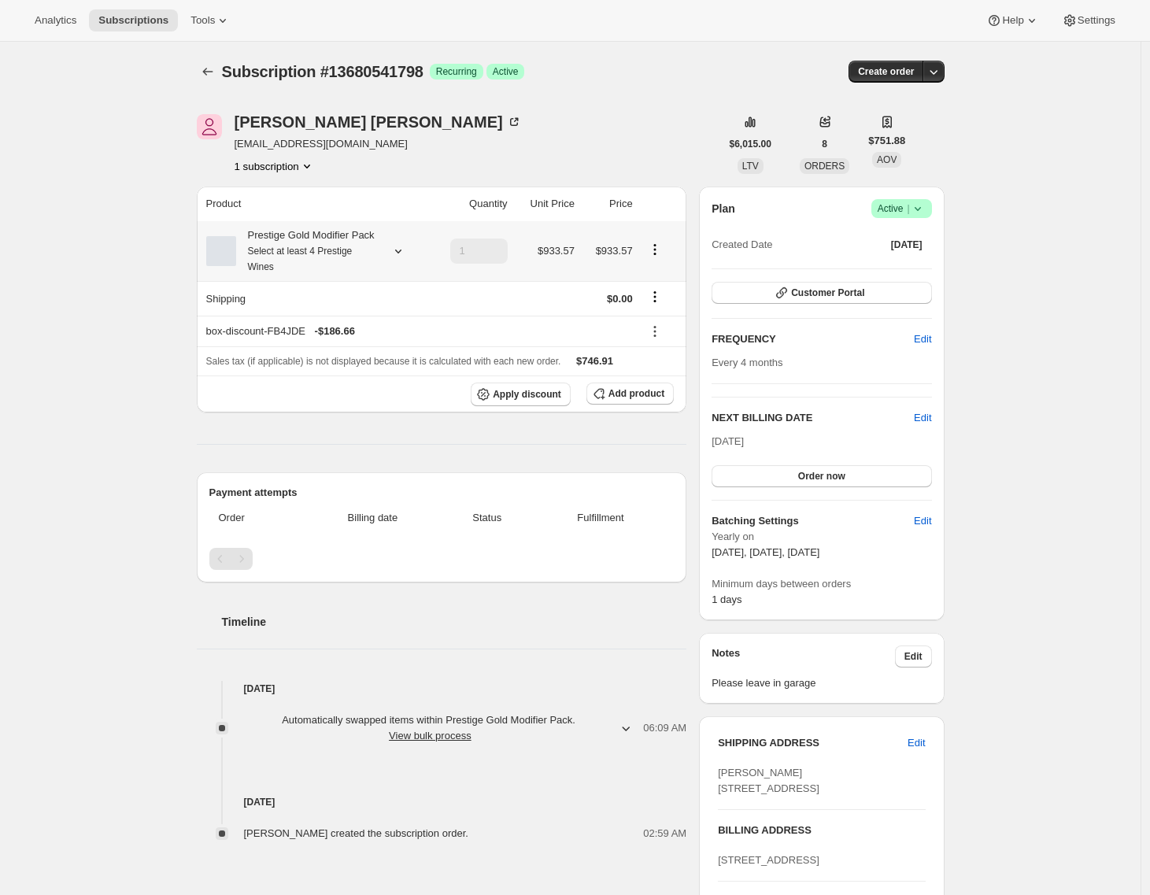
click at [398, 259] on icon at bounding box center [398, 251] width 16 height 16
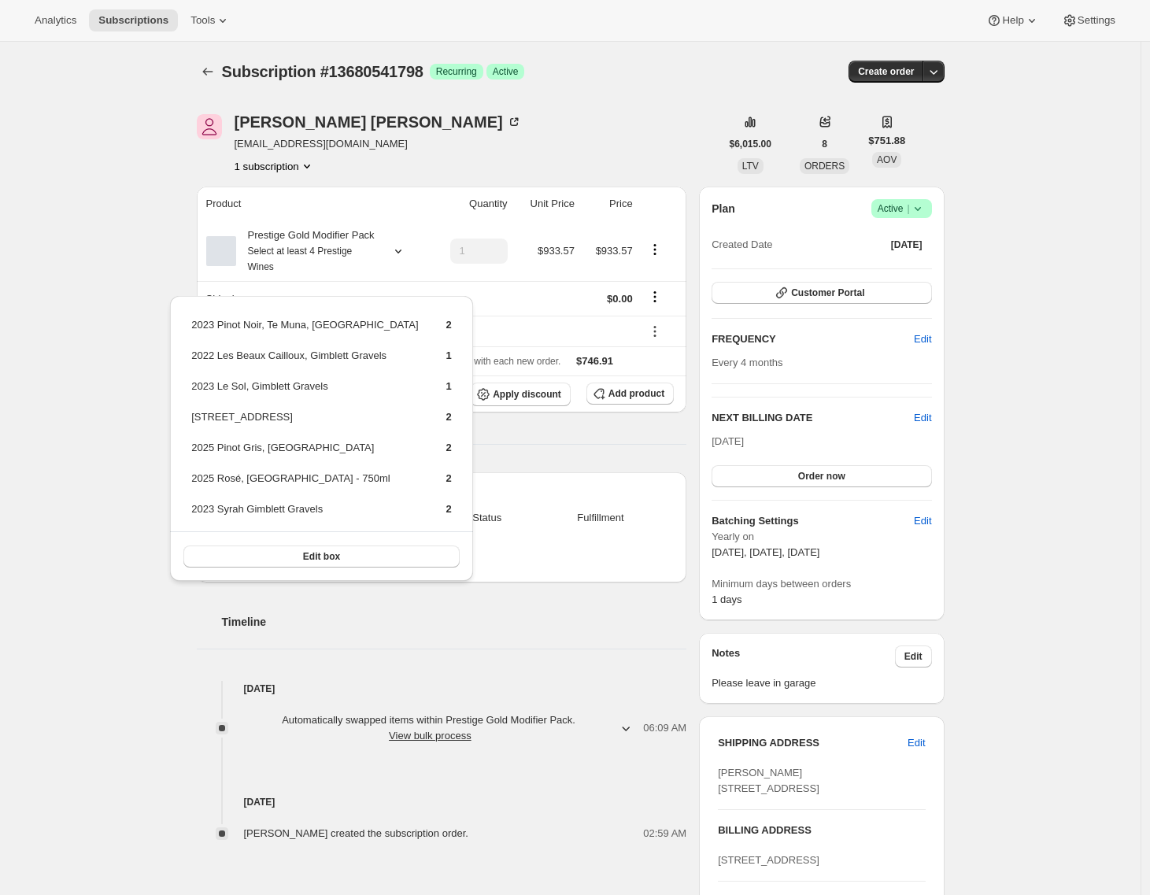
click at [64, 393] on div "Subscription #13680541798. This page is ready Subscription #13680541798 Success…" at bounding box center [570, 629] width 1141 height 1175
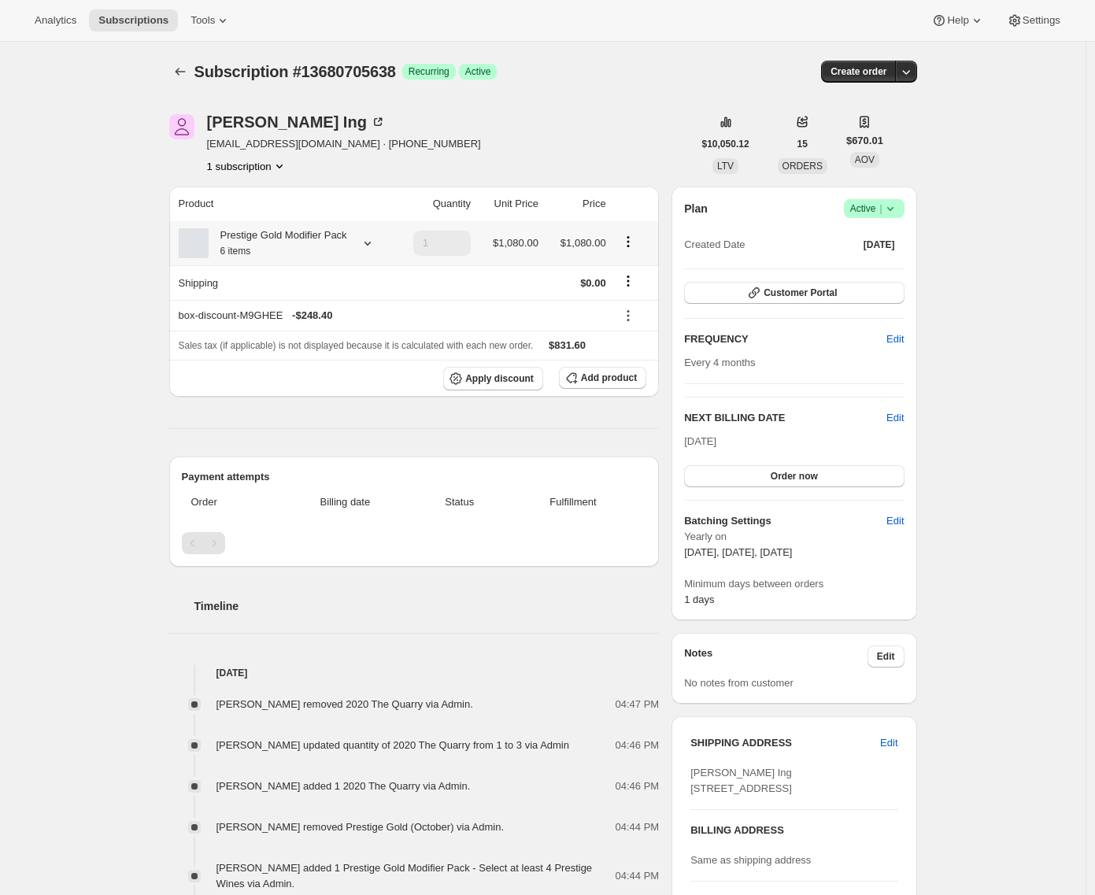
click at [338, 250] on div "Prestige Gold Modifier Pack 6 items" at bounding box center [278, 243] width 139 height 31
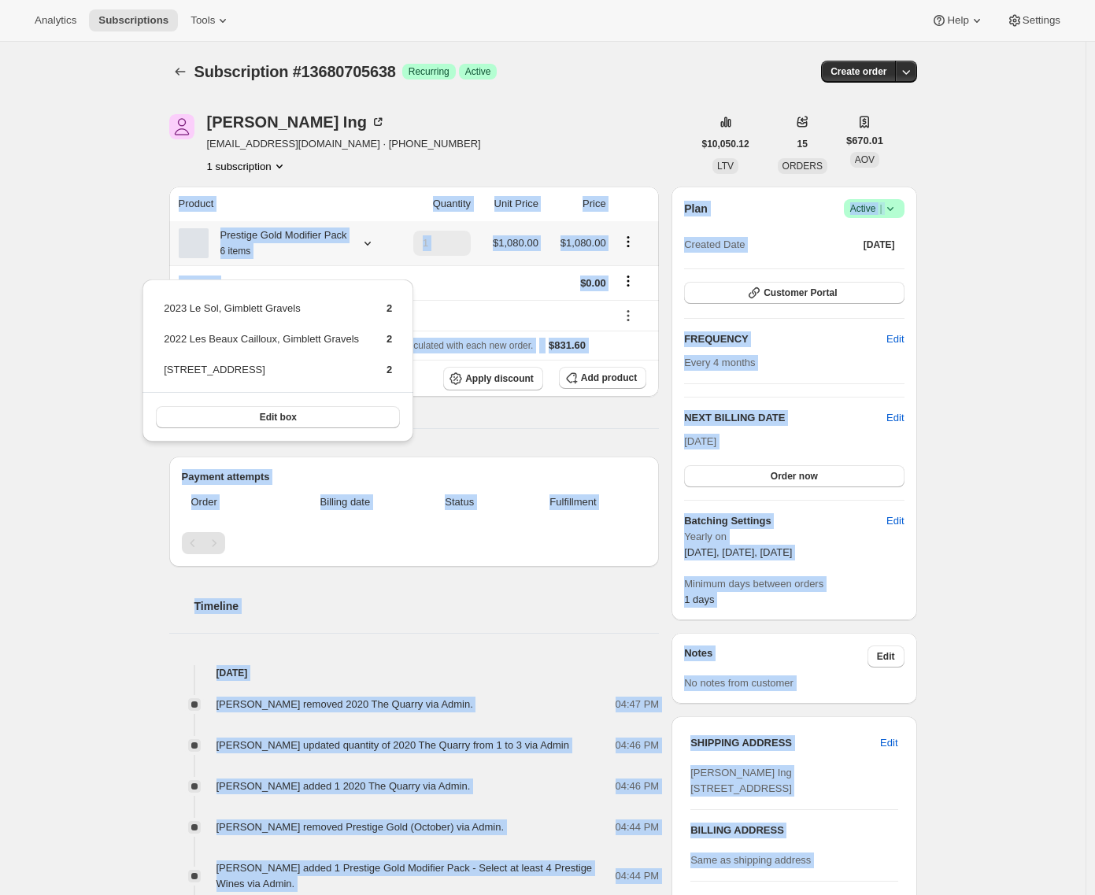
drag, startPoint x: 105, startPoint y: 250, endPoint x: 136, endPoint y: 287, distance: 47.5
click at [136, 287] on div "Analytics Subscriptions Tools Help Settings Skip to content Subscription #13680…" at bounding box center [547, 783] width 1095 height 1566
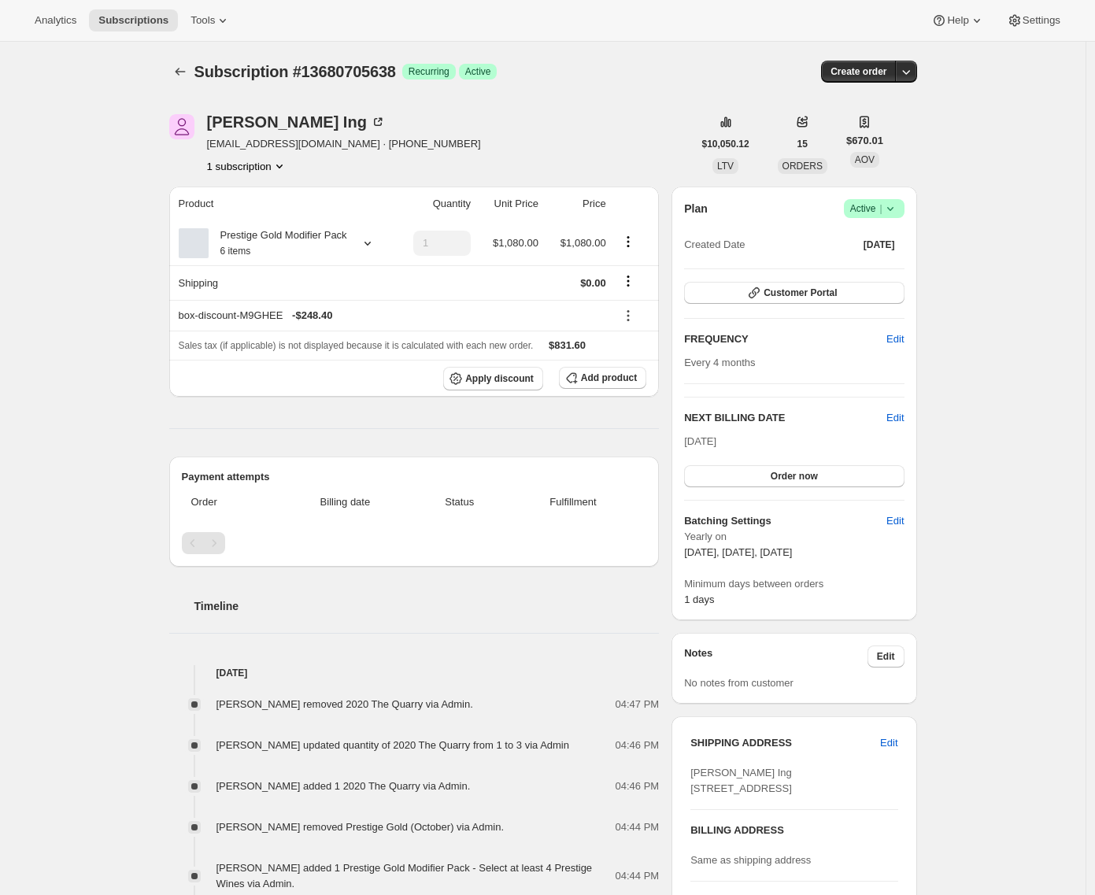
click at [430, 142] on div "[PERSON_NAME] Ing [EMAIL_ADDRESS][DOMAIN_NAME] · [PHONE_NUMBER] subscription" at bounding box center [431, 144] width 524 height 60
click at [376, 251] on icon at bounding box center [368, 243] width 16 height 16
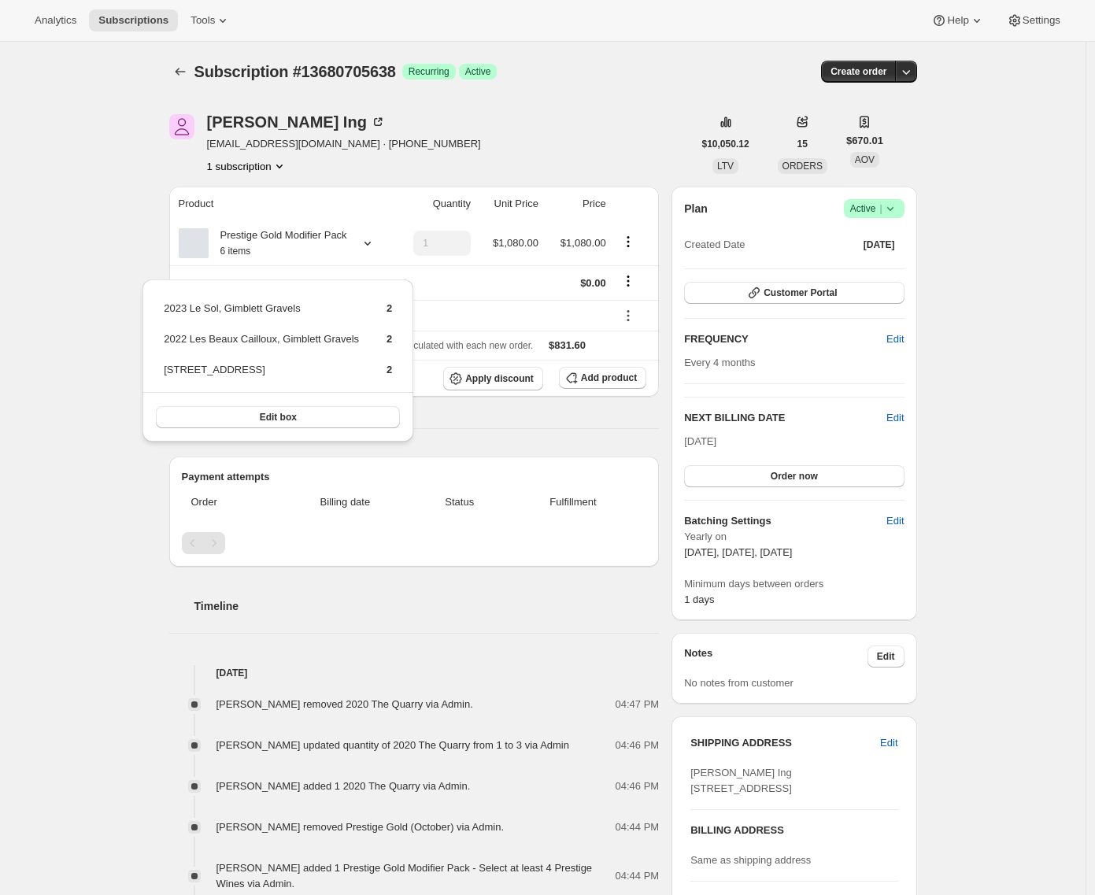
click at [91, 503] on div "Subscription #13680705638. This page is ready Subscription #13680705638 Success…" at bounding box center [543, 804] width 1086 height 1524
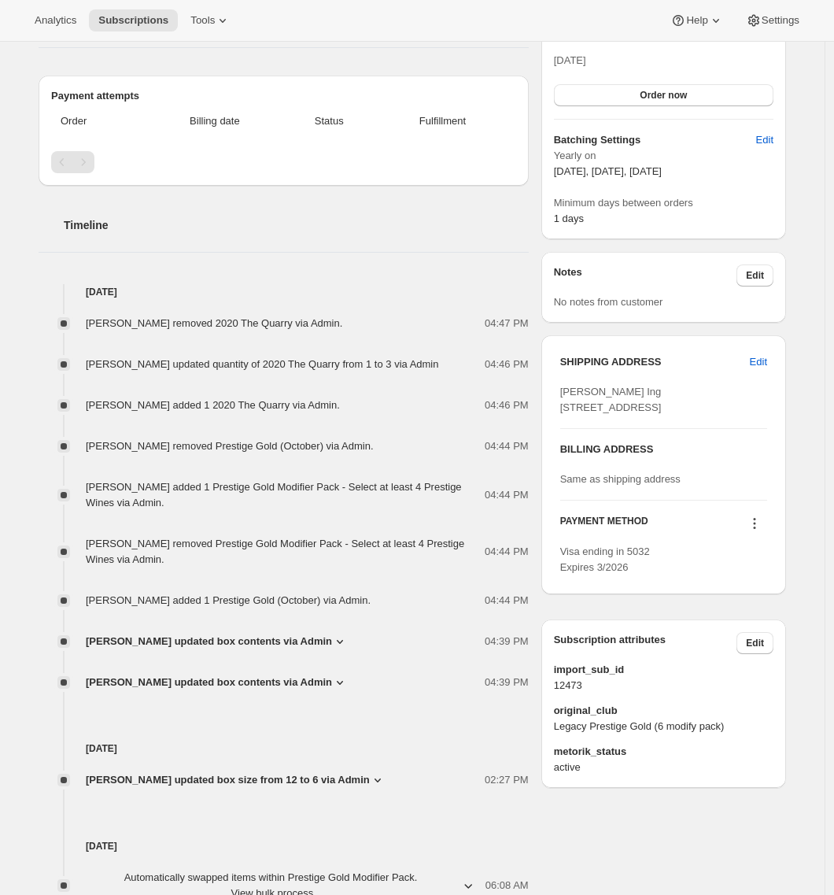
scroll to position [686, 0]
